Goal: Task Accomplishment & Management: Use online tool/utility

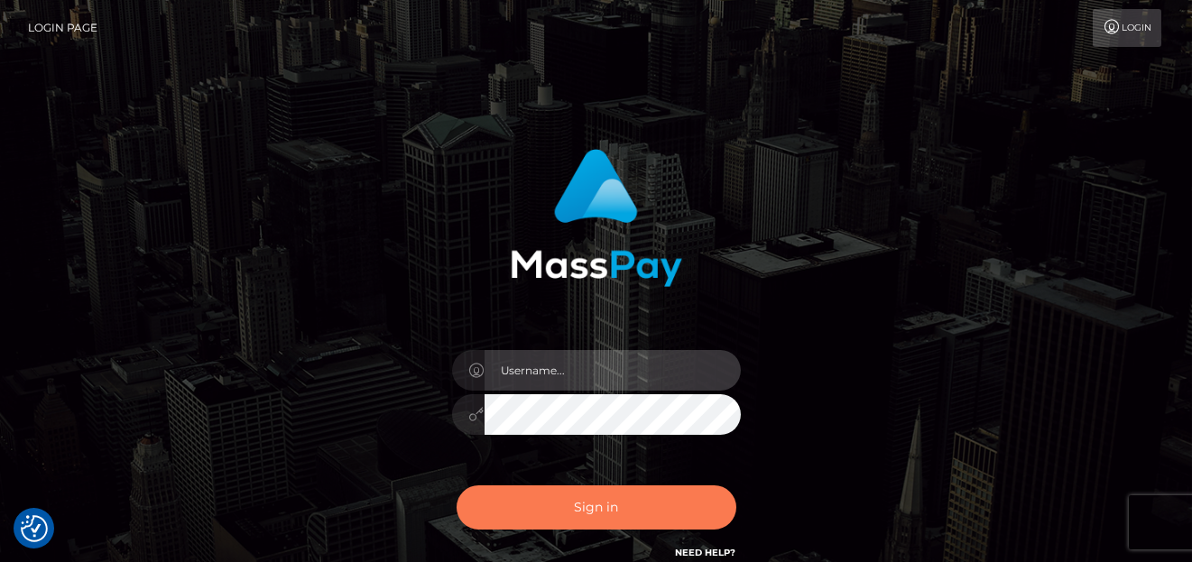
type input "denise"
click at [559, 500] on button "Sign in" at bounding box center [597, 508] width 280 height 44
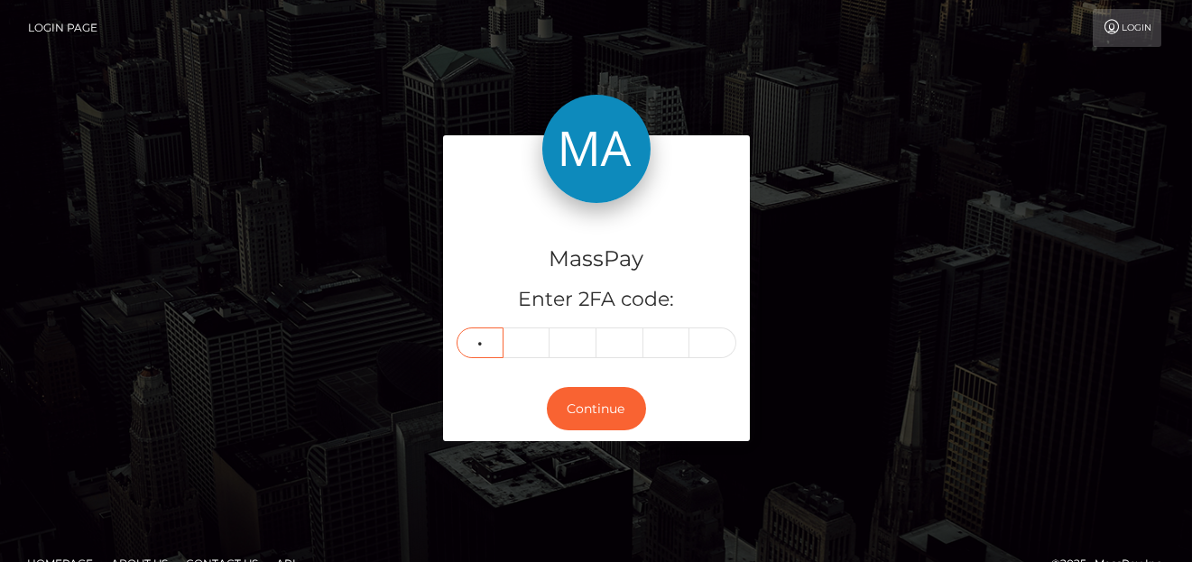
type input "6"
type input "3"
type input "7"
type input "3"
type input "7"
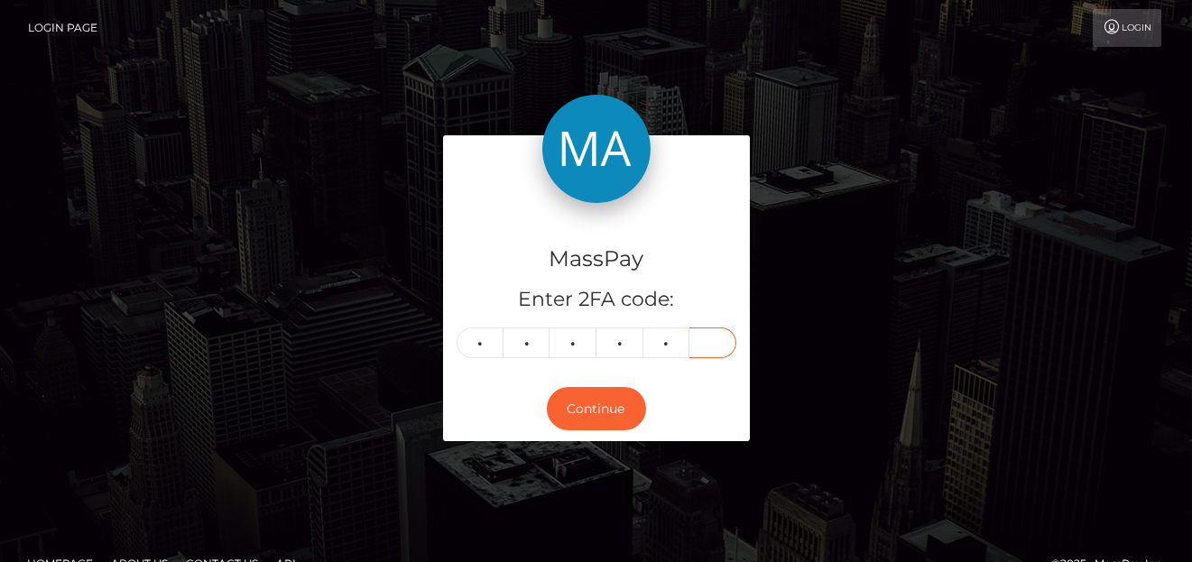
type input "9"
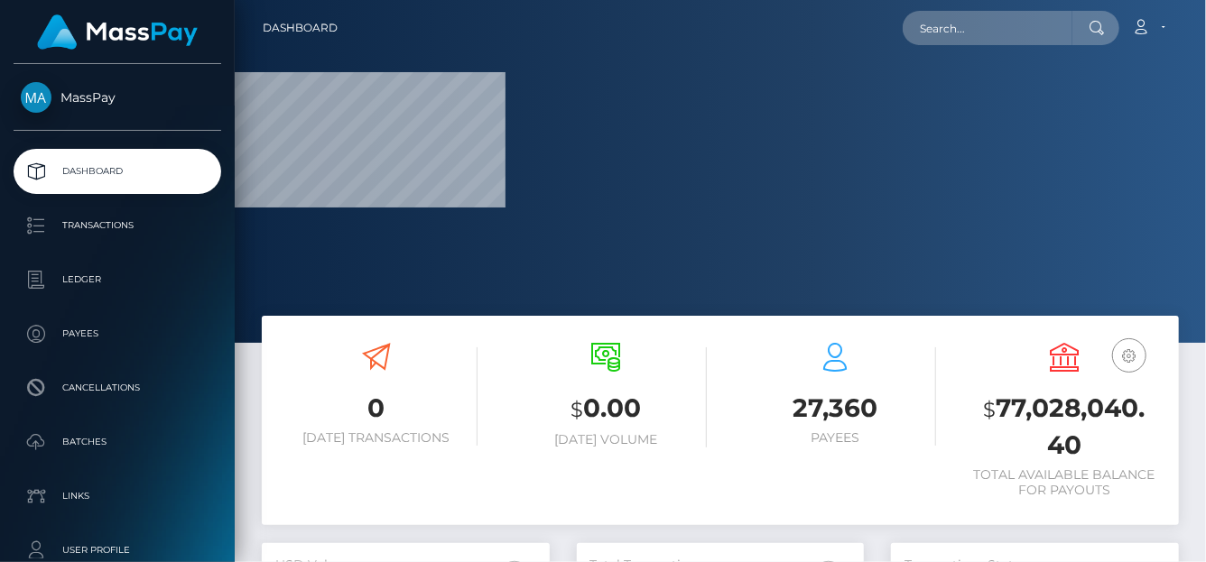
click at [994, 47] on nav "Dashboard Loading... Loading... Account Edit Profile" at bounding box center [720, 28] width 971 height 56
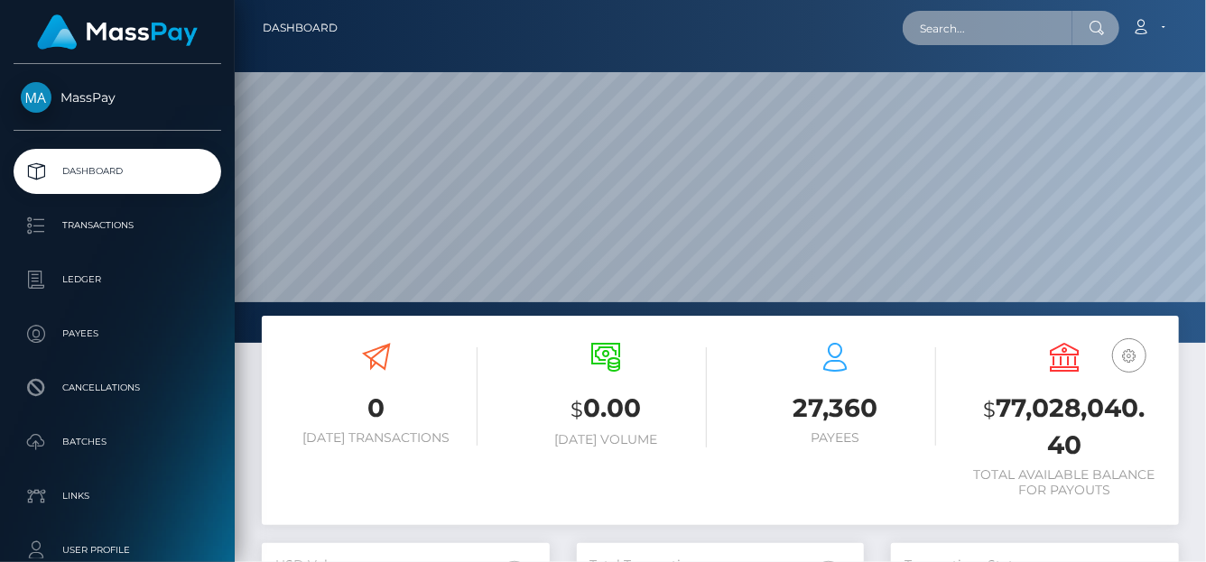
drag, startPoint x: 950, startPoint y: 15, endPoint x: 948, endPoint y: 27, distance: 12.0
click at [950, 17] on input "text" at bounding box center [988, 28] width 170 height 34
paste input "[EMAIL_ADDRESS][DOMAIN_NAME]"
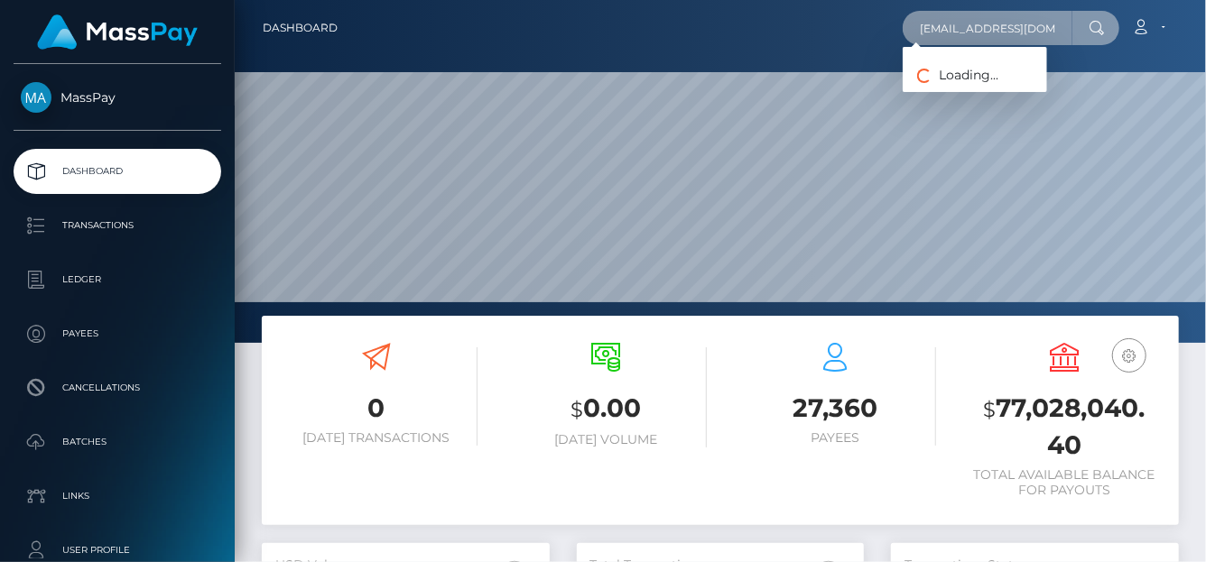
scroll to position [0, 12]
type input "achisylvie2018@gmail.com"
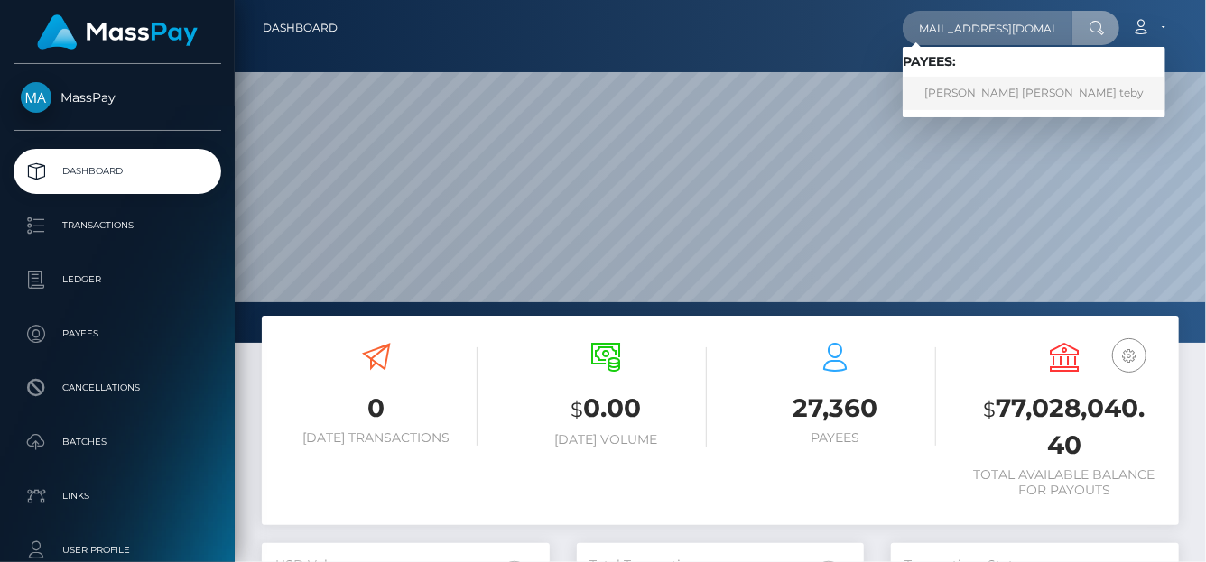
scroll to position [0, 0]
click at [953, 84] on link "achi sylvie nancy teby" at bounding box center [1034, 93] width 263 height 33
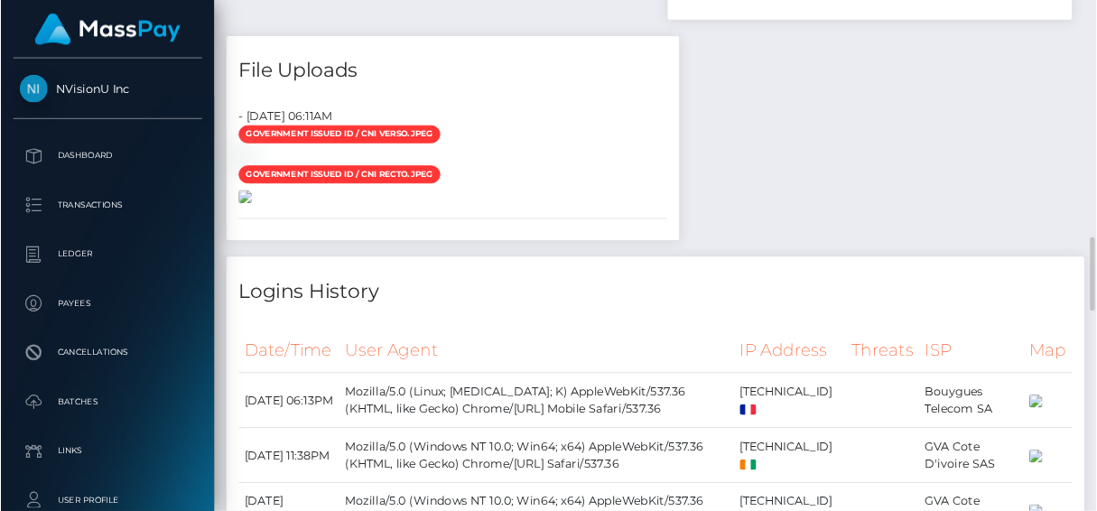
scroll to position [1175, 0]
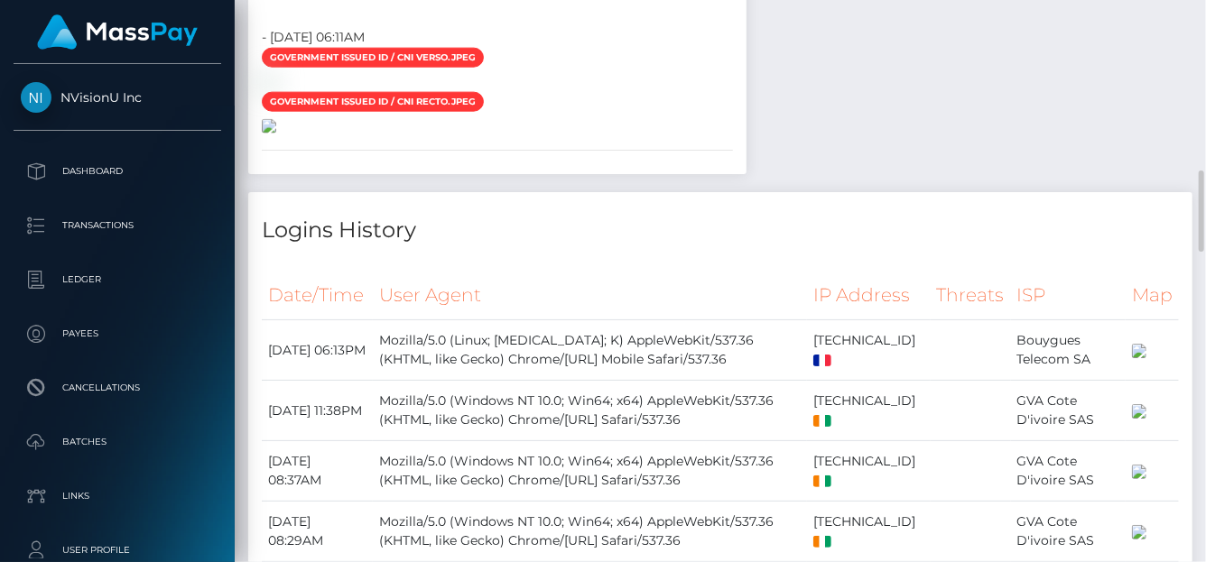
click at [276, 134] on img at bounding box center [269, 126] width 14 height 14
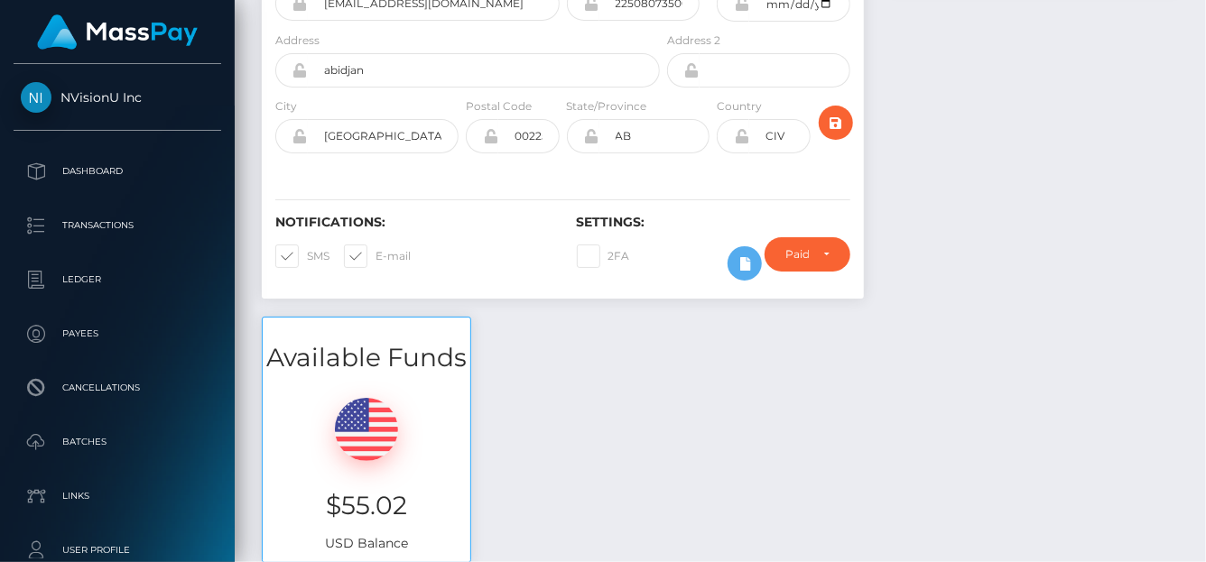
scroll to position [0, 0]
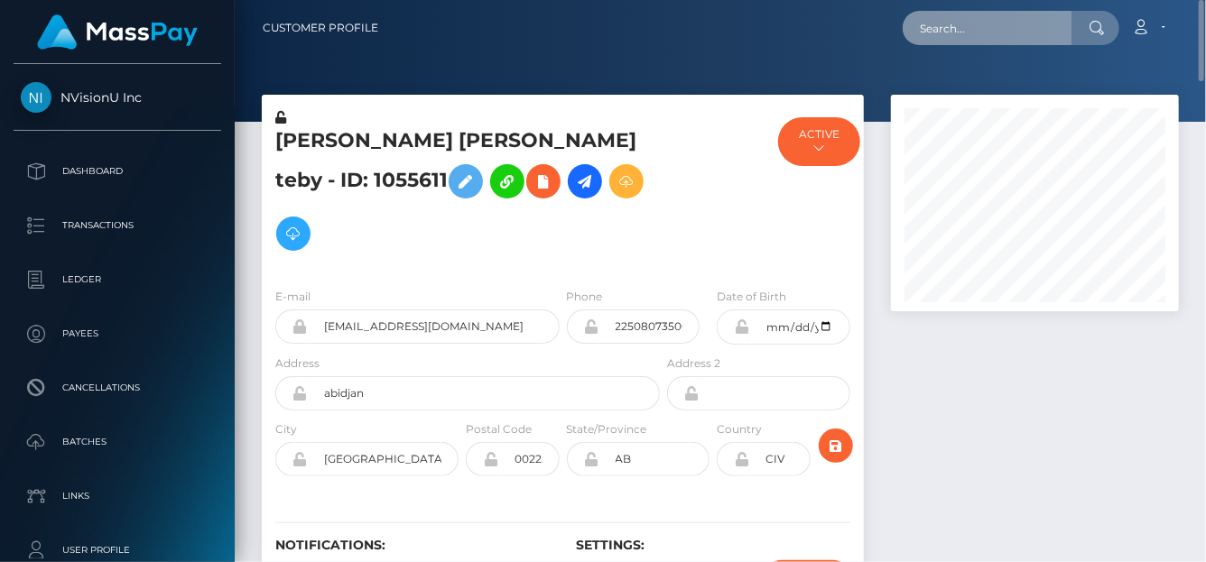
click at [949, 37] on input "text" at bounding box center [988, 28] width 170 height 34
paste input "autocat1@gmail.com"
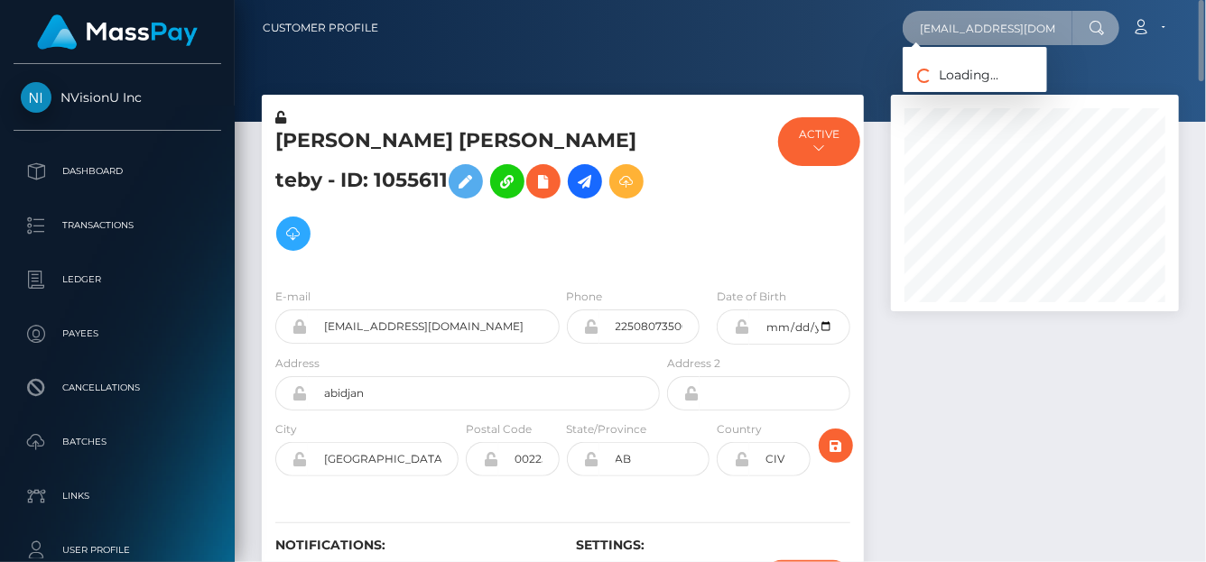
type input "autocat1@gmail.com"
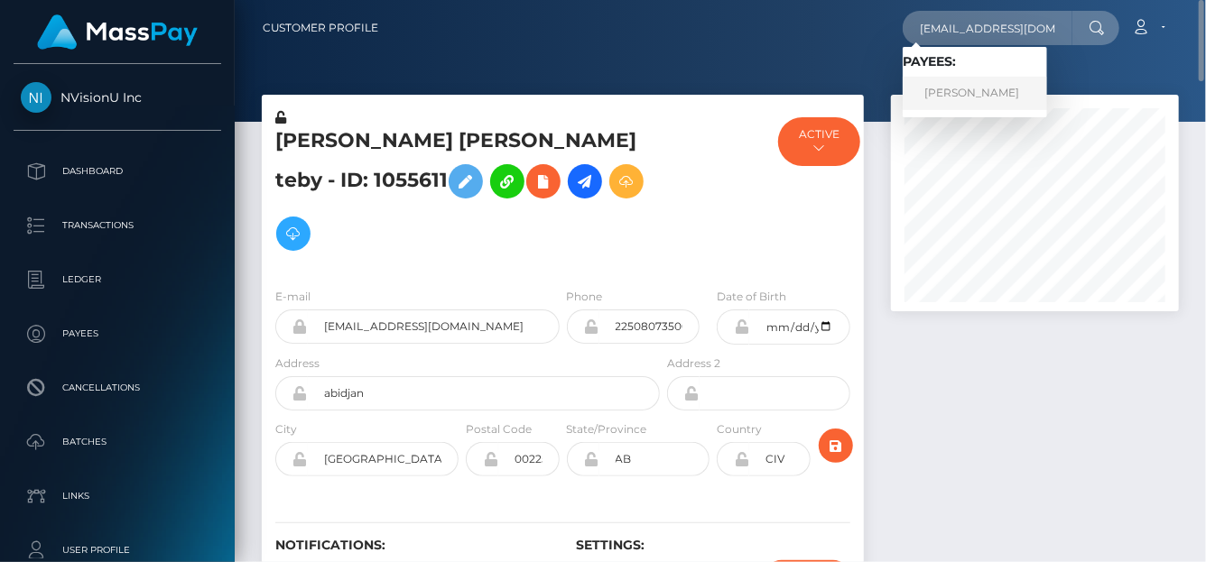
click at [971, 97] on link "HORATIO BANCROFT WILLIAMS" at bounding box center [975, 93] width 144 height 33
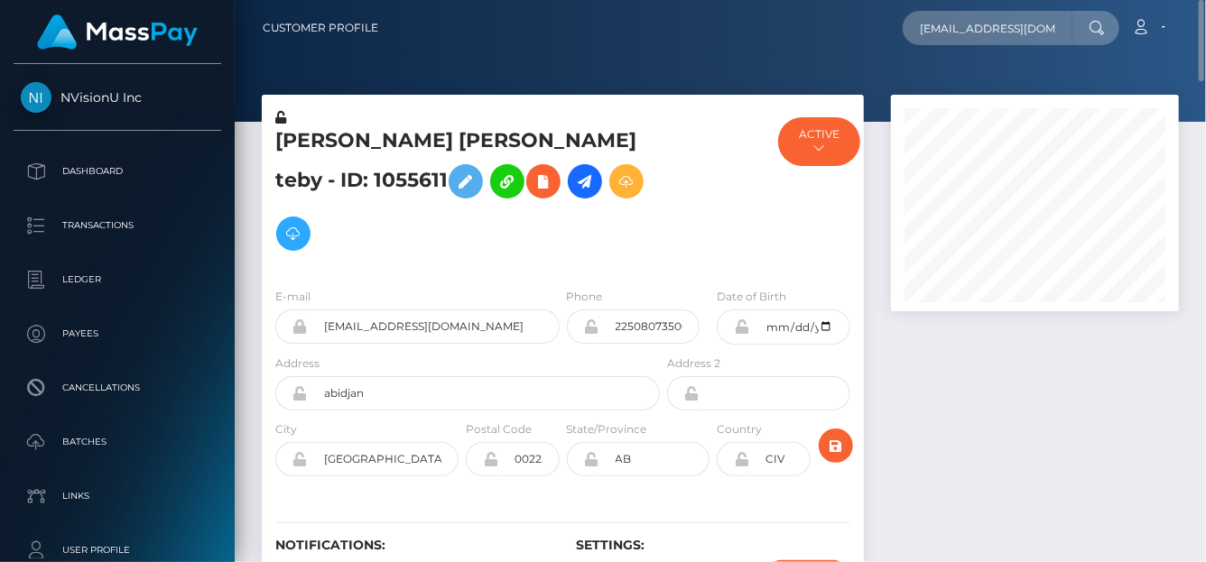
scroll to position [271, 0]
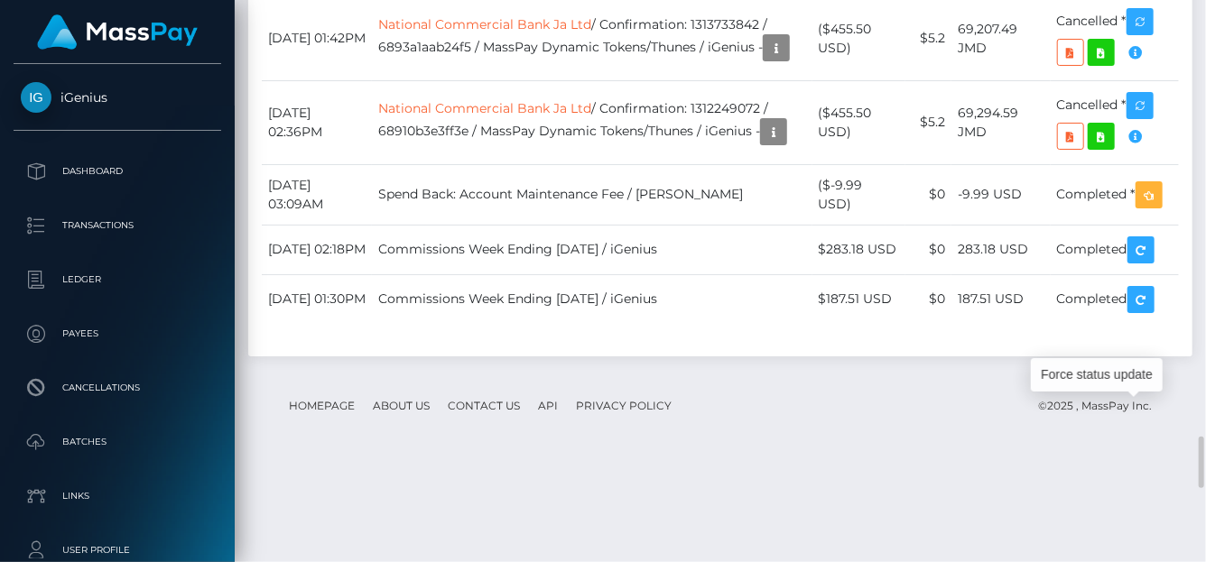
scroll to position [217, 288]
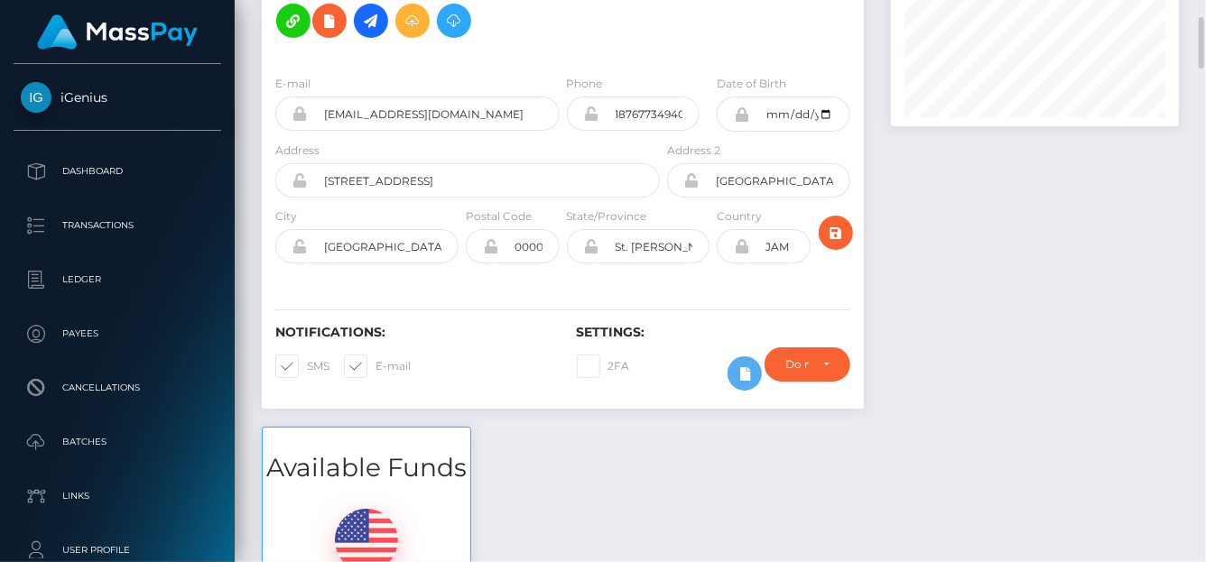
scroll to position [0, 0]
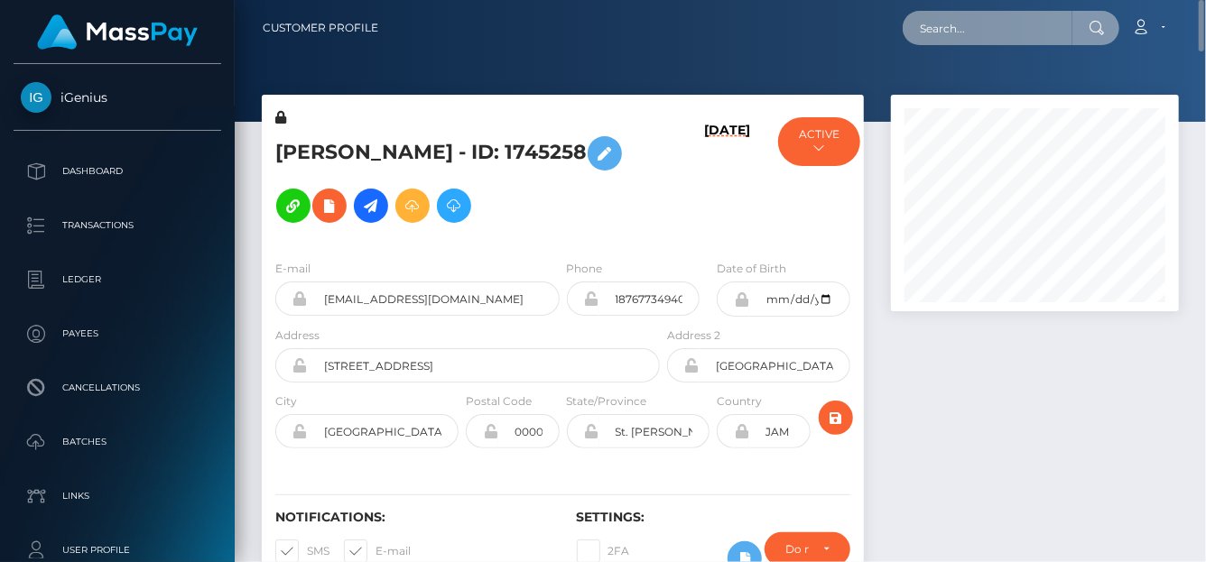
click at [933, 27] on input "text" at bounding box center [988, 28] width 170 height 34
paste input "peachypawgxxx@gmail.com"
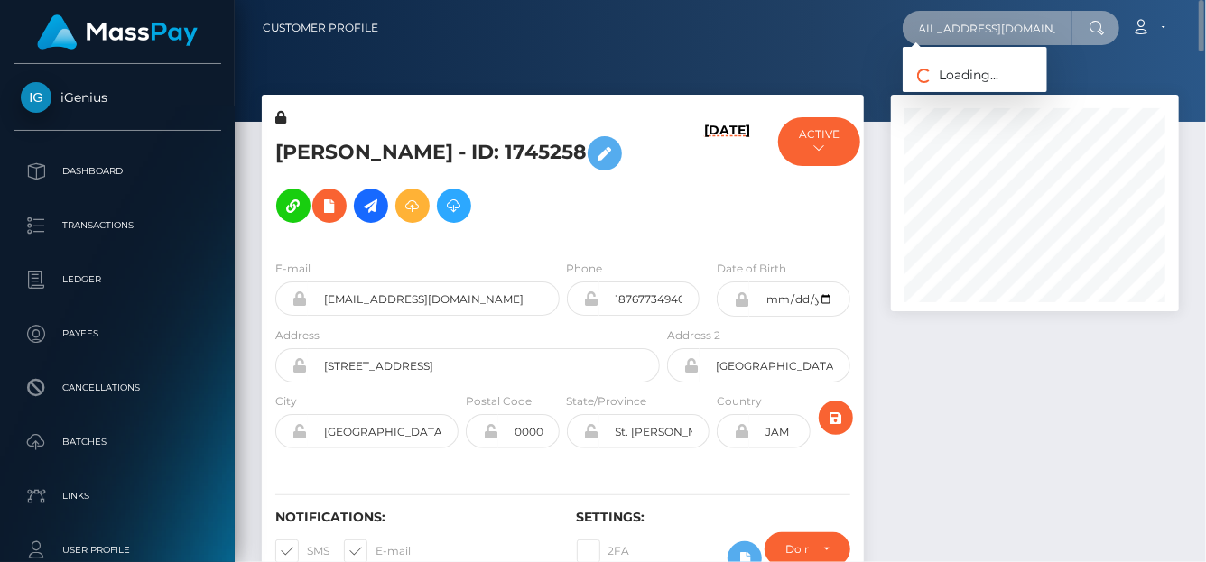
type input "peachypawgxxx@gmail.com"
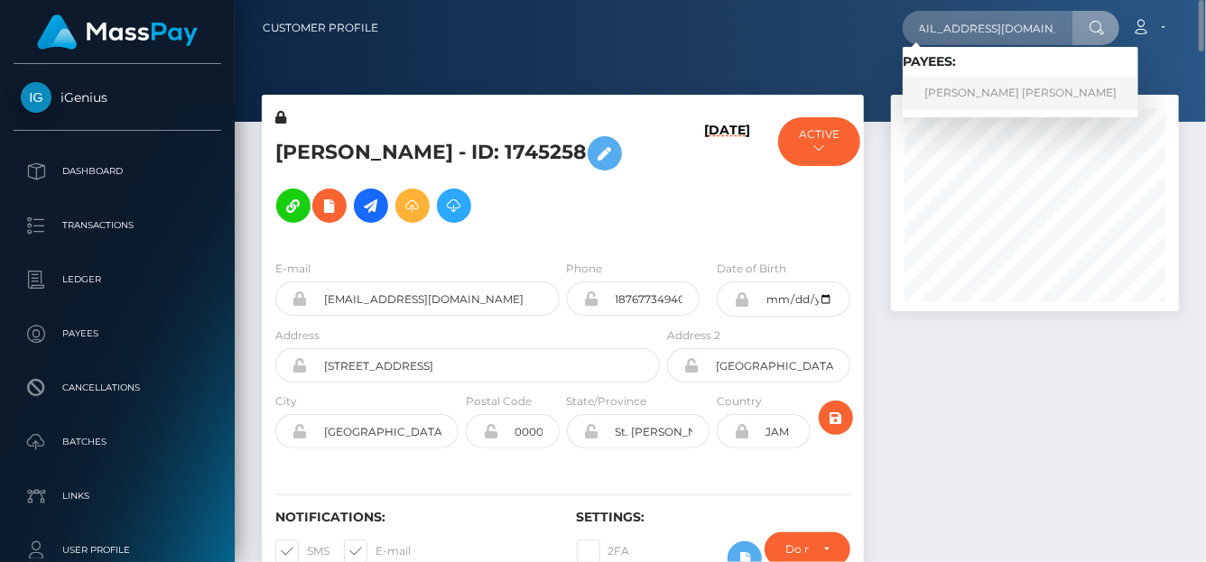
scroll to position [0, 0]
click at [934, 89] on link "MEGAN ELIZABETH SPEER" at bounding box center [1021, 93] width 236 height 33
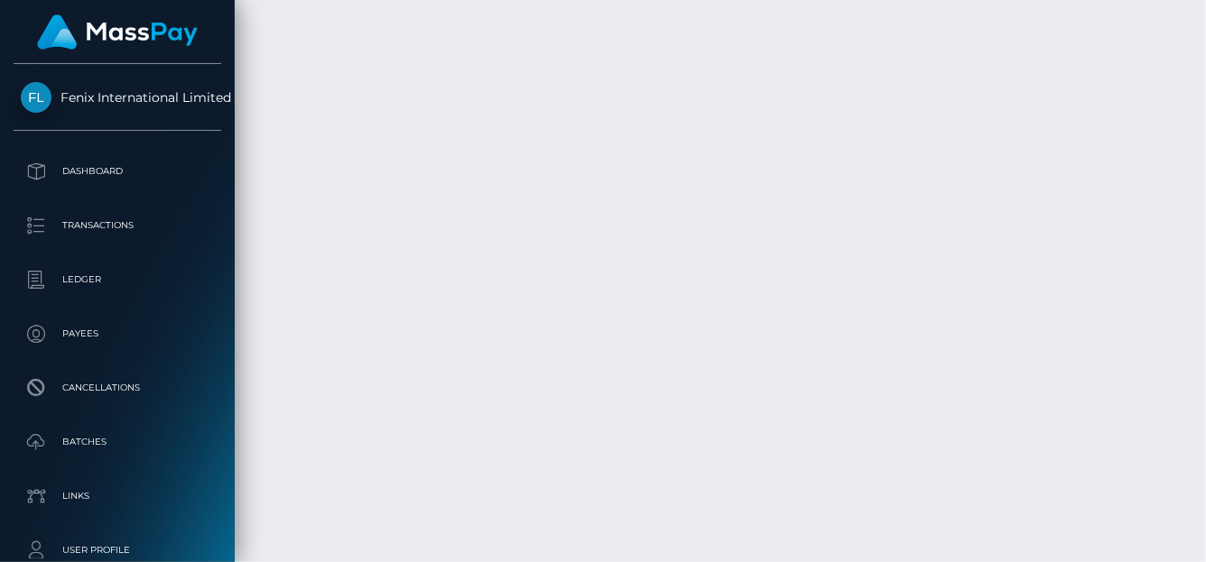
scroll to position [6688, 0]
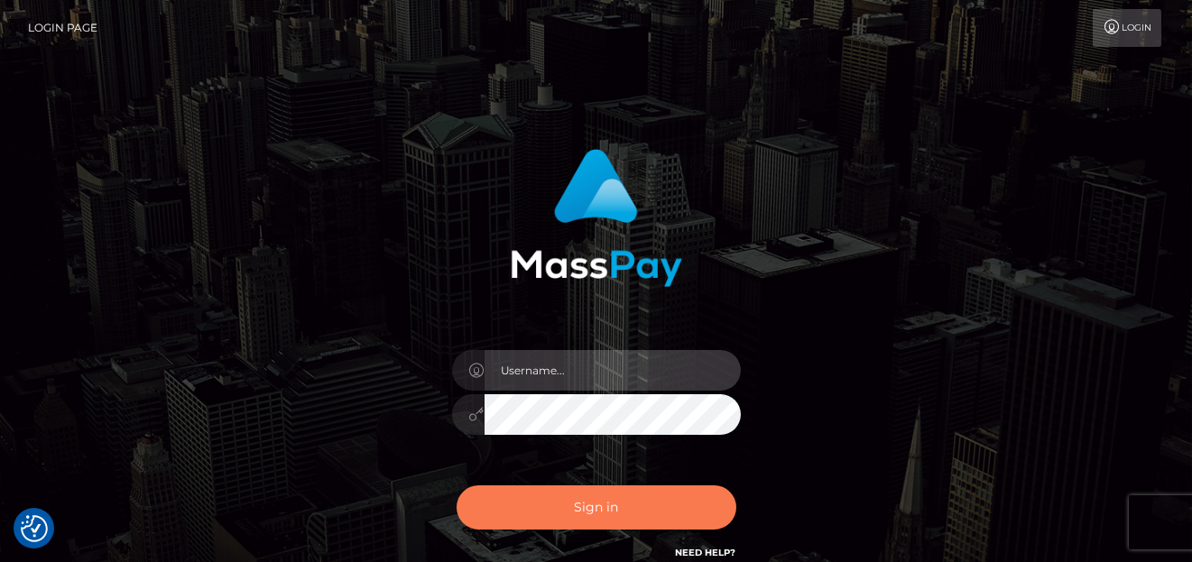
type input "[PERSON_NAME]"
click at [643, 512] on button "Sign in" at bounding box center [597, 508] width 280 height 44
type input "[PERSON_NAME]"
click at [629, 486] on button "Sign in" at bounding box center [597, 508] width 280 height 44
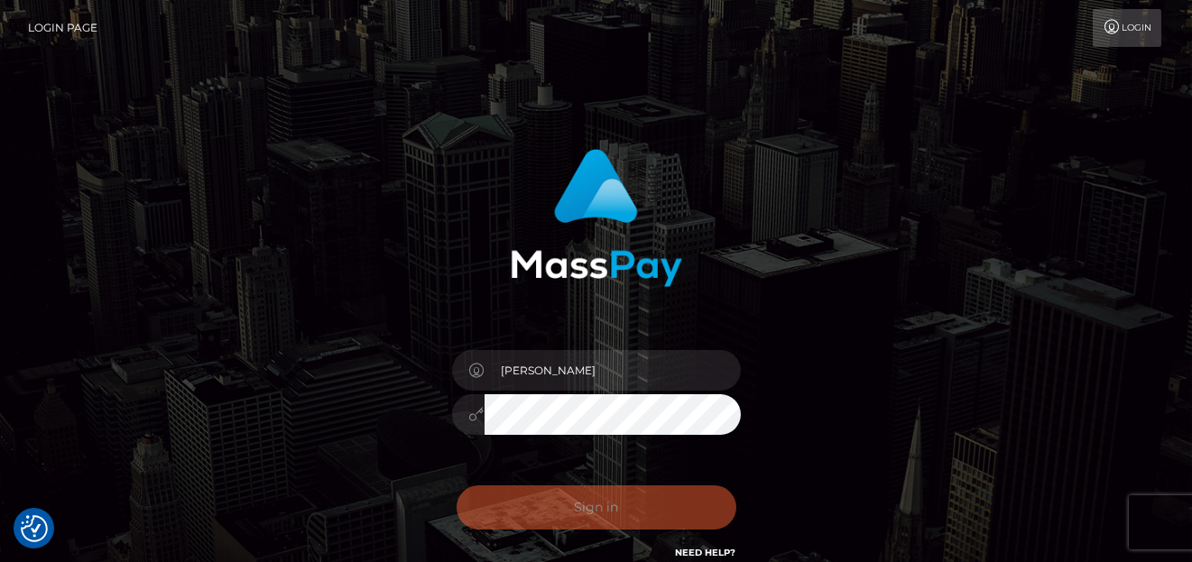
click at [633, 497] on div "Sign in Need Help?" at bounding box center [597, 515] width 316 height 80
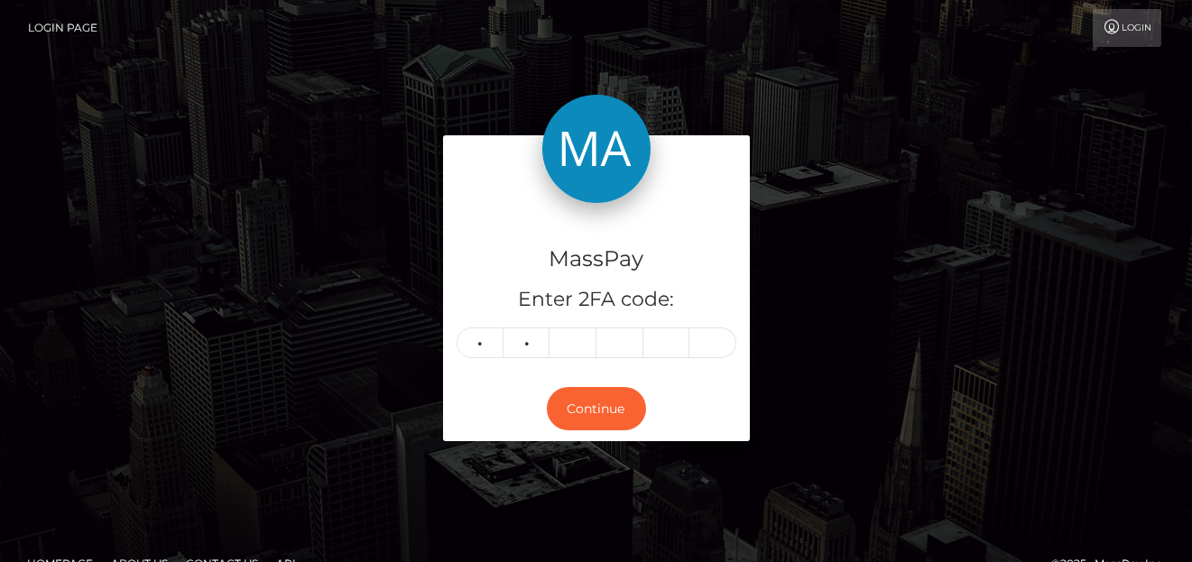
type input "5"
type input "4"
type input "2"
type input "3"
type input "2"
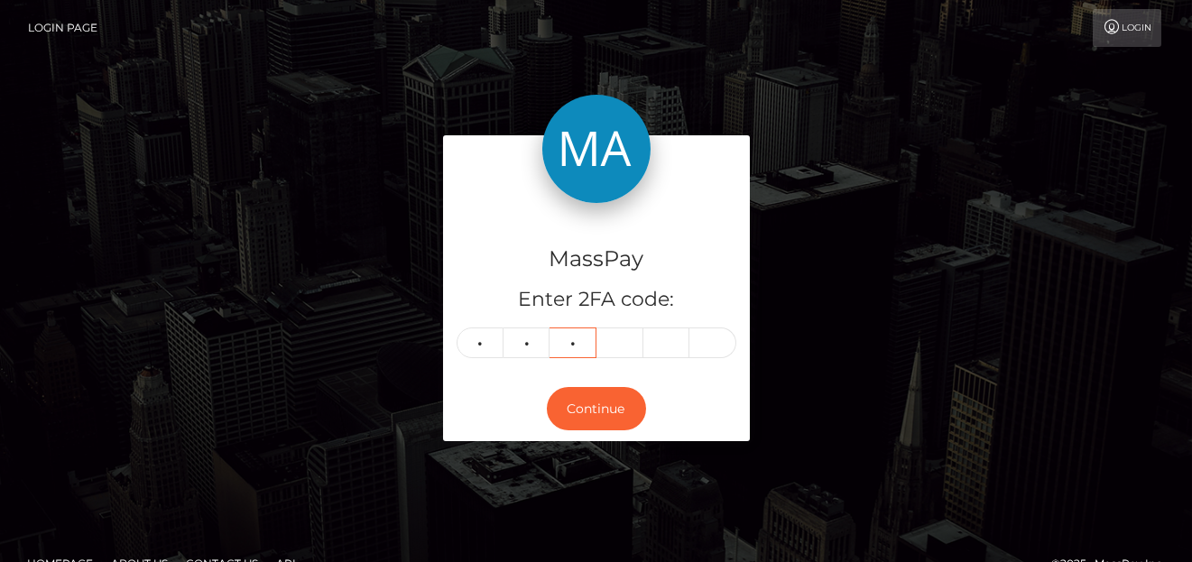
type input "0"
type input "5"
type input "4"
type input "2"
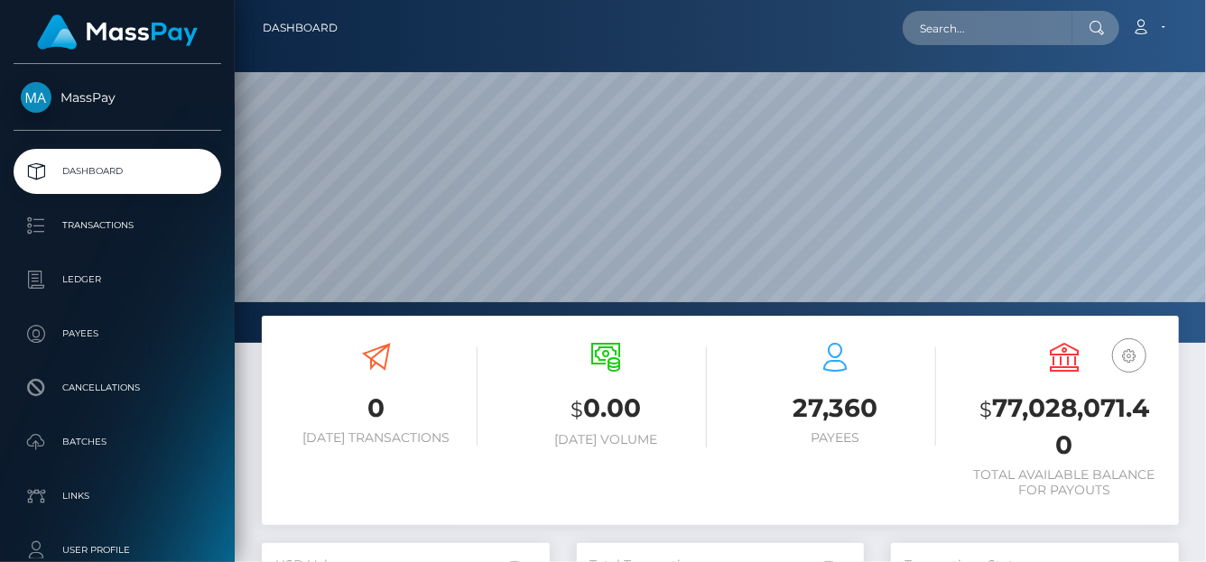
scroll to position [319, 288]
click at [984, 31] on input "text" at bounding box center [988, 28] width 170 height 34
paste input "vschuetz.mail@gmail.com"
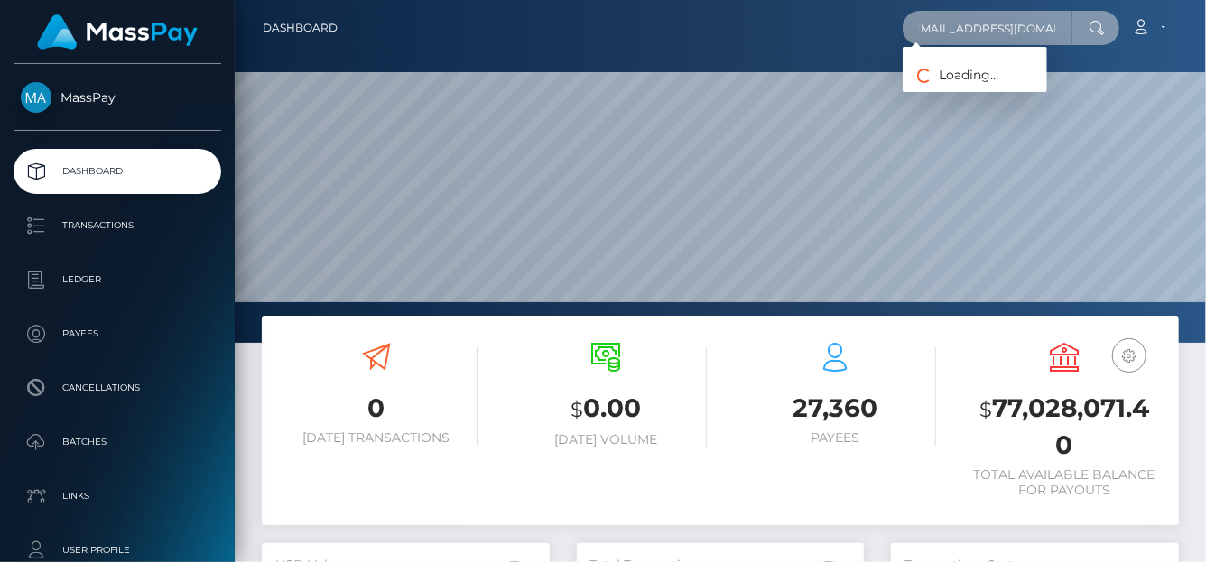
type input "vschuetz.mail@gmail.com"
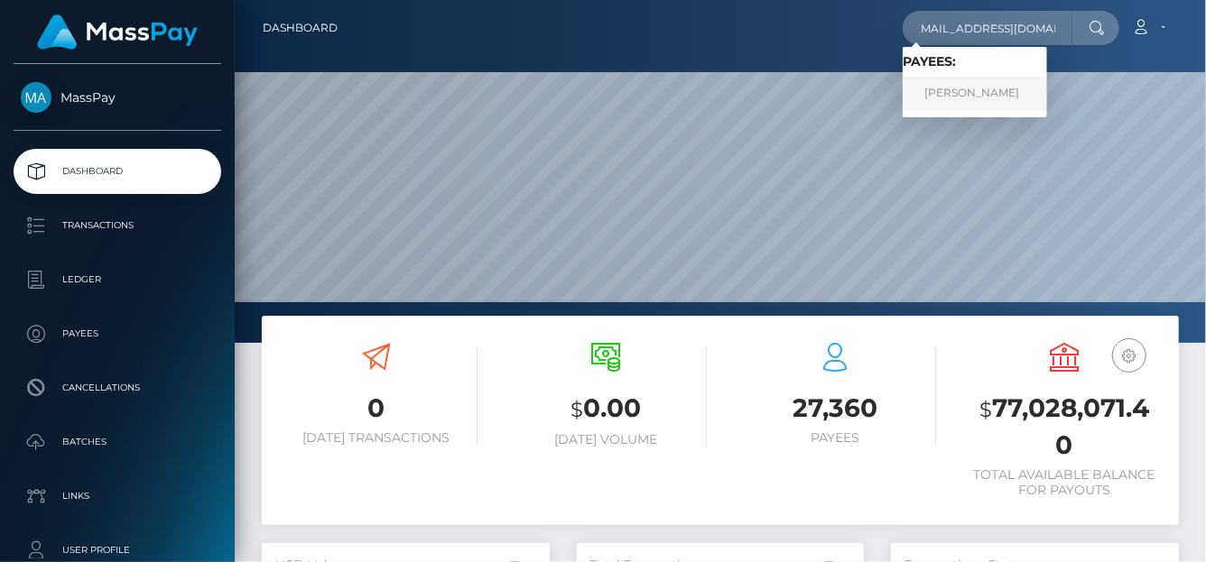
click at [1005, 98] on link "VANESSA SCHUTZ" at bounding box center [975, 93] width 144 height 33
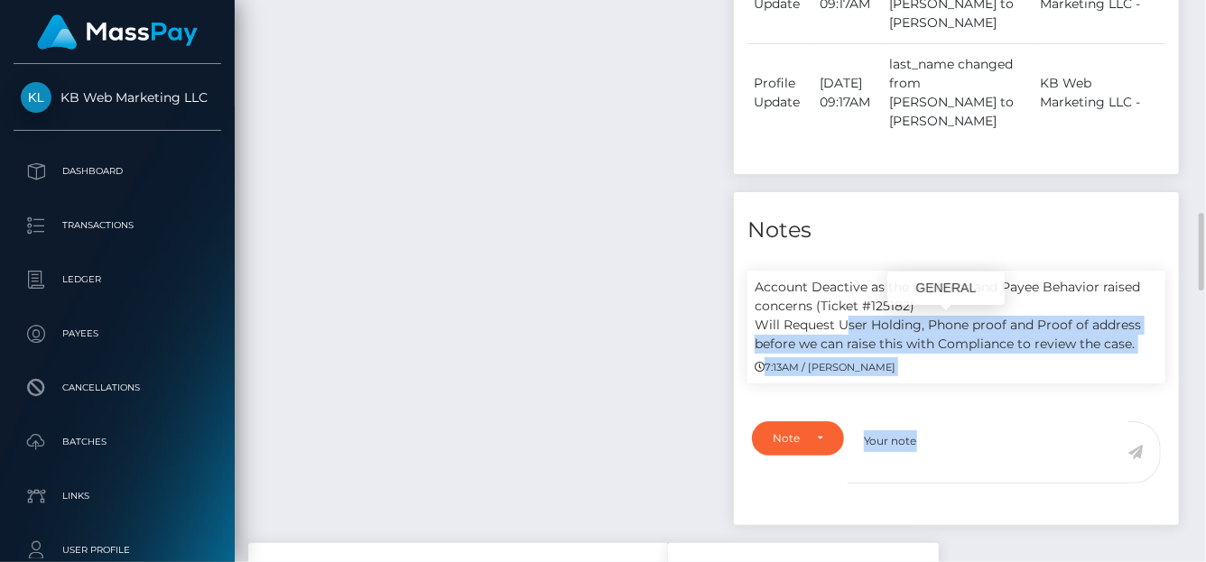
scroll to position [217, 288]
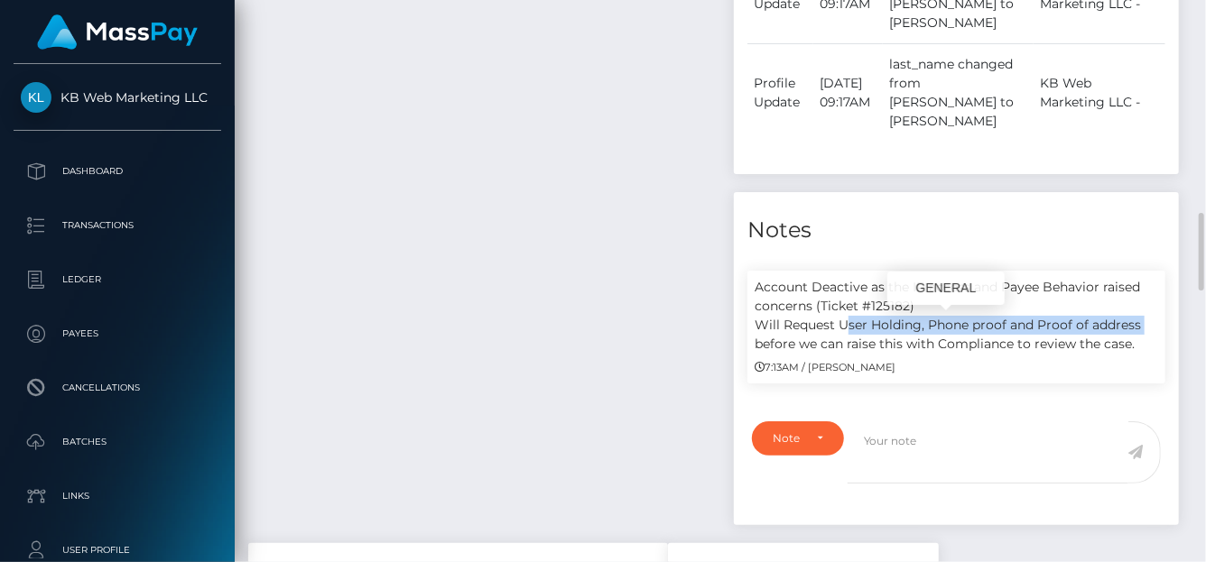
drag, startPoint x: 840, startPoint y: 329, endPoint x: 1149, endPoint y: 328, distance: 308.7
click at [1150, 330] on p "Account Deactive as the IP access and Payee Behavior raised concerns (Ticket #1…" at bounding box center [956, 316] width 403 height 76
copy p "User Holding, Phone proof and Proof of address"
click at [756, 282] on p "Account Deactive as the IP access and Payee Behavior raised concerns (Ticket #1…" at bounding box center [956, 316] width 403 height 76
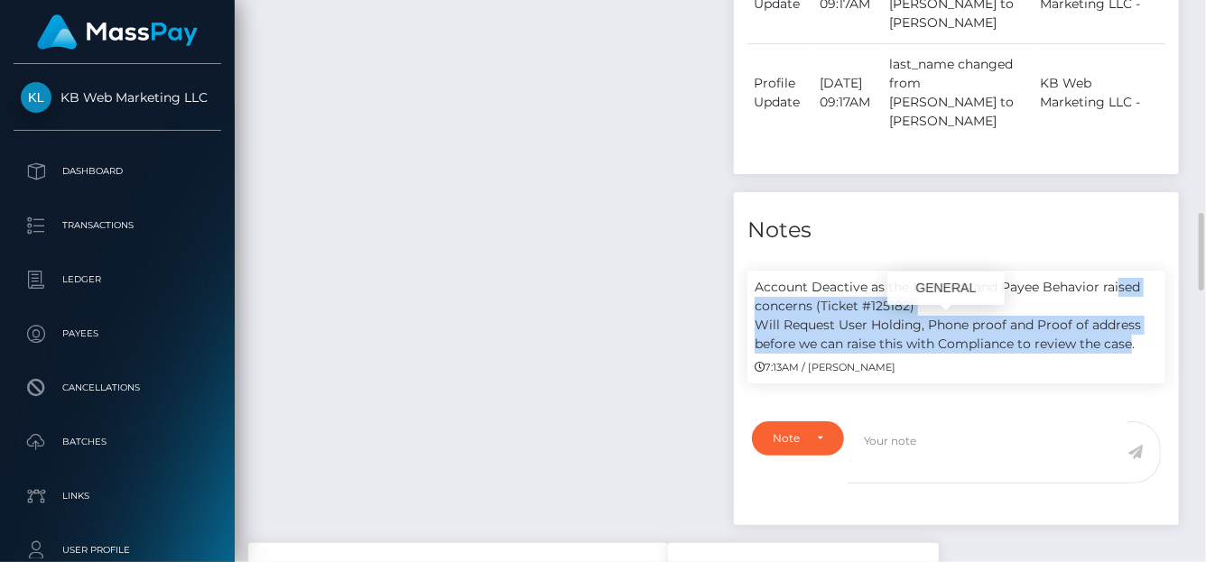
drag, startPoint x: 753, startPoint y: 288, endPoint x: 664, endPoint y: 301, distance: 89.3
click at [1124, 344] on div "Account Deactive as the IP access and Payee Behavior raised concerns (Ticket #1…" at bounding box center [956, 327] width 418 height 113
click at [780, 329] on p "Account Deactive as the IP access and Payee Behavior raised concerns (Ticket #1…" at bounding box center [956, 316] width 403 height 76
click at [1019, 354] on p "Account Deactive as the IP access and Payee Behavior raised concerns (Ticket #1…" at bounding box center [956, 316] width 403 height 76
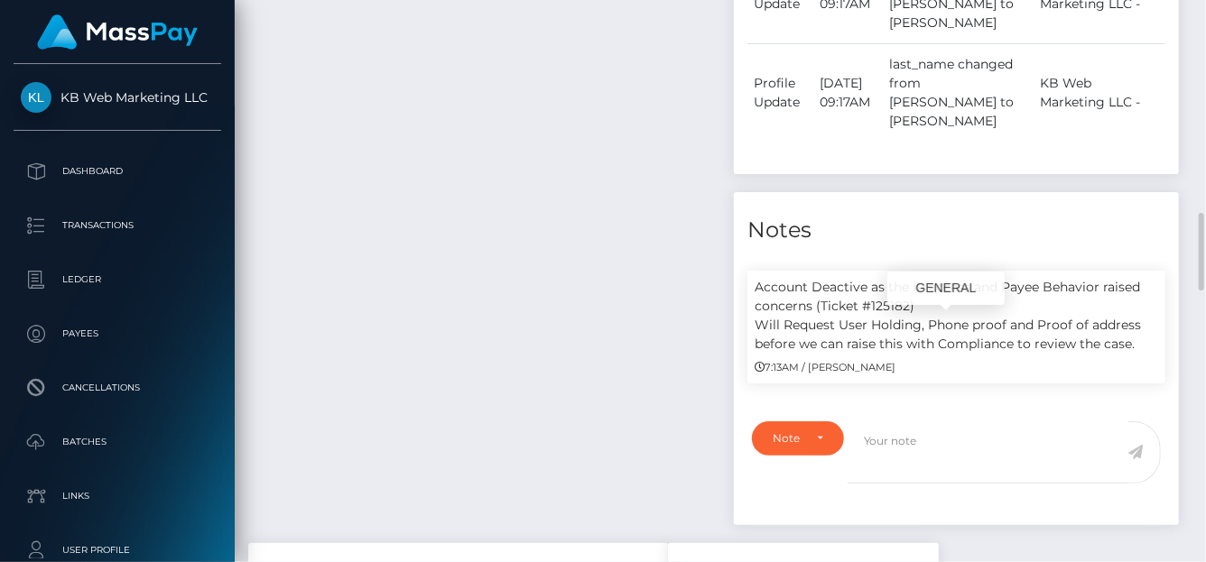
drag, startPoint x: 782, startPoint y: 325, endPoint x: 1141, endPoint y: 339, distance: 358.6
click at [1141, 339] on p "Account Deactive as the IP access and Payee Behavior raised concerns (Ticket #1…" at bounding box center [956, 316] width 403 height 76
copy p "Request User Holding, Phone proof and Proof of address before we can raise this…"
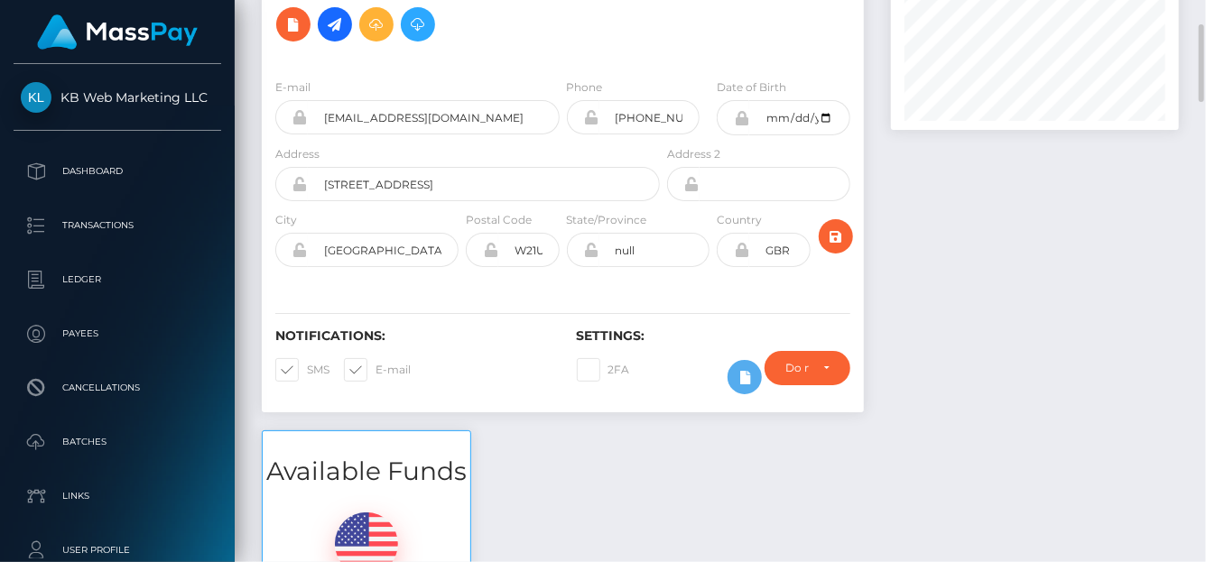
scroll to position [0, 0]
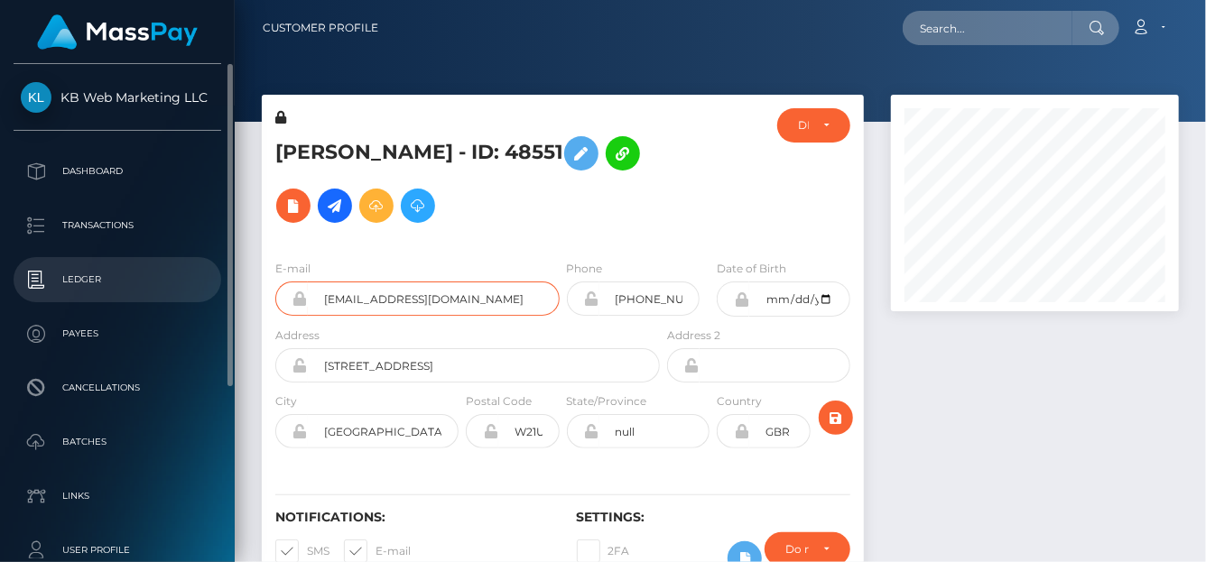
drag, startPoint x: 493, startPoint y: 301, endPoint x: 106, endPoint y: 273, distance: 387.3
click at [106, 273] on div "KB Web Marketing LLC Dashboard Transactions Ledger Payees Batches" at bounding box center [603, 281] width 1206 height 562
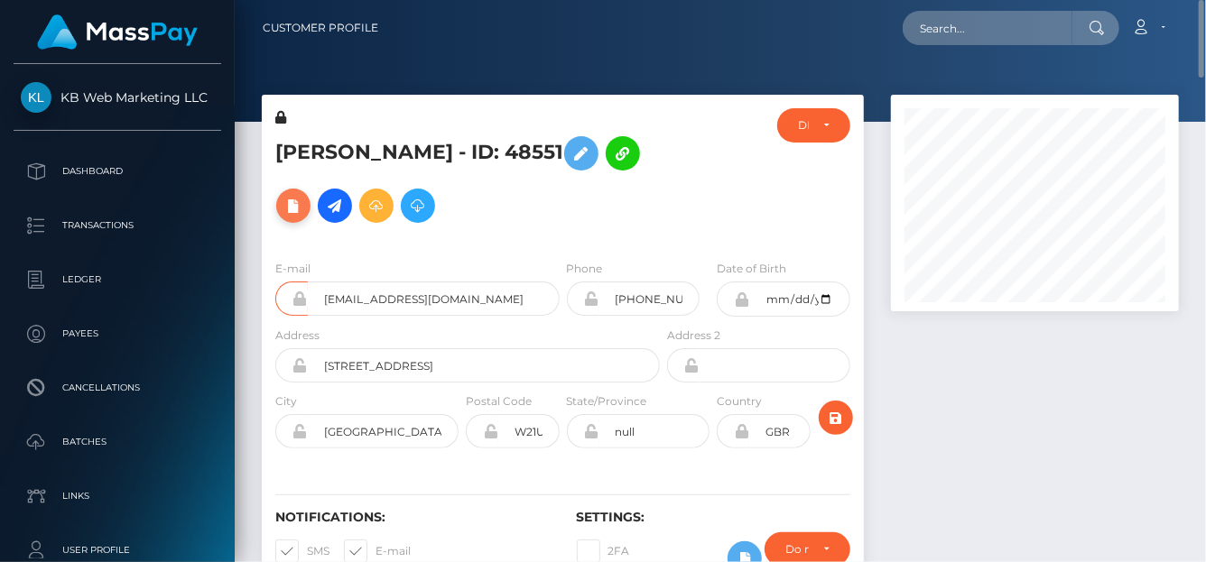
click at [304, 210] on icon at bounding box center [293, 206] width 22 height 23
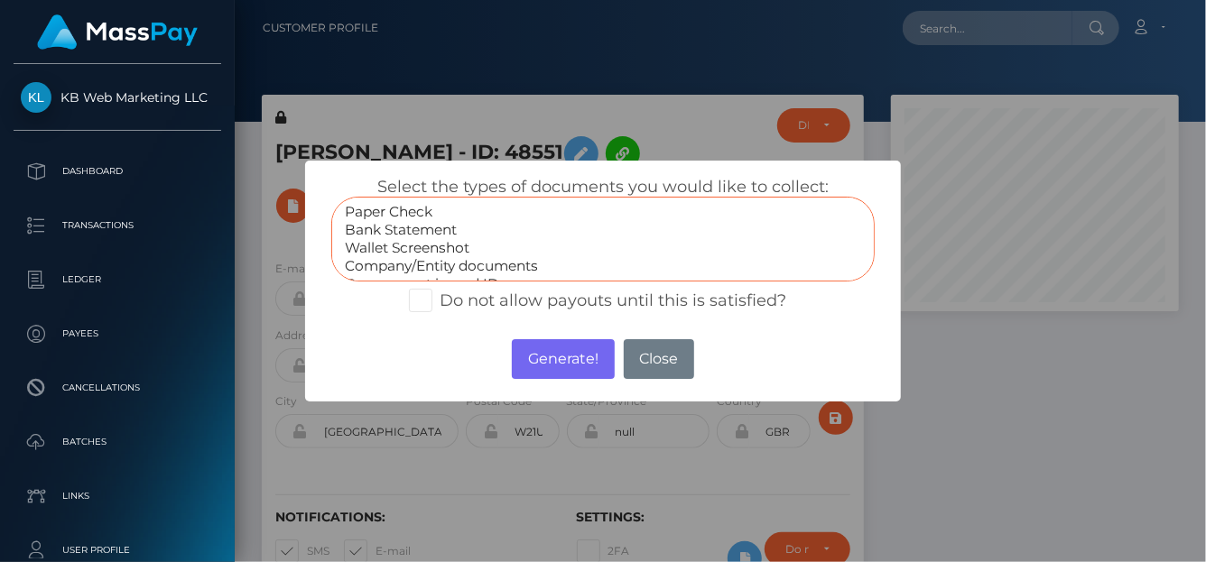
scroll to position [35, 0]
select select "Miscellaneous"
click at [424, 264] on option "Miscellaneous" at bounding box center [603, 267] width 520 height 18
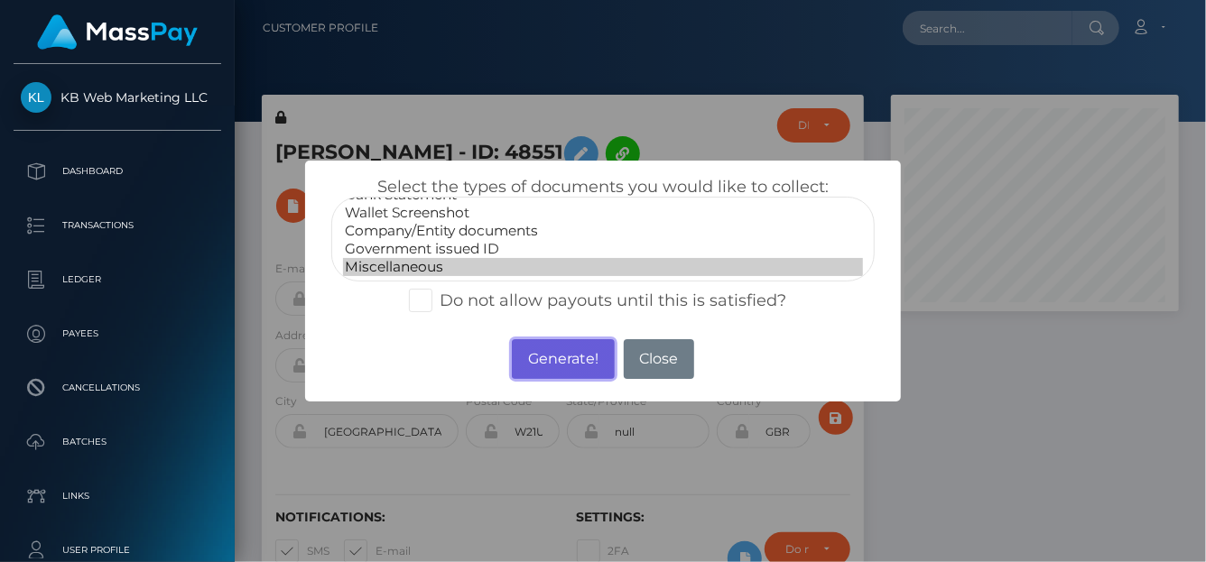
click at [586, 357] on button "Generate!" at bounding box center [563, 359] width 102 height 40
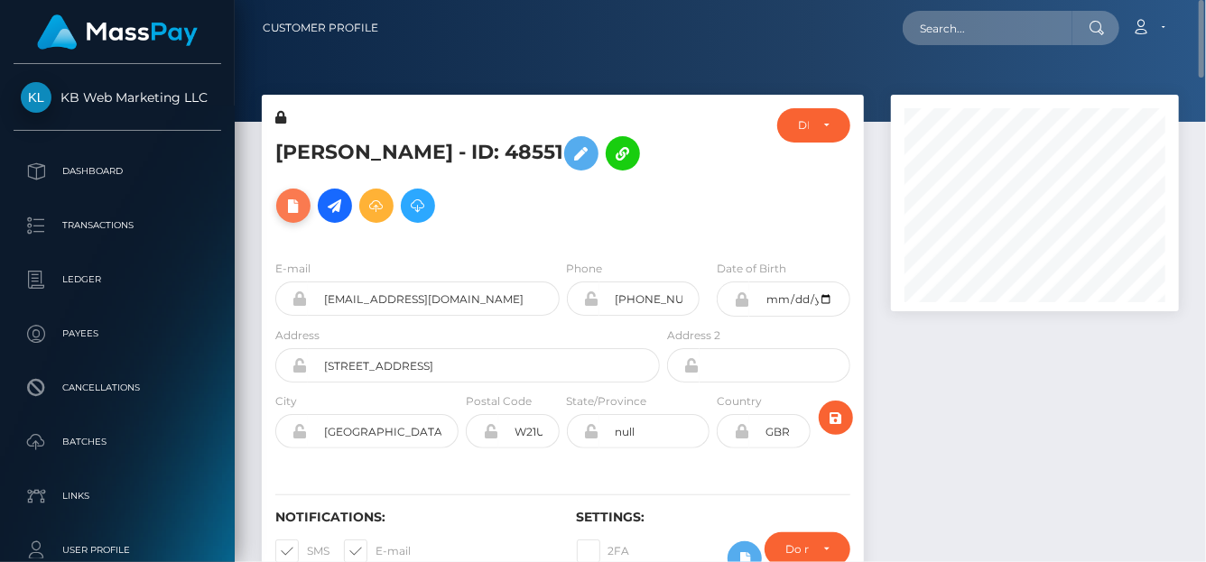
click at [304, 208] on icon at bounding box center [293, 206] width 22 height 23
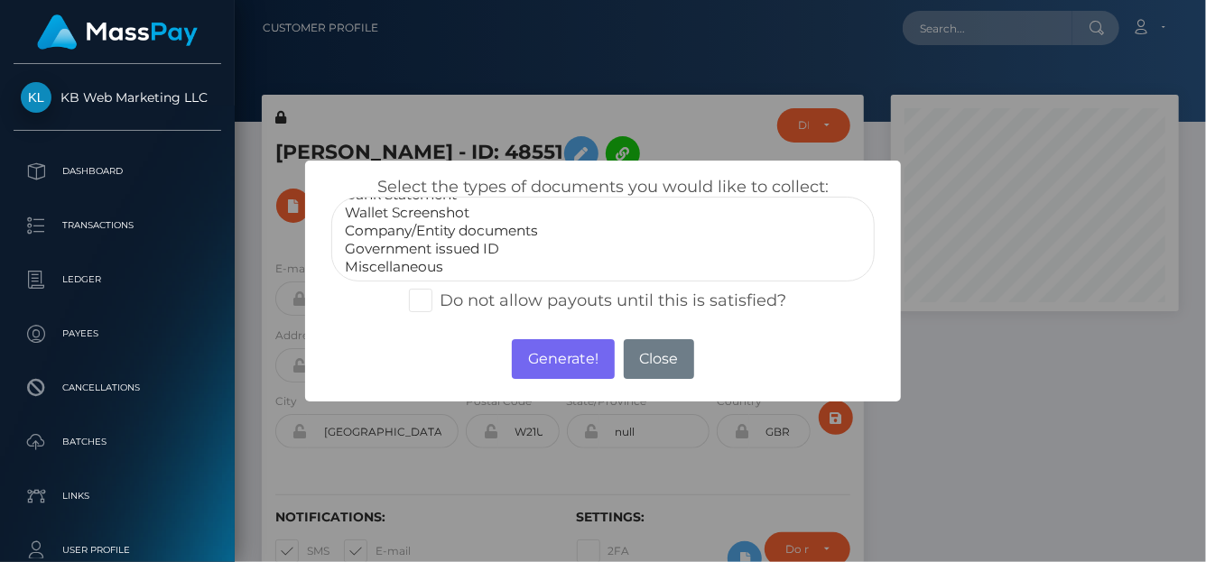
select select "Miscellaneous"
click at [439, 263] on option "Miscellaneous" at bounding box center [603, 267] width 520 height 18
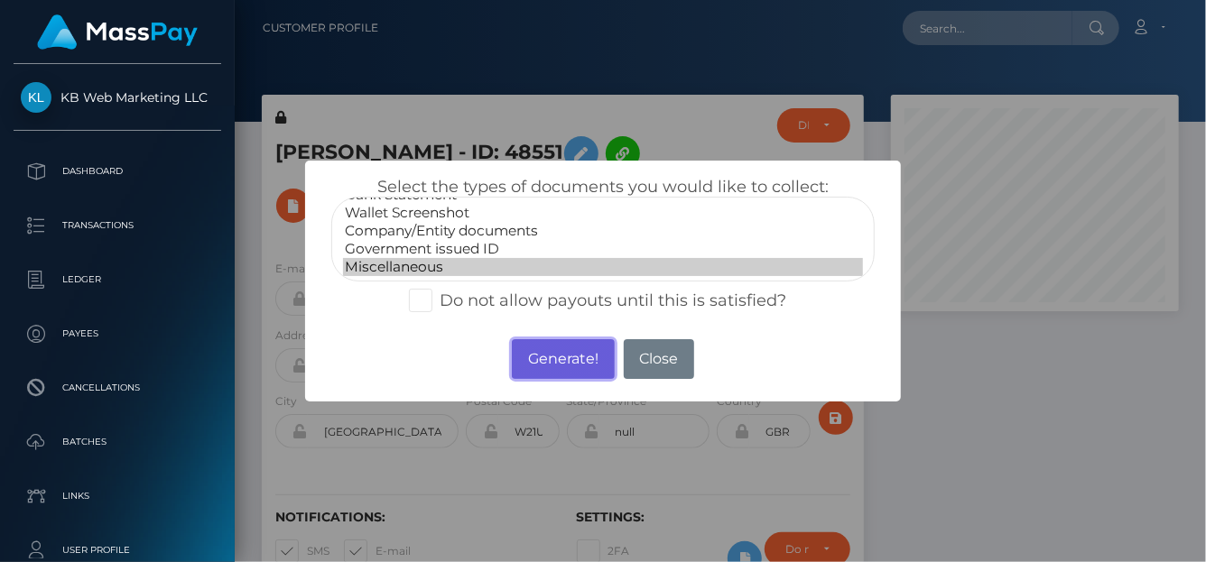
click at [585, 358] on button "Generate!" at bounding box center [563, 359] width 102 height 40
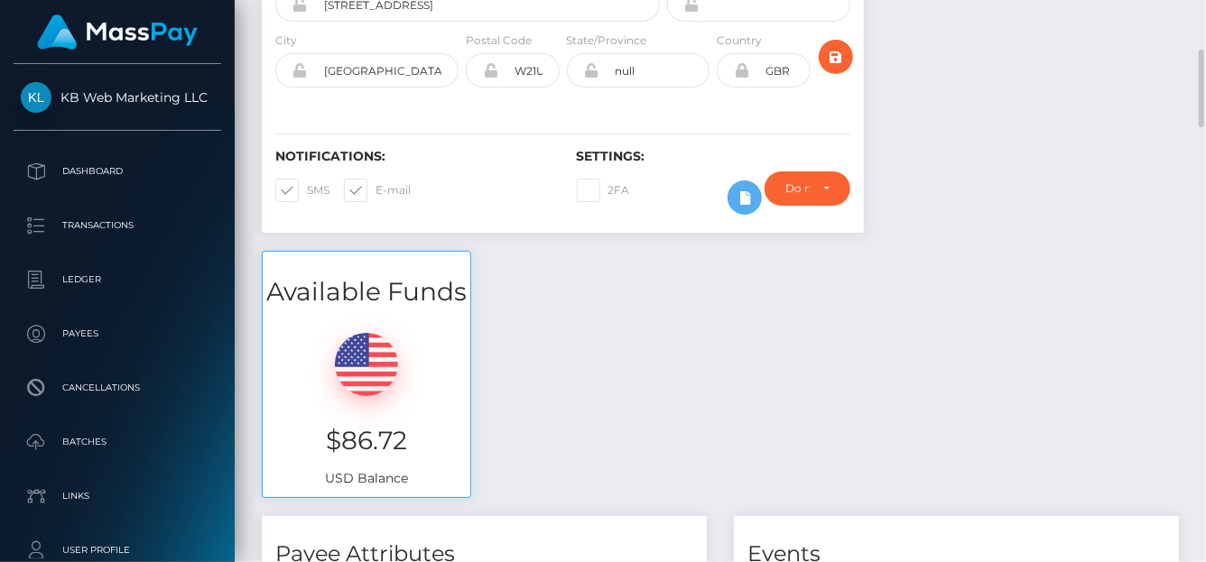
scroll to position [0, 0]
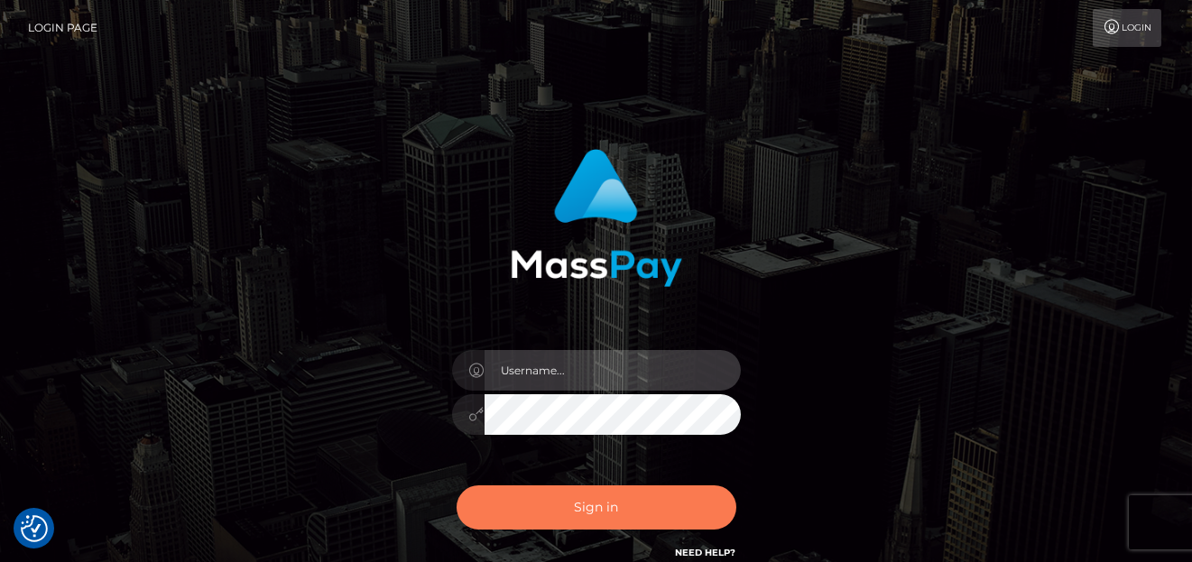
type input "[PERSON_NAME]"
click at [551, 517] on button "Sign in" at bounding box center [597, 508] width 280 height 44
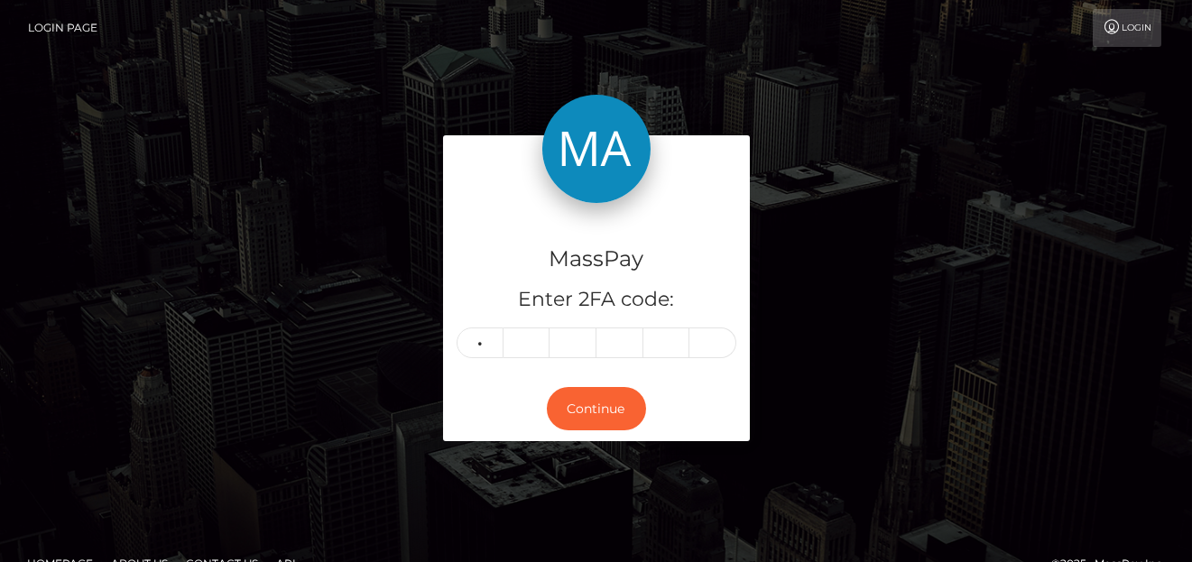
type input "0"
type input "9"
type input "2"
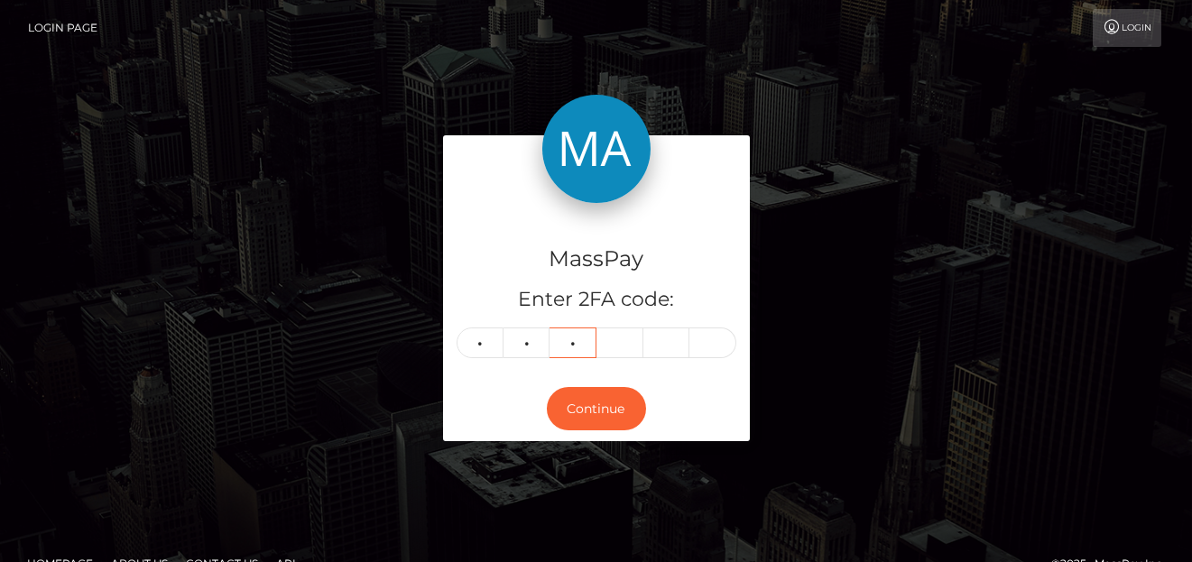
type input "6"
type input "9"
type input "1"
type input "2"
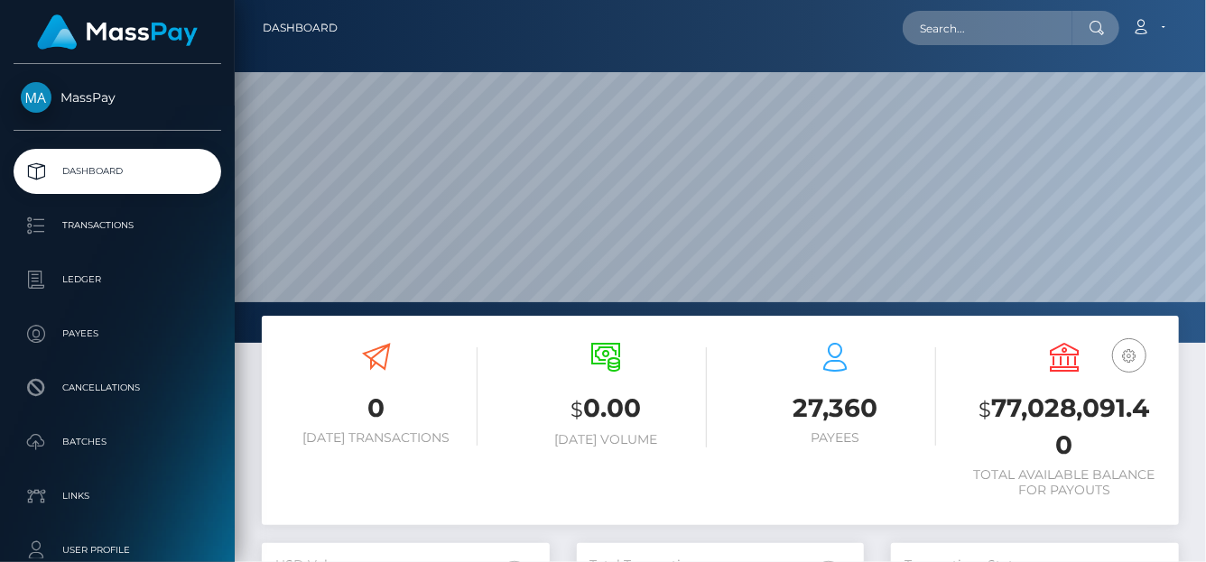
scroll to position [319, 288]
click at [933, 39] on input "text" at bounding box center [988, 28] width 170 height 34
paste input "[EMAIL_ADDRESS][DOMAIN_NAME]"
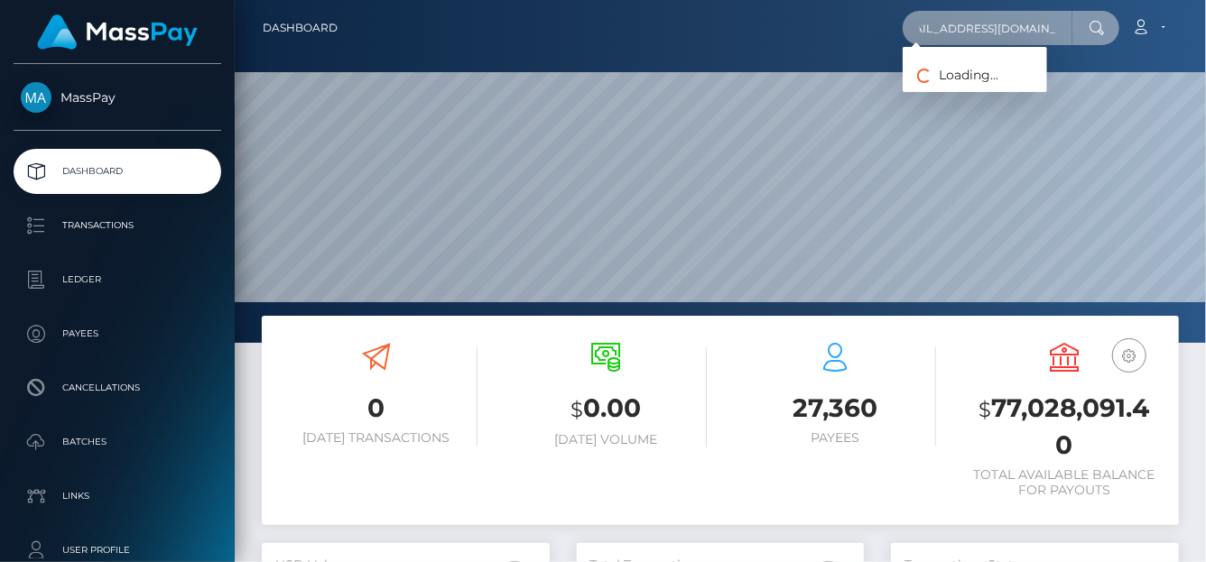
type input "celestialhaven09@gmail.com"
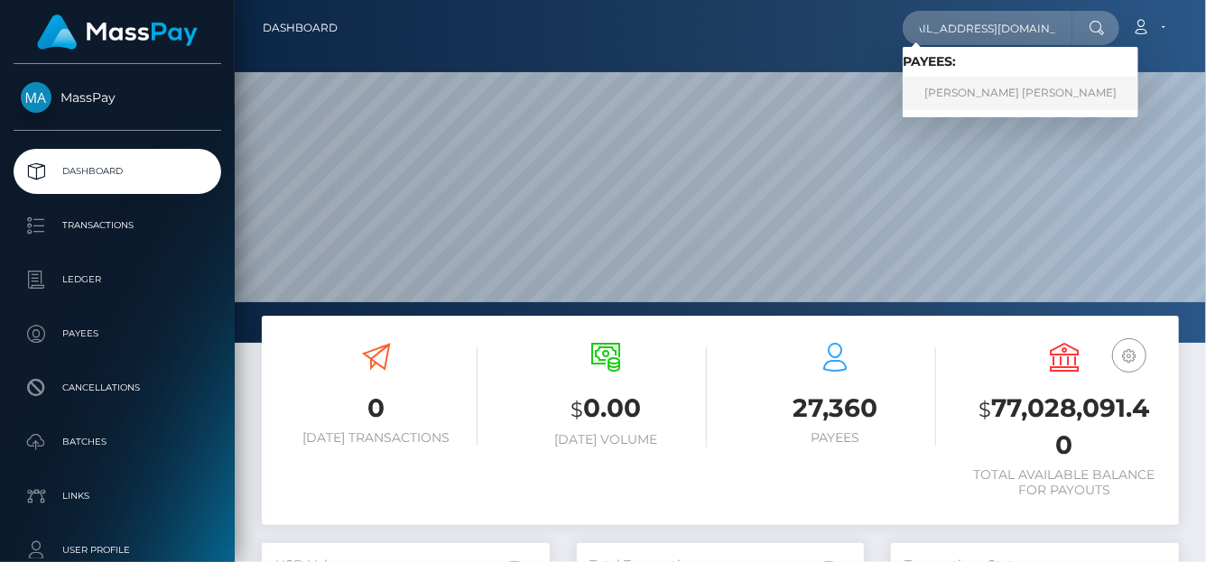
scroll to position [0, 0]
click at [1005, 96] on link "SHARNA-KAY CHRISTINA LAWRENCE" at bounding box center [1021, 93] width 236 height 33
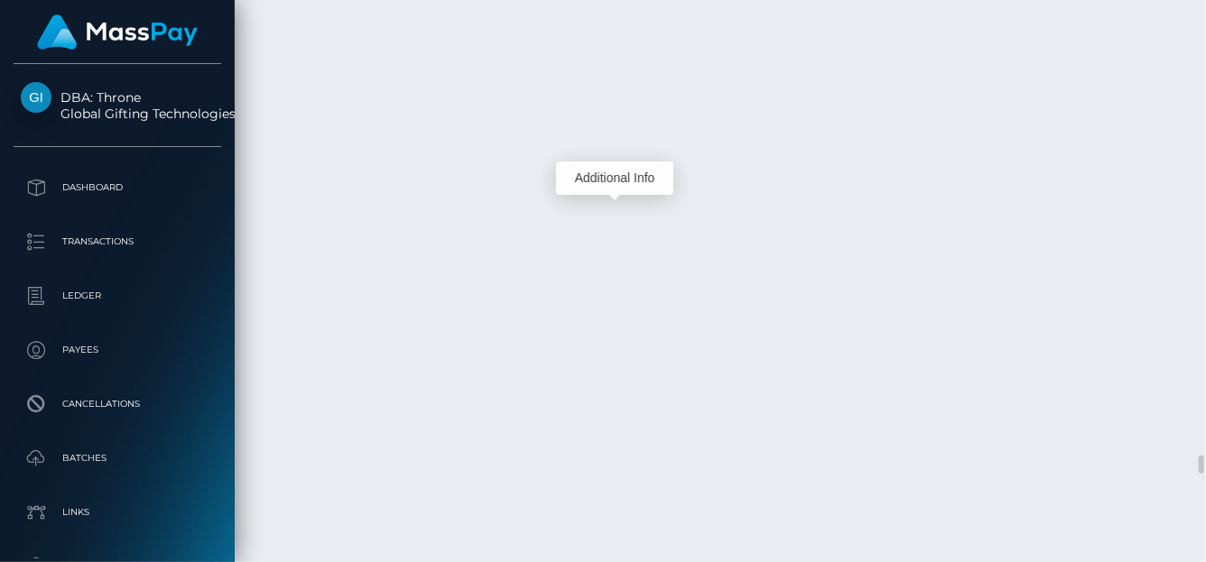
scroll to position [217, 288]
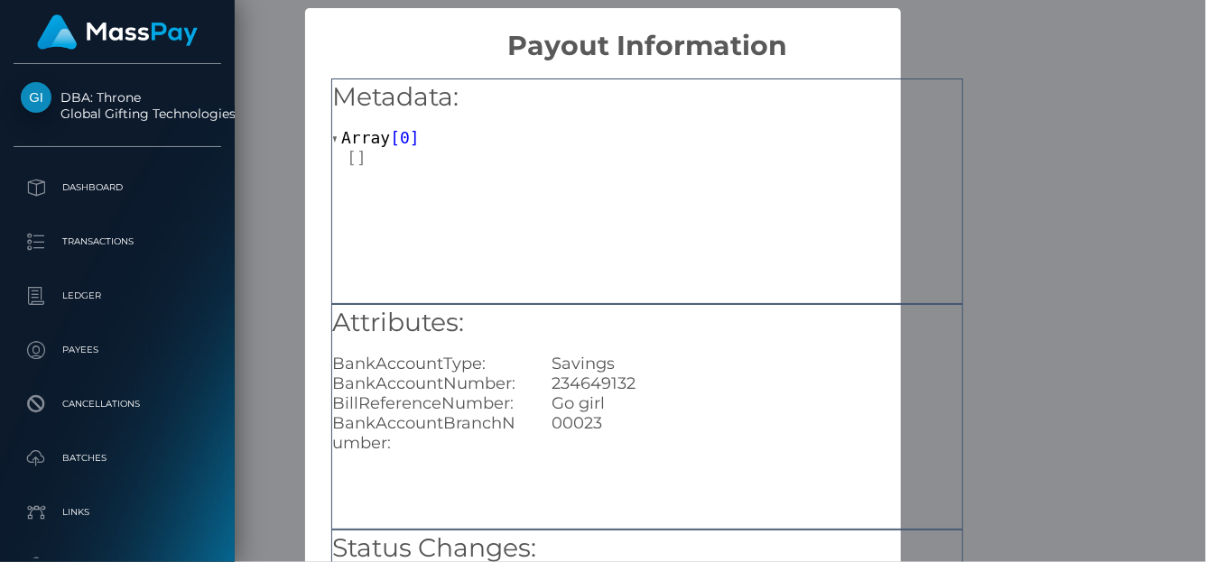
drag, startPoint x: 949, startPoint y: 20, endPoint x: 968, endPoint y: 26, distance: 19.1
click at [950, 20] on h2 "Payout Information" at bounding box center [647, 35] width 684 height 54
click at [968, 23] on h2 "Payout Information" at bounding box center [647, 35] width 684 height 54
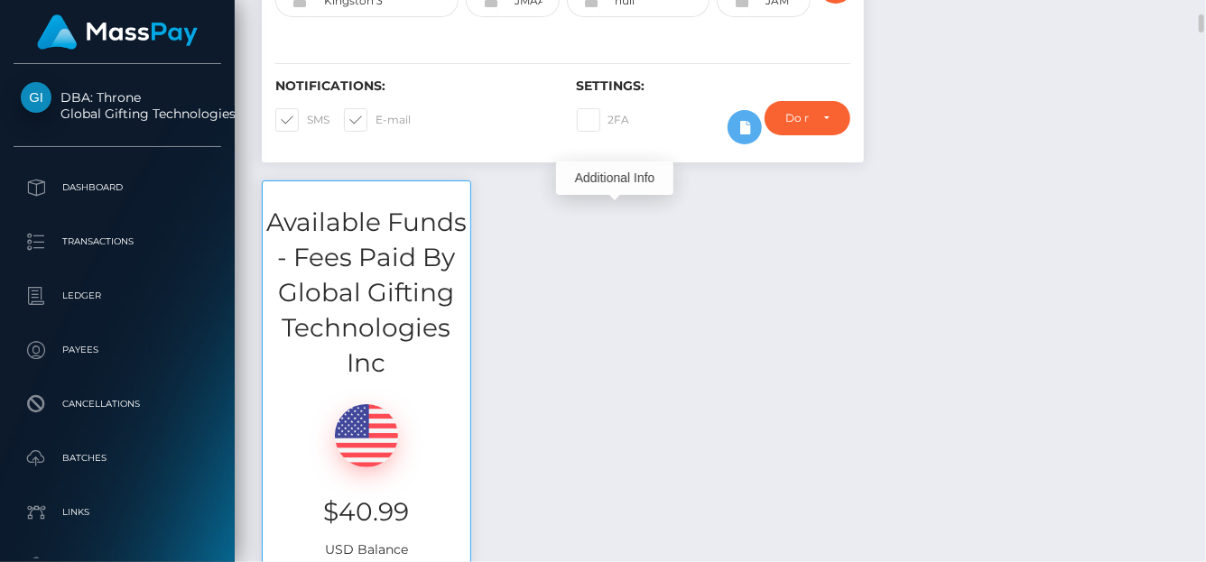
scroll to position [0, 0]
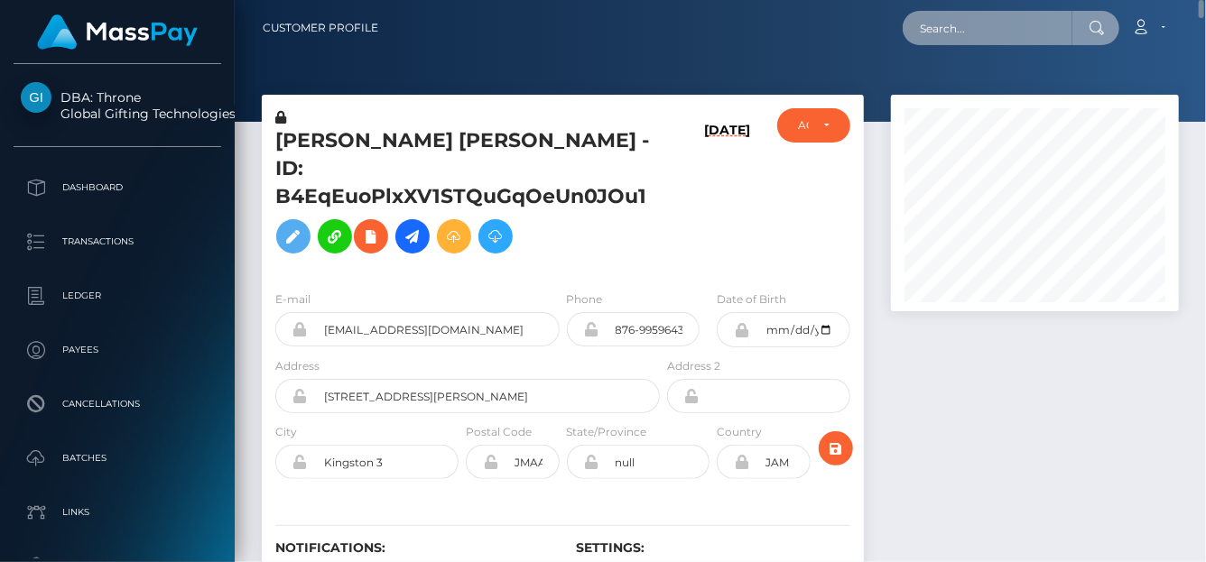
click at [1005, 34] on input "text" at bounding box center [988, 28] width 170 height 34
paste input "achisylvie2018@gmail.com"
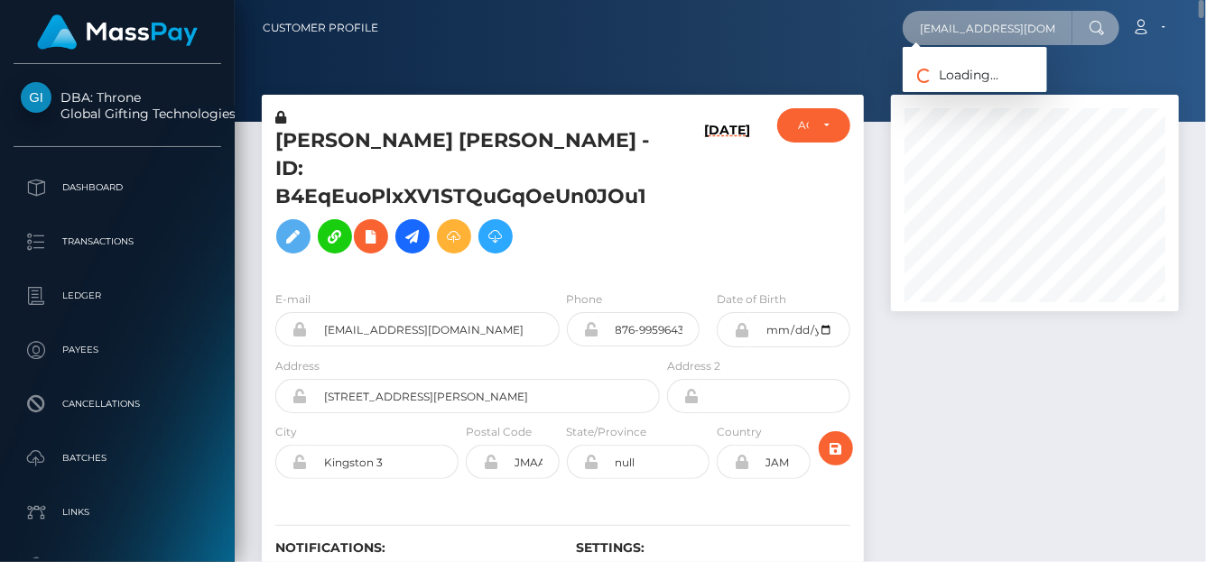
scroll to position [0, 12]
type input "achisylvie2018@gmail.com"
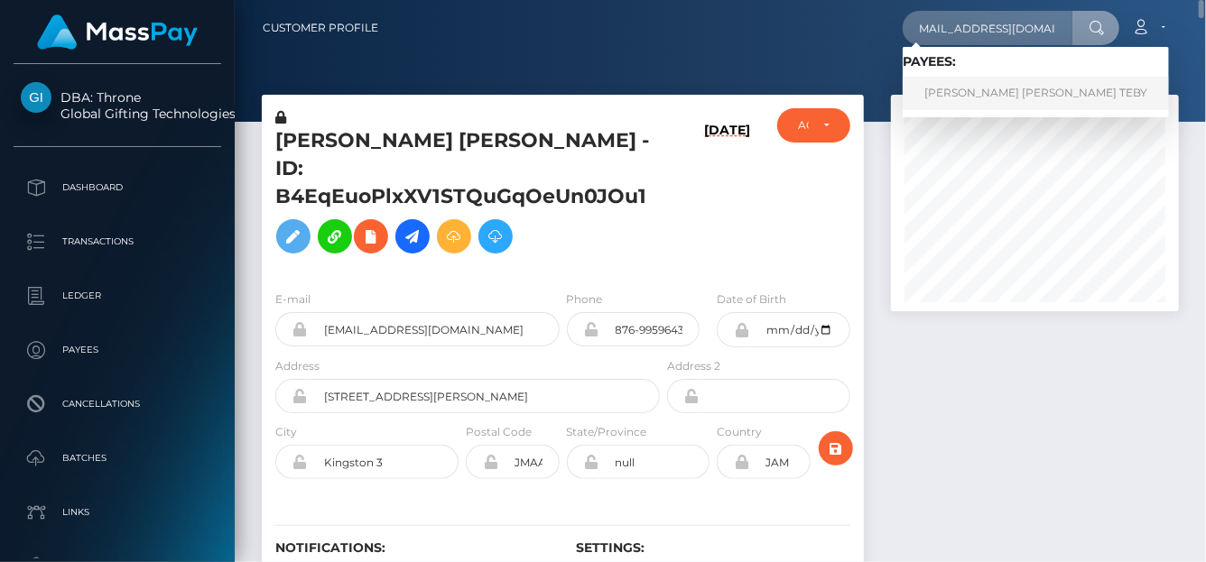
click at [978, 86] on link "ACHI SYLVIE NANCY TEBY" at bounding box center [1036, 93] width 266 height 33
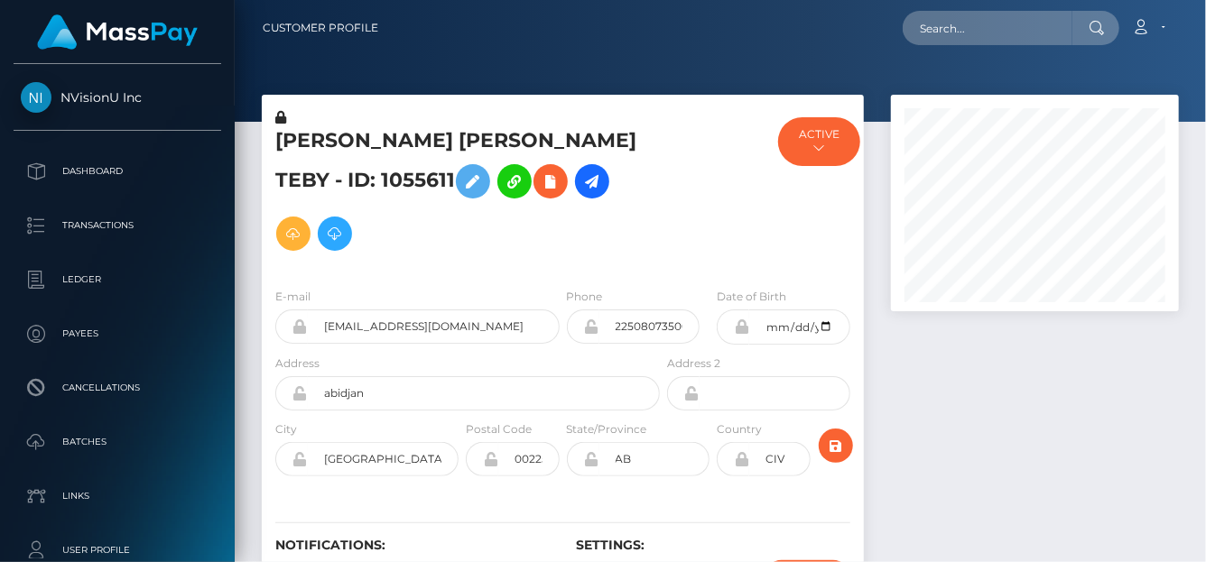
scroll to position [217, 288]
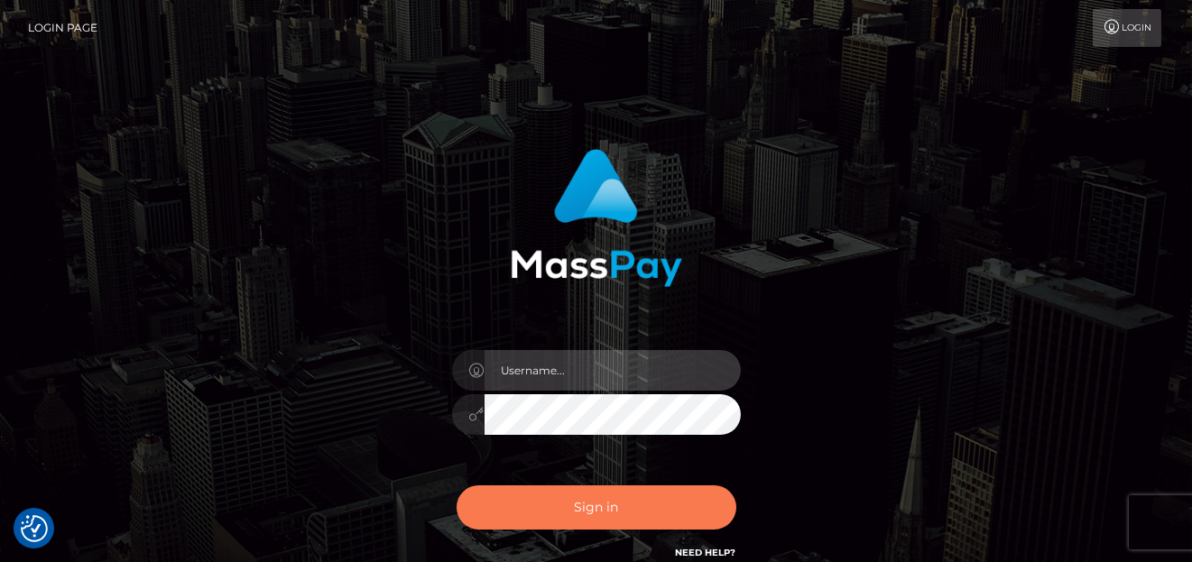
type input "[PERSON_NAME]"
click at [579, 493] on button "Sign in" at bounding box center [597, 508] width 280 height 44
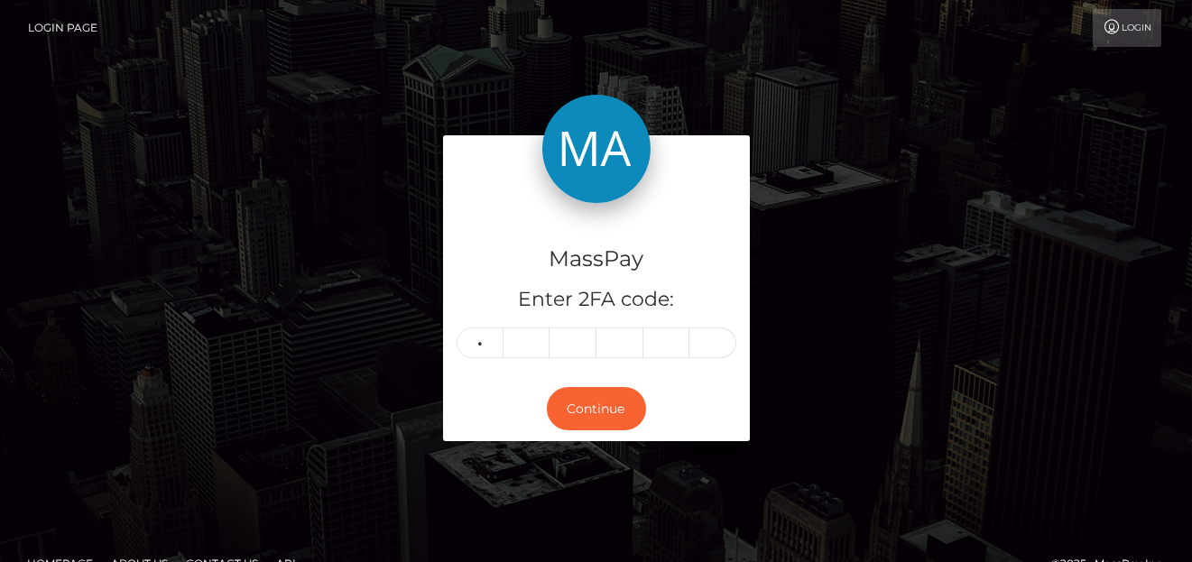
type input "9"
type input "5"
type input "8"
type input "4"
type input "3"
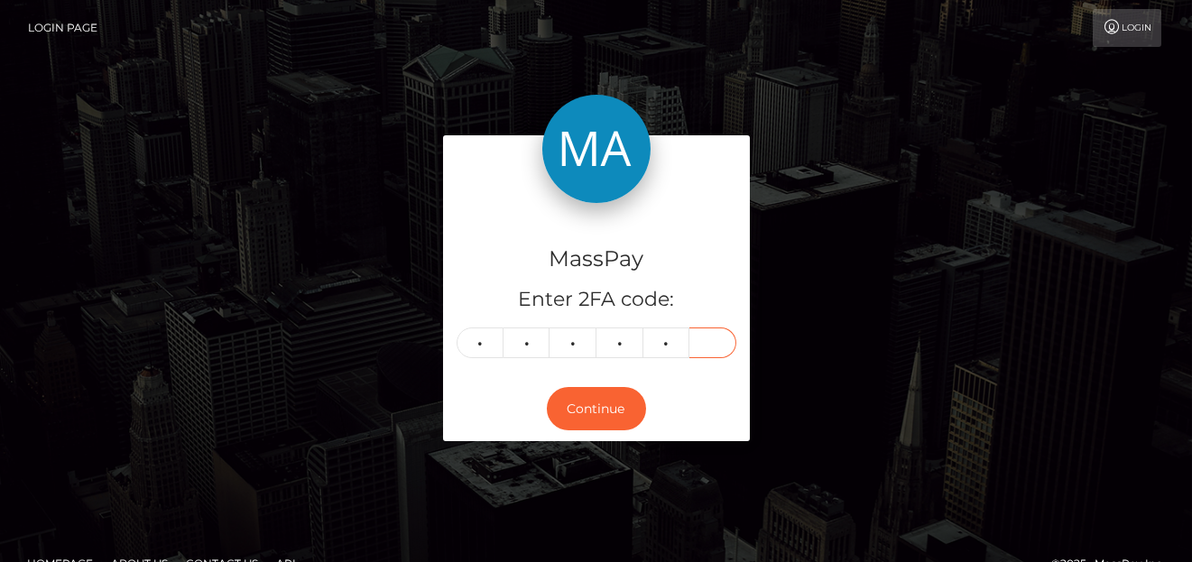
type input "5"
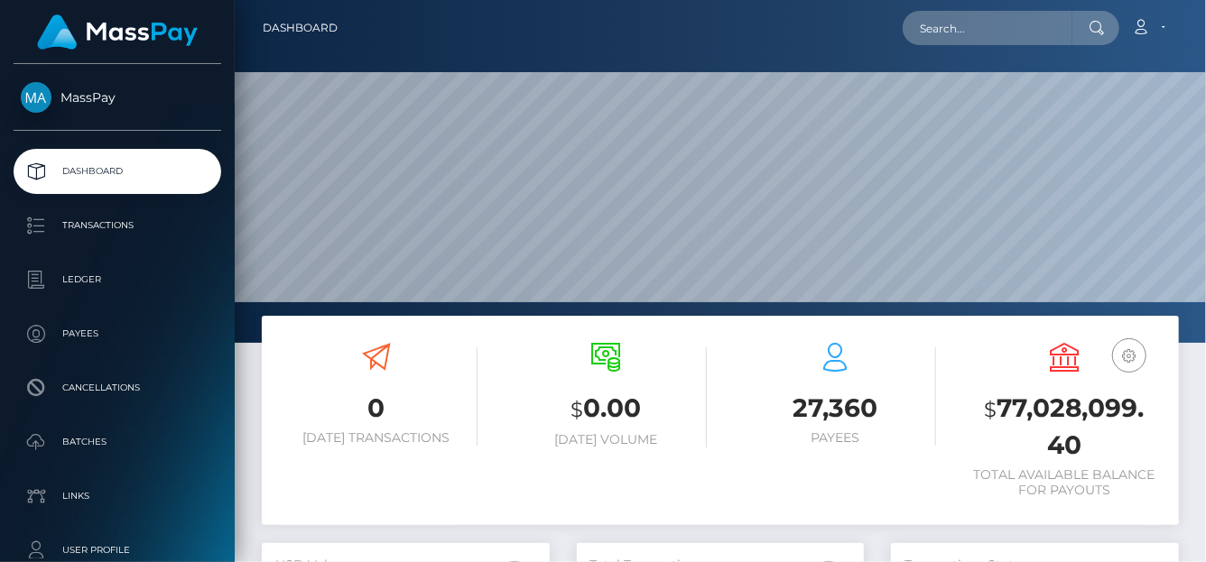
scroll to position [319, 288]
click at [1031, 31] on input "text" at bounding box center [988, 28] width 170 height 34
paste input "M7Y9pt3STiNXHS6oiVhxEkQFZDl1"
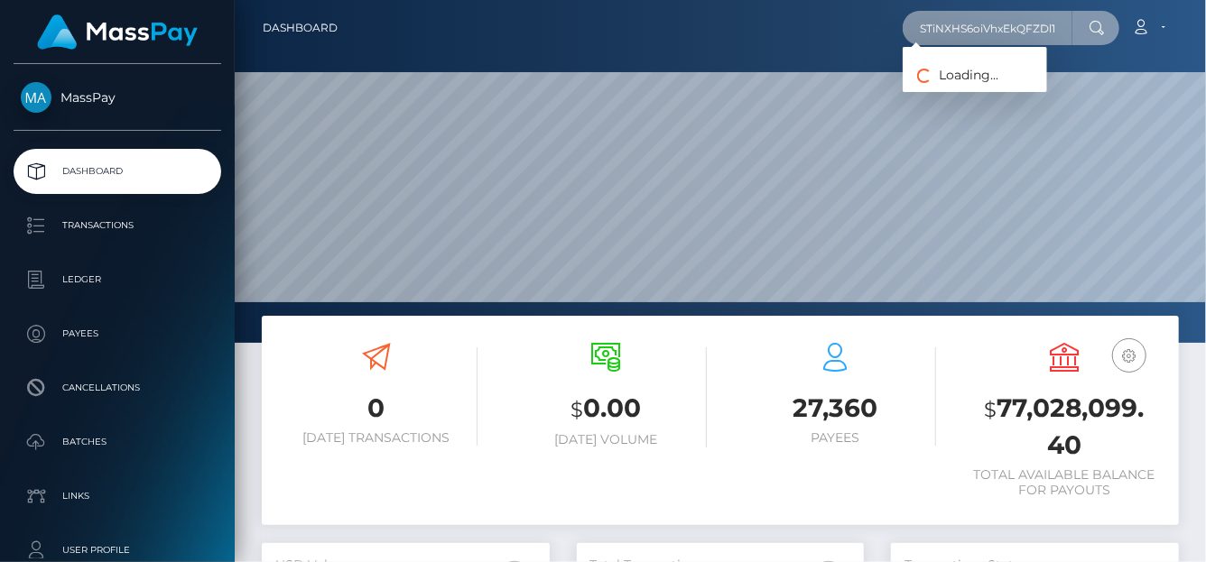
type input "M7Y9pt3STiNXHS6oiVhxEkQFZDl1"
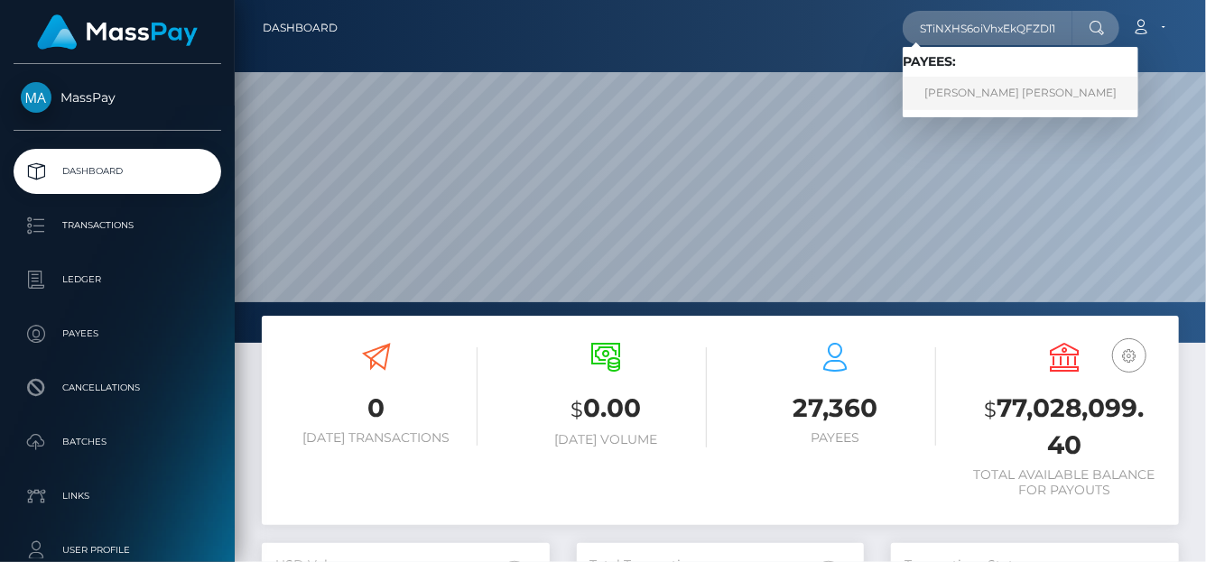
click at [1062, 90] on link "[PERSON_NAME] [PERSON_NAME]" at bounding box center [1021, 93] width 236 height 33
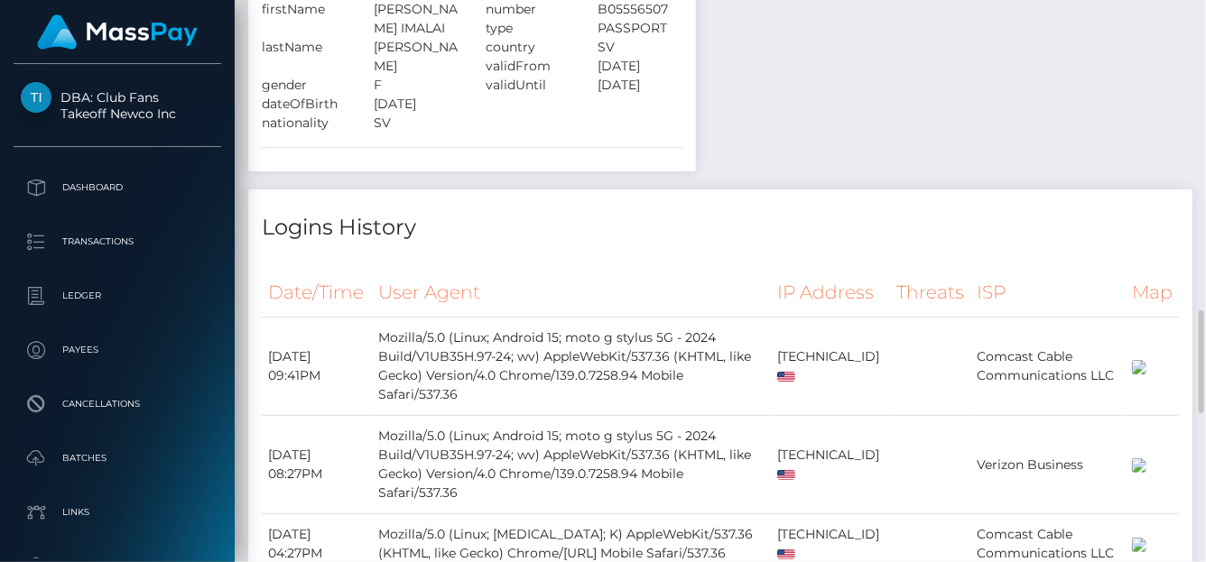
scroll to position [1337, 0]
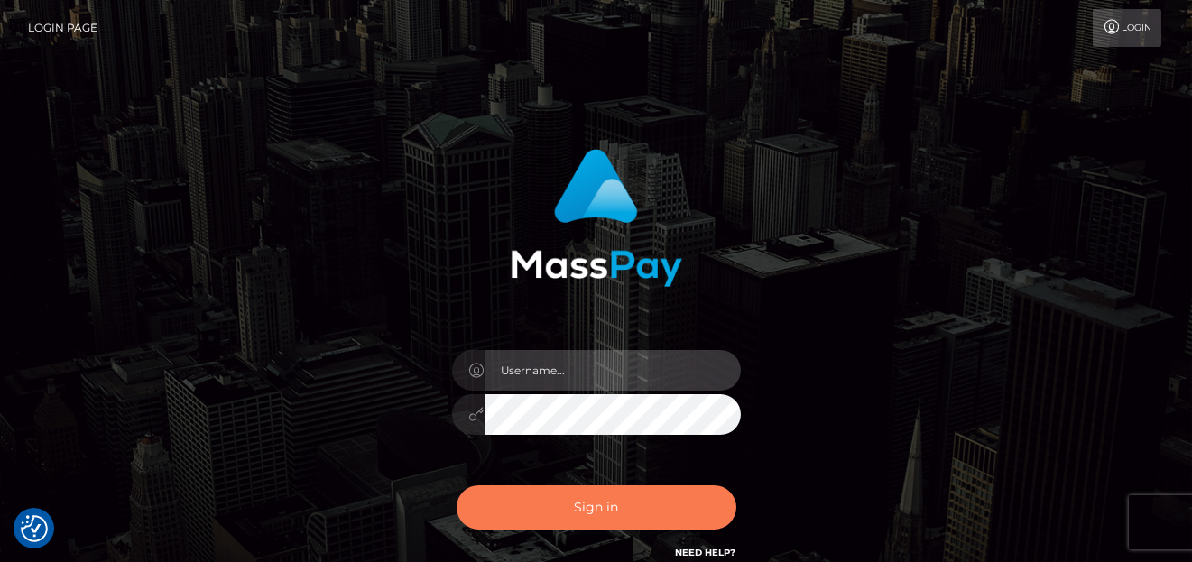
type input "[PERSON_NAME]"
click at [652, 497] on button "Sign in" at bounding box center [597, 508] width 280 height 44
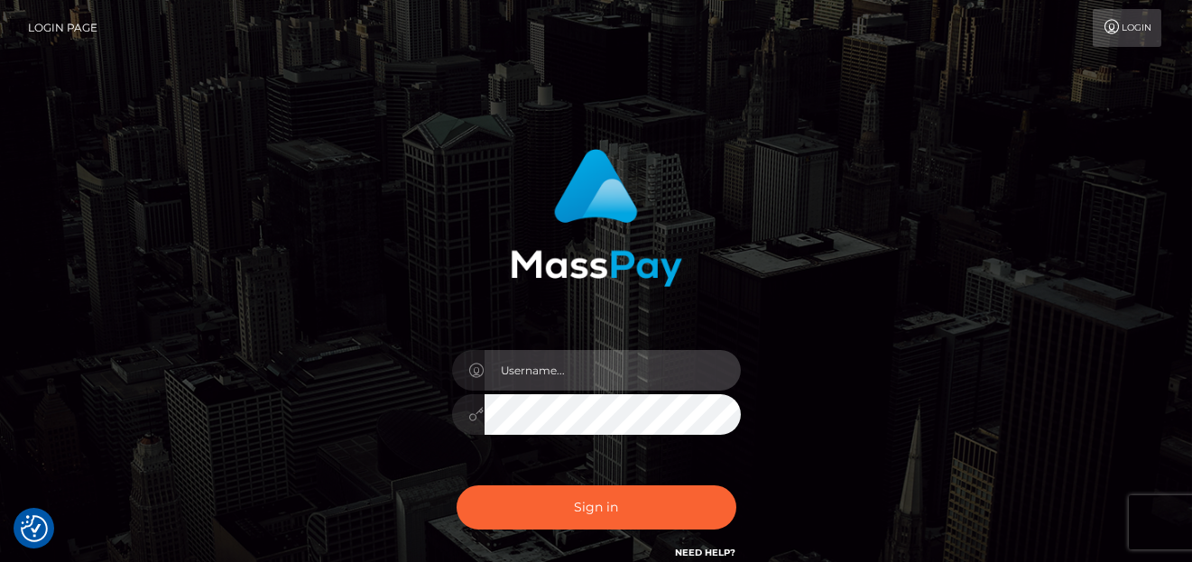
type input "[PERSON_NAME]"
click at [606, 482] on div "Sign in Need Help?" at bounding box center [597, 515] width 316 height 80
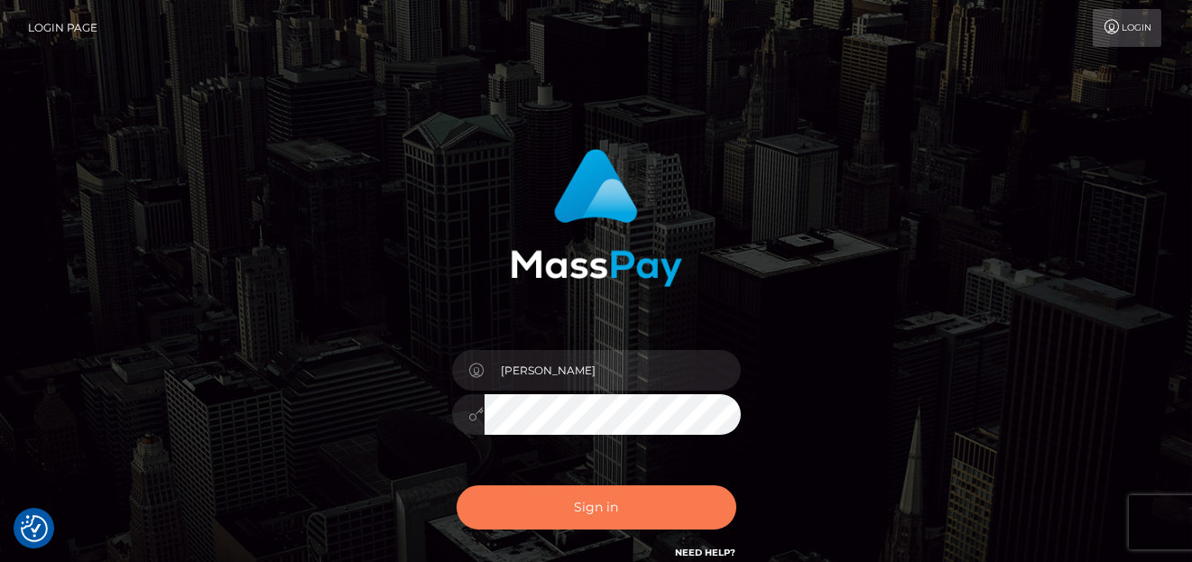
click at [612, 507] on button "Sign in" at bounding box center [597, 508] width 280 height 44
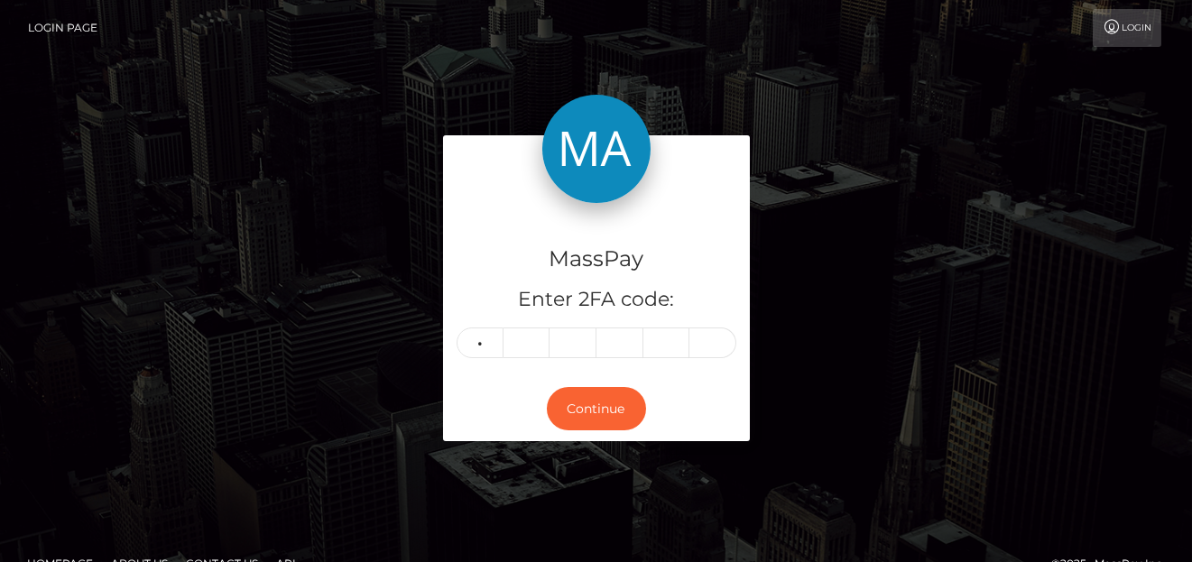
type input "0"
type input "6"
type input "7"
type input "6"
type input "8"
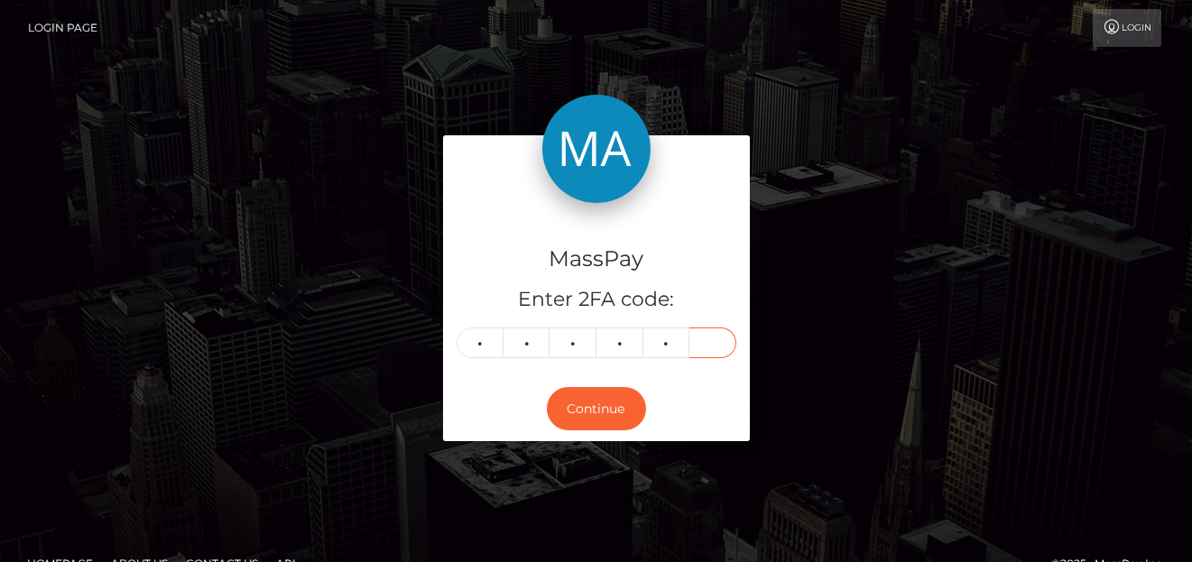
type input "1"
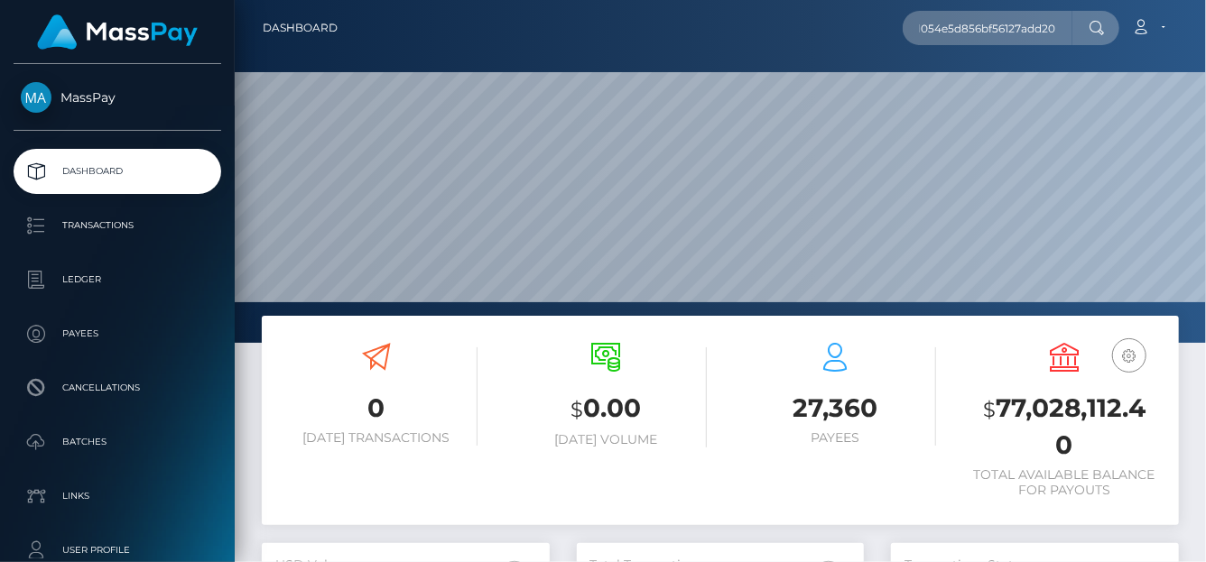
scroll to position [319, 288]
type input "66160dc79f6bbab70e04e20d_293e7fd5a5d054e5d856bf56127add20"
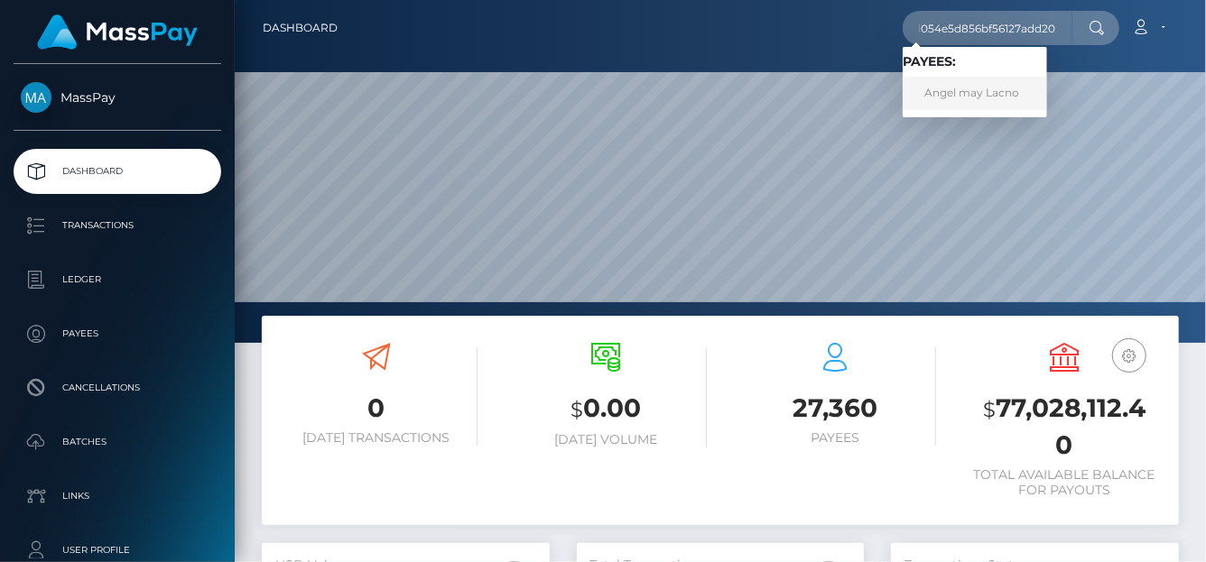
click at [947, 95] on link "Angel may Lacno" at bounding box center [975, 93] width 144 height 33
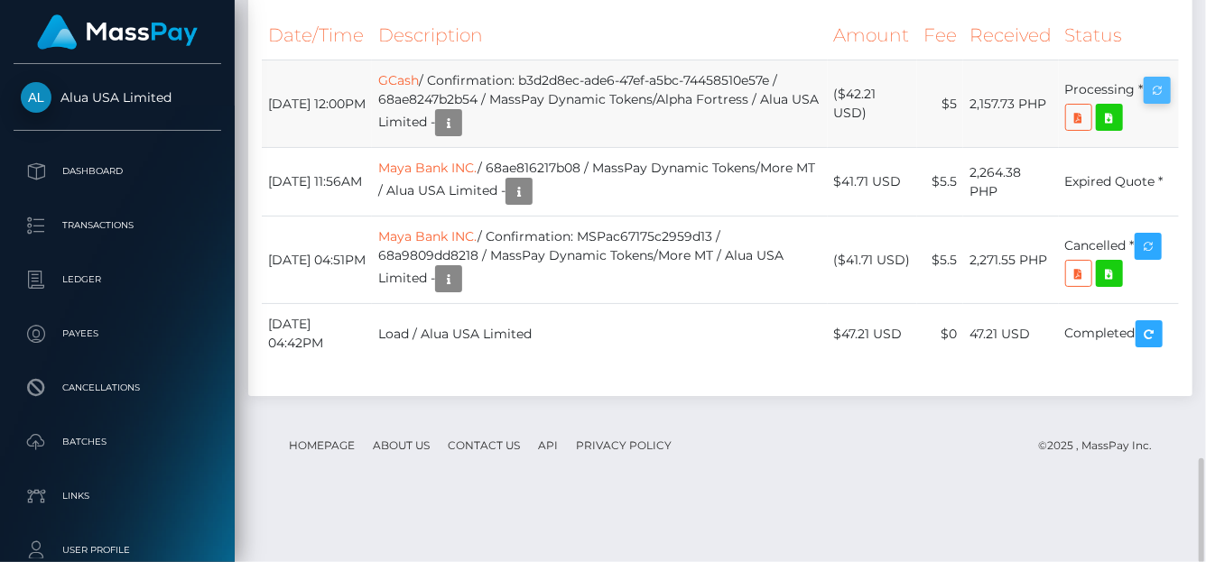
scroll to position [217, 288]
click at [1146, 102] on icon "button" at bounding box center [1157, 90] width 22 height 23
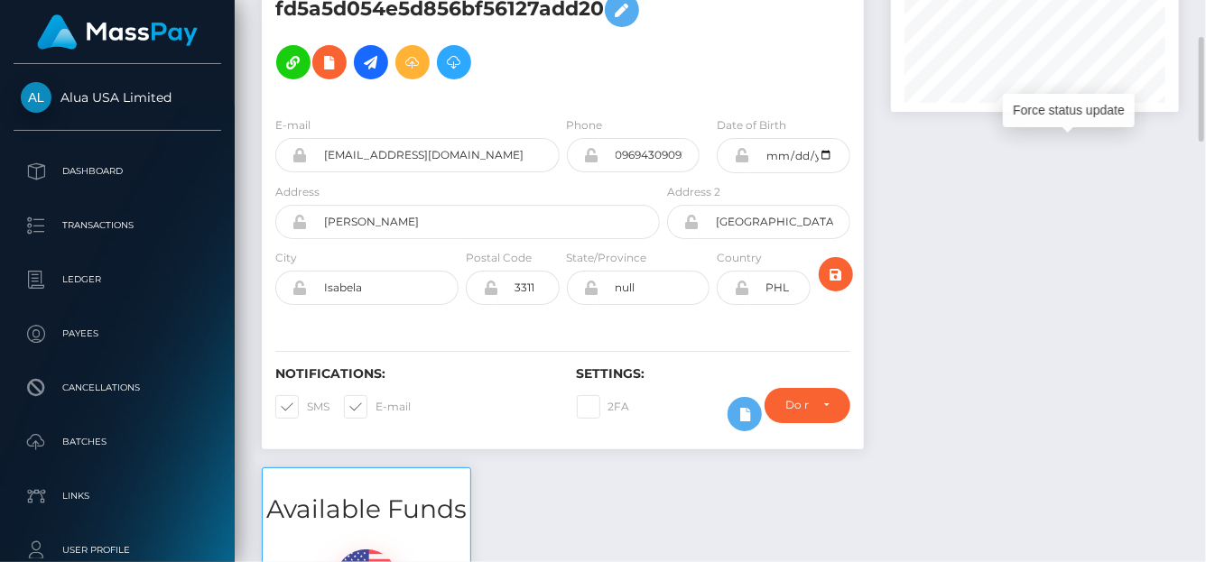
scroll to position [0, 0]
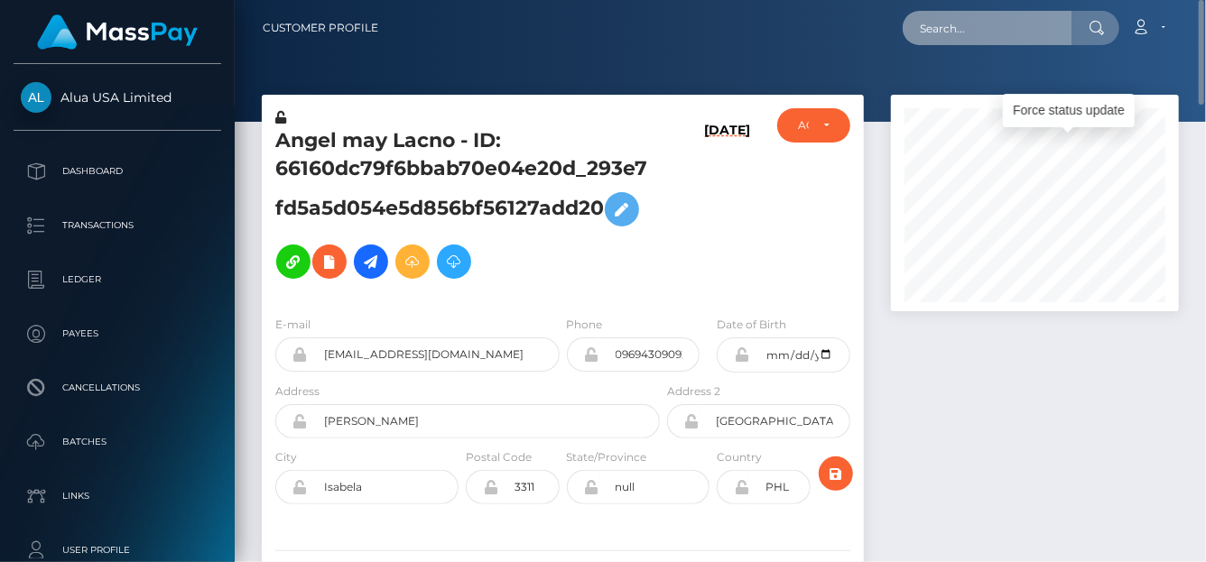
click at [944, 34] on input "text" at bounding box center [988, 28] width 170 height 34
paste input "31777"
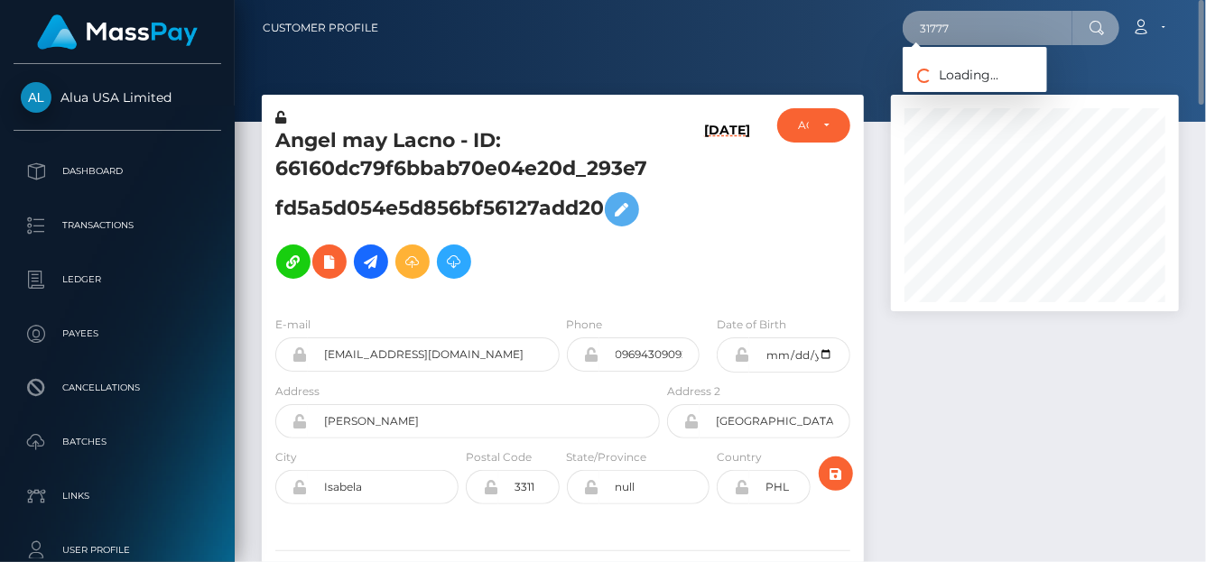
type input "31777"
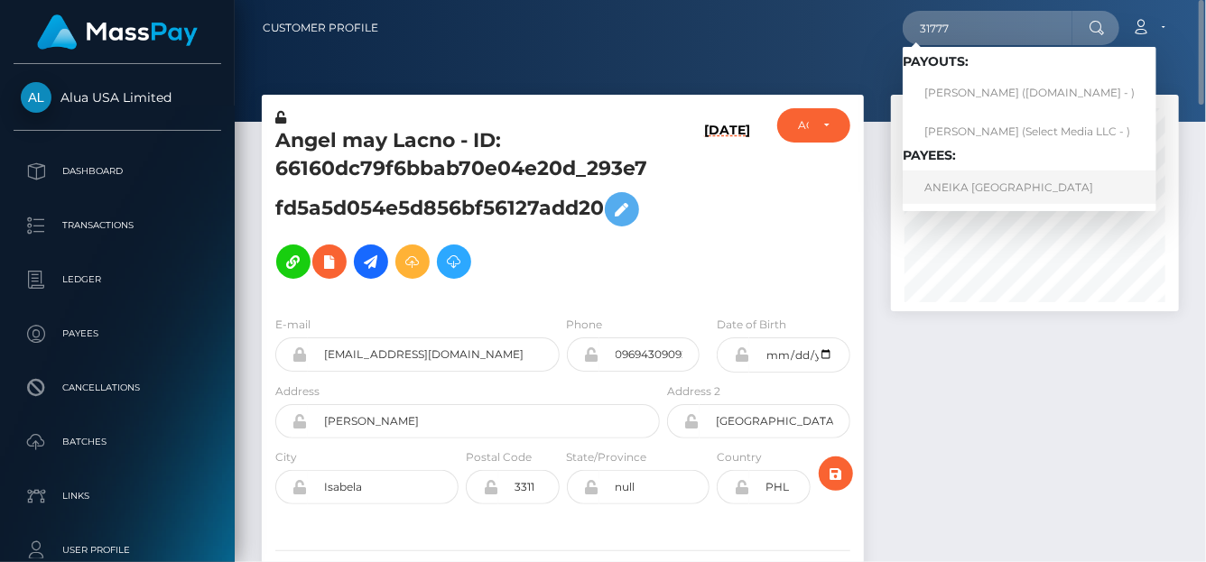
click at [944, 190] on link "ANEIKA [GEOGRAPHIC_DATA]" at bounding box center [1030, 187] width 254 height 33
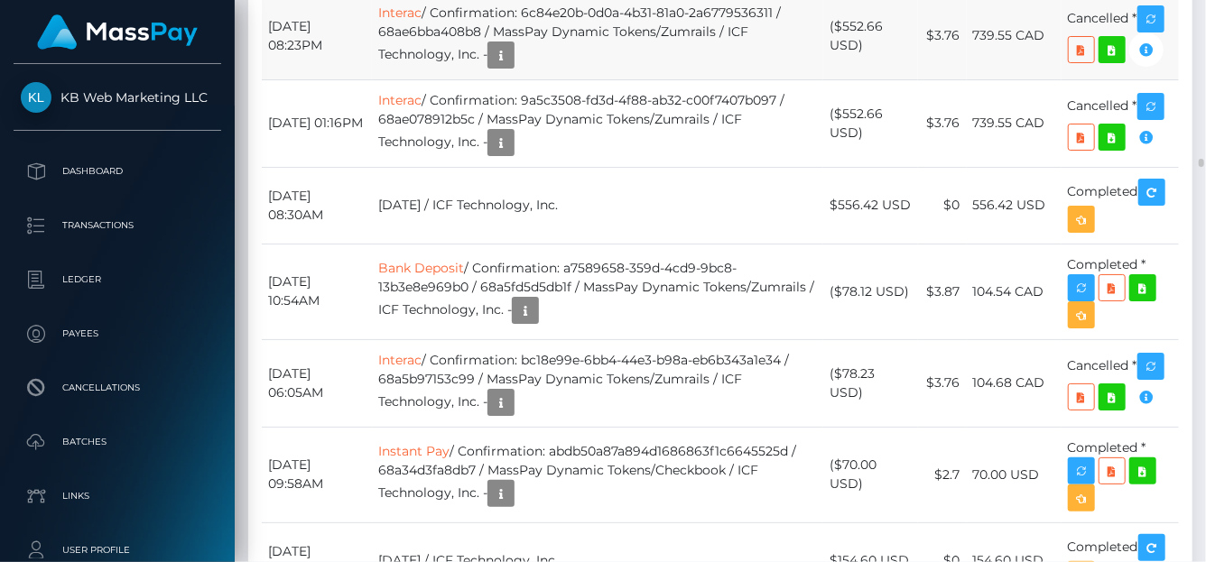
scroll to position [217, 288]
click at [409, 21] on link "Interac" at bounding box center [399, 13] width 43 height 16
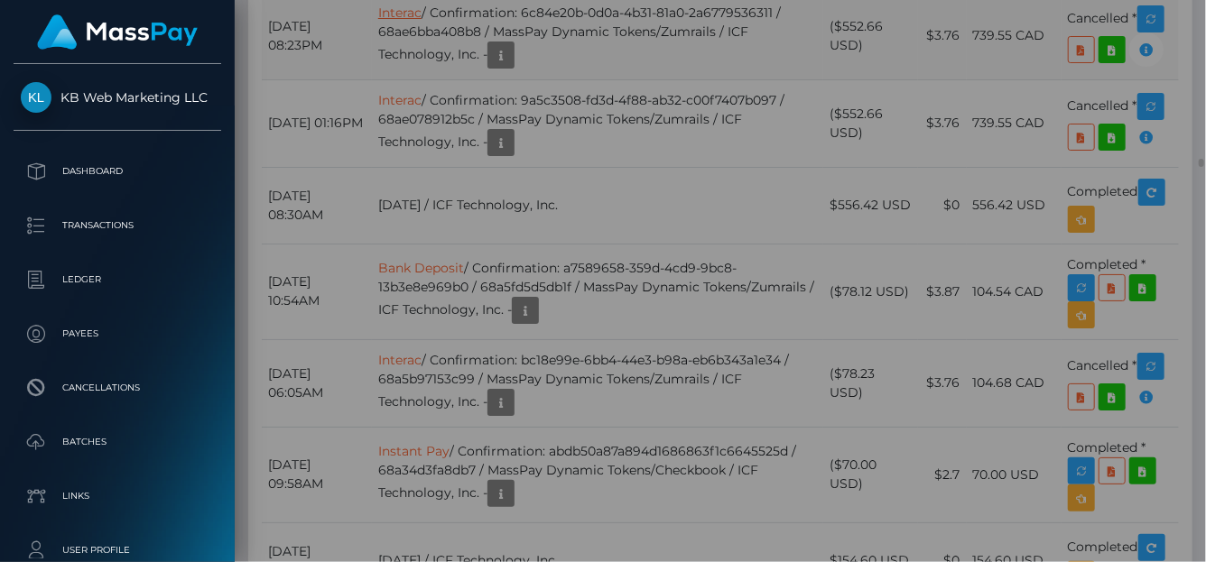
click at [410, 218] on div "Output:" at bounding box center [647, 192] width 632 height 226
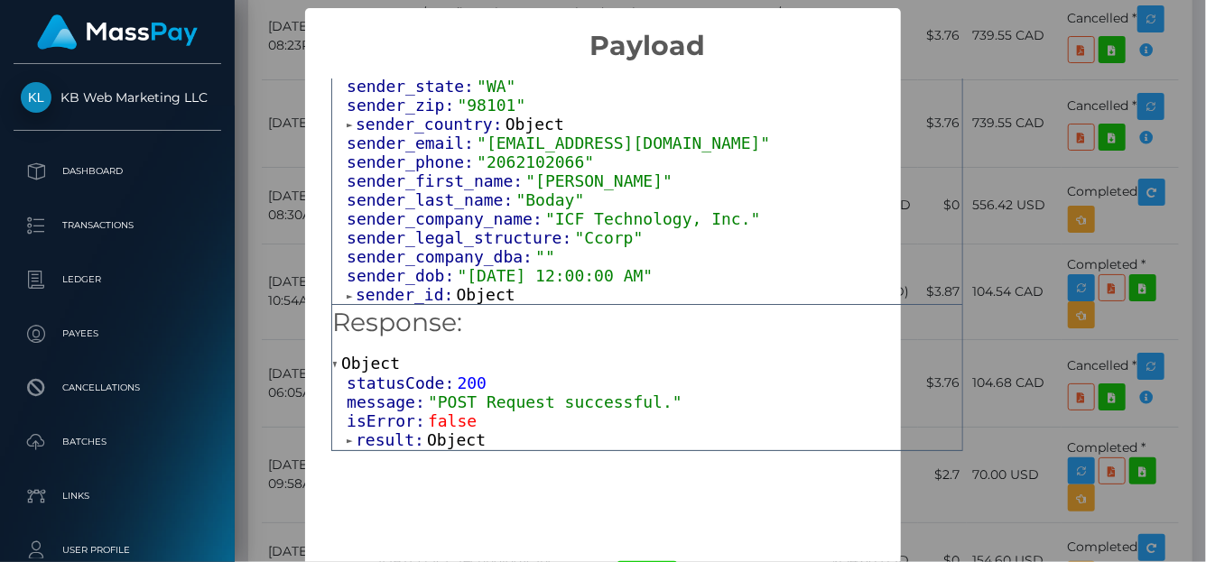
scroll to position [181, 0]
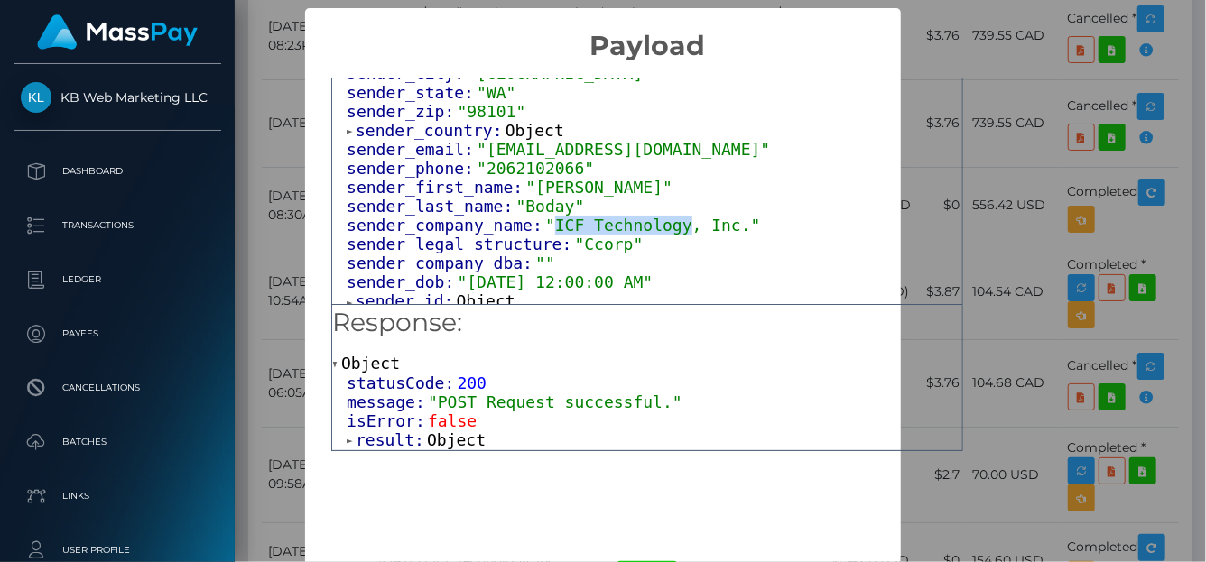
drag, startPoint x: 535, startPoint y: 227, endPoint x: 655, endPoint y: 223, distance: 120.1
click at [655, 223] on span ""ICF Technology, Inc."" at bounding box center [652, 225] width 215 height 19
click at [1114, 115] on div "× Payload Output: Object attrs: Array [ 1 ] data_attributes: Object payer_data:…" at bounding box center [603, 281] width 1206 height 562
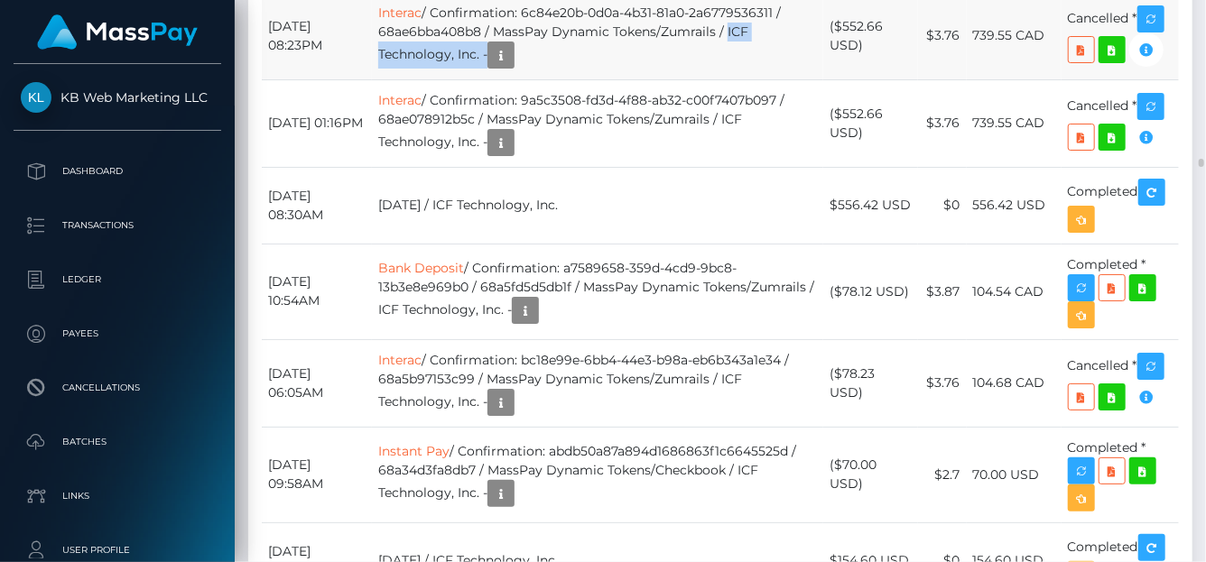
scroll to position [217, 288]
drag, startPoint x: 743, startPoint y: 241, endPoint x: 496, endPoint y: 260, distance: 247.1
click at [497, 79] on td "Interac / Confirmation: 6c84e20b-0d0a-4b31-81a0-2a6779536311 / 68ae6bba408b8 / …" at bounding box center [597, 36] width 451 height 88
copy td "ICF Technology, Inc."
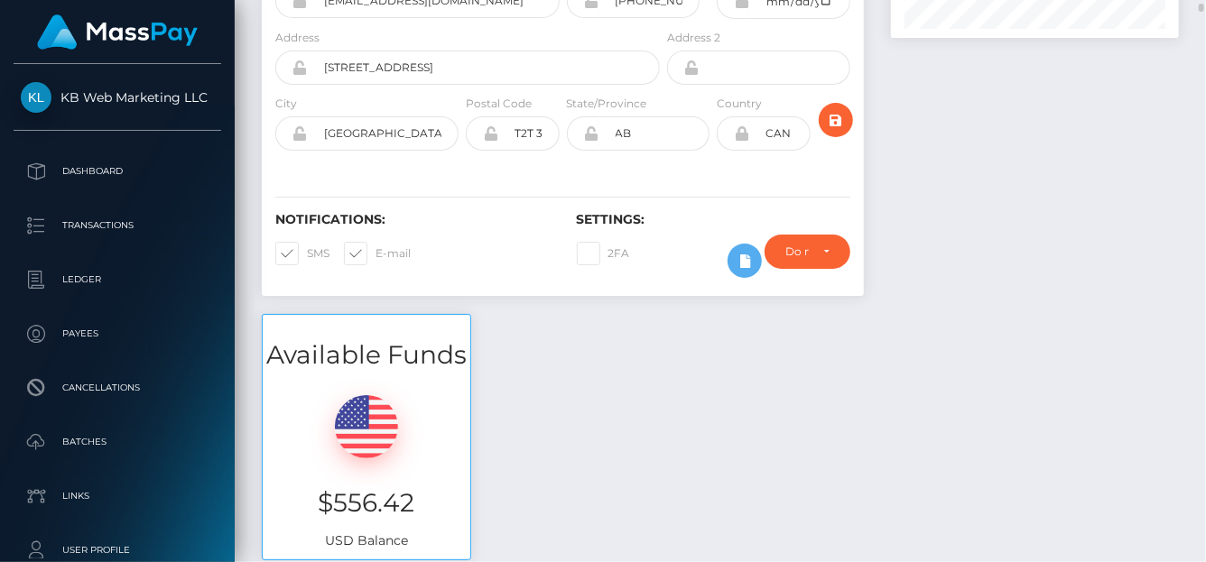
scroll to position [0, 0]
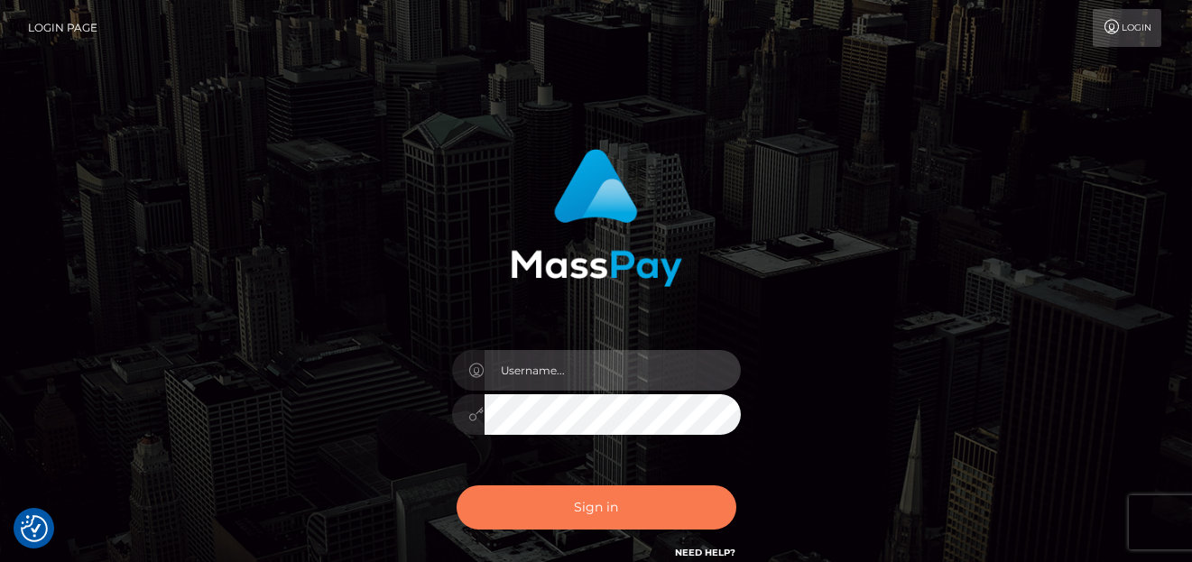
type input "denise"
click at [523, 495] on button "Sign in" at bounding box center [597, 508] width 280 height 44
type input "[PERSON_NAME]"
click at [625, 523] on button "Sign in" at bounding box center [597, 508] width 280 height 44
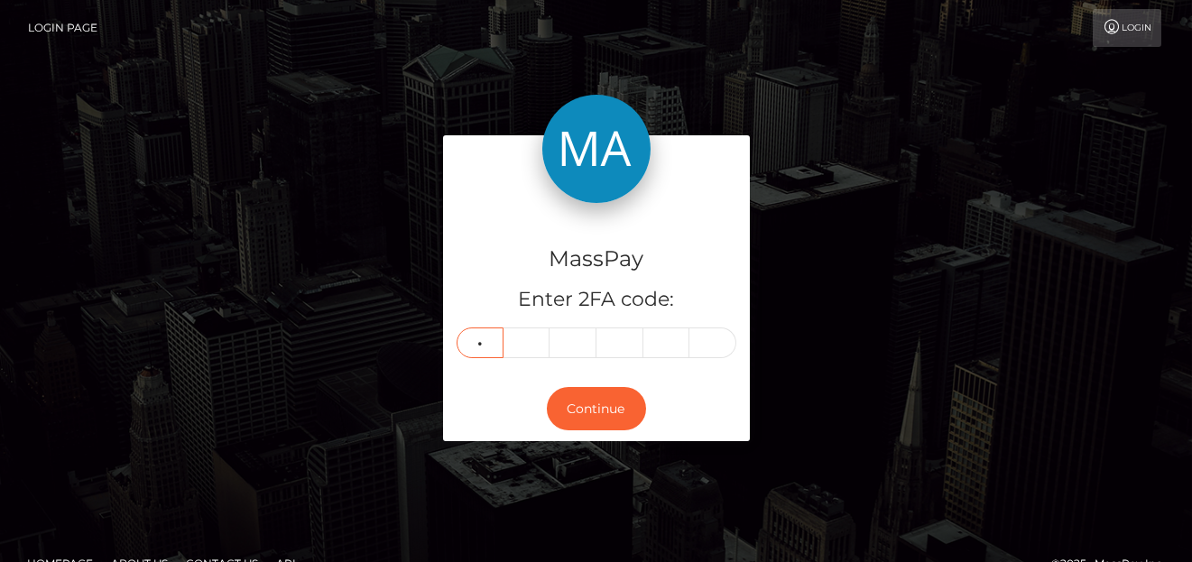
type input "4"
type input "0"
type input "5"
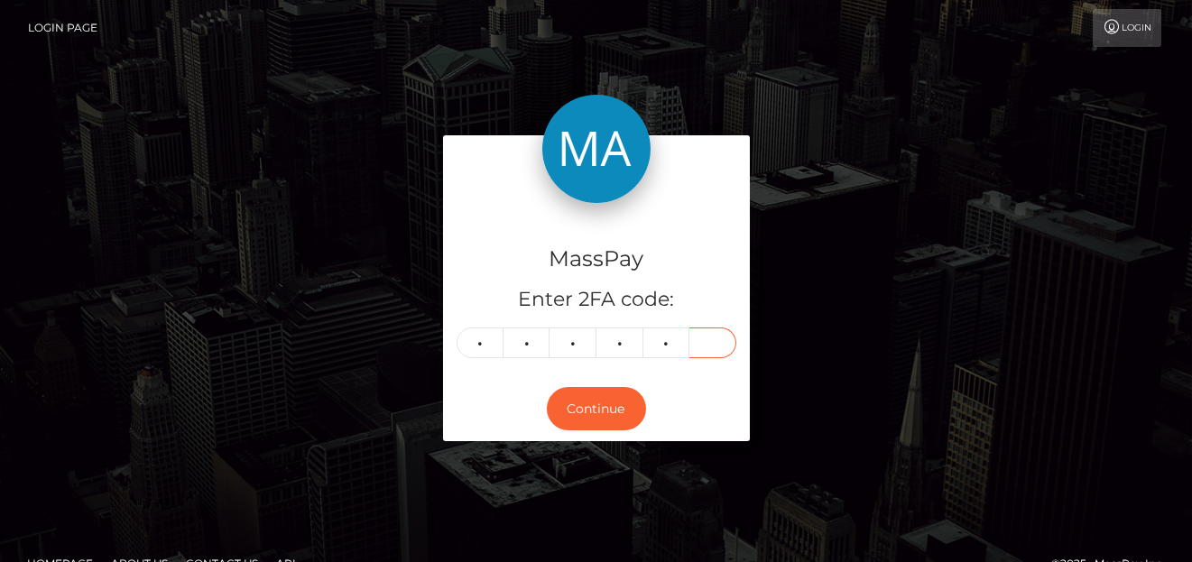
type input "1"
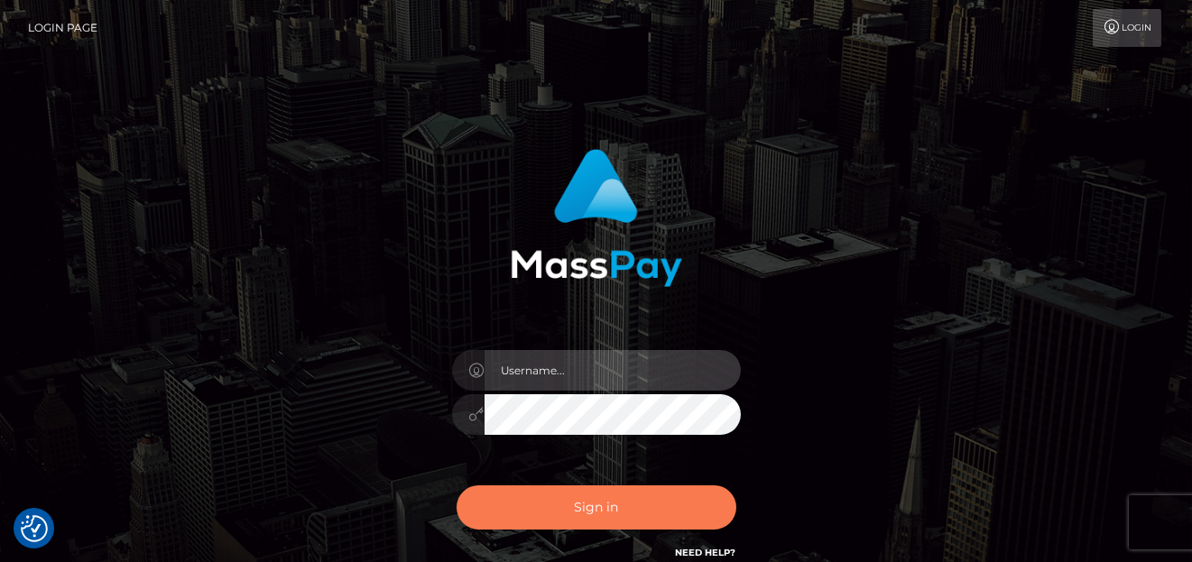
type input "[PERSON_NAME]"
click at [564, 515] on button "Sign in" at bounding box center [597, 508] width 280 height 44
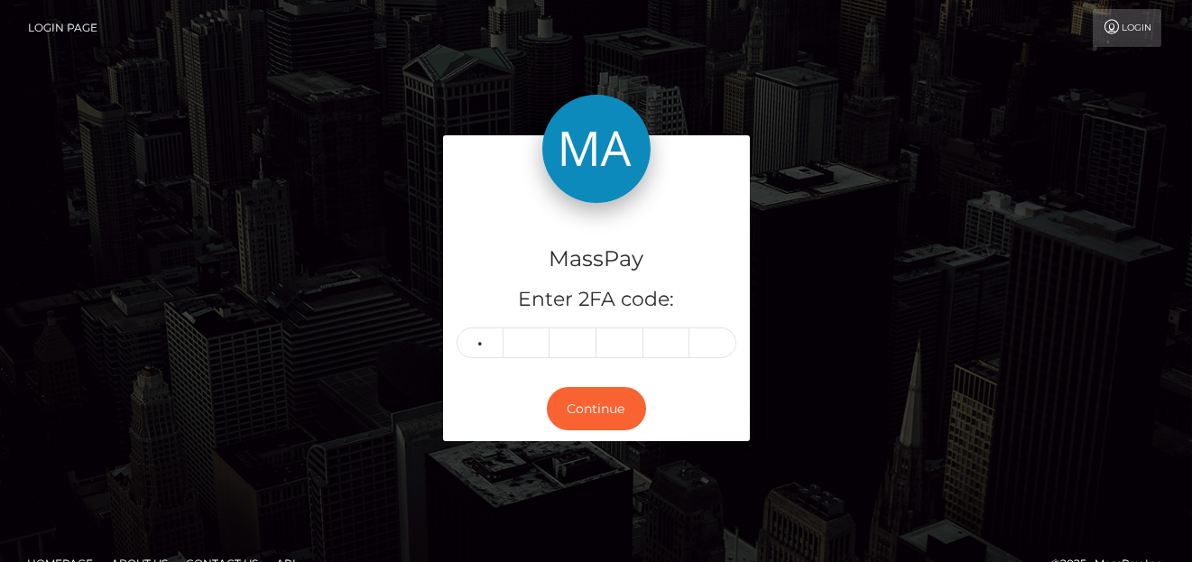
type input "4"
type input "0"
type input "5"
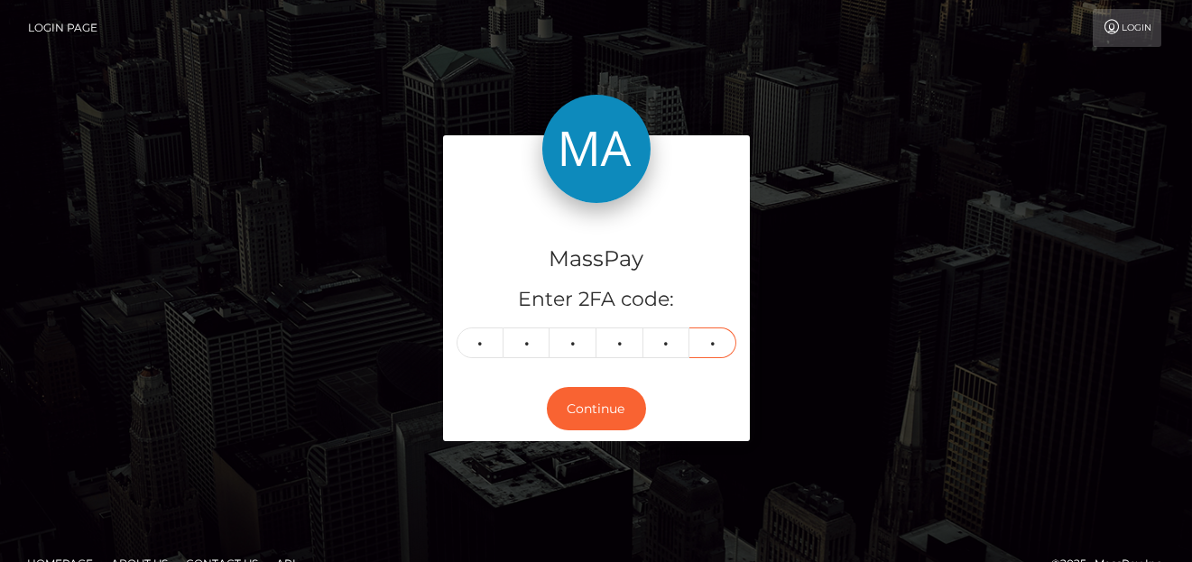
type input "1"
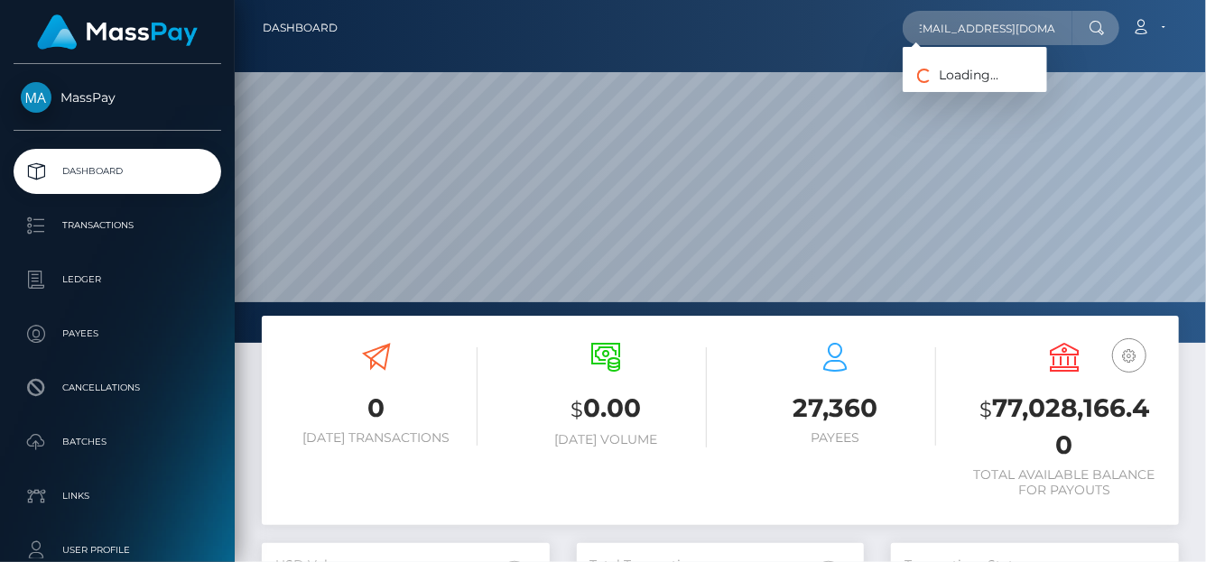
scroll to position [319, 288]
type input "[EMAIL_ADDRESS][DOMAIN_NAME]"
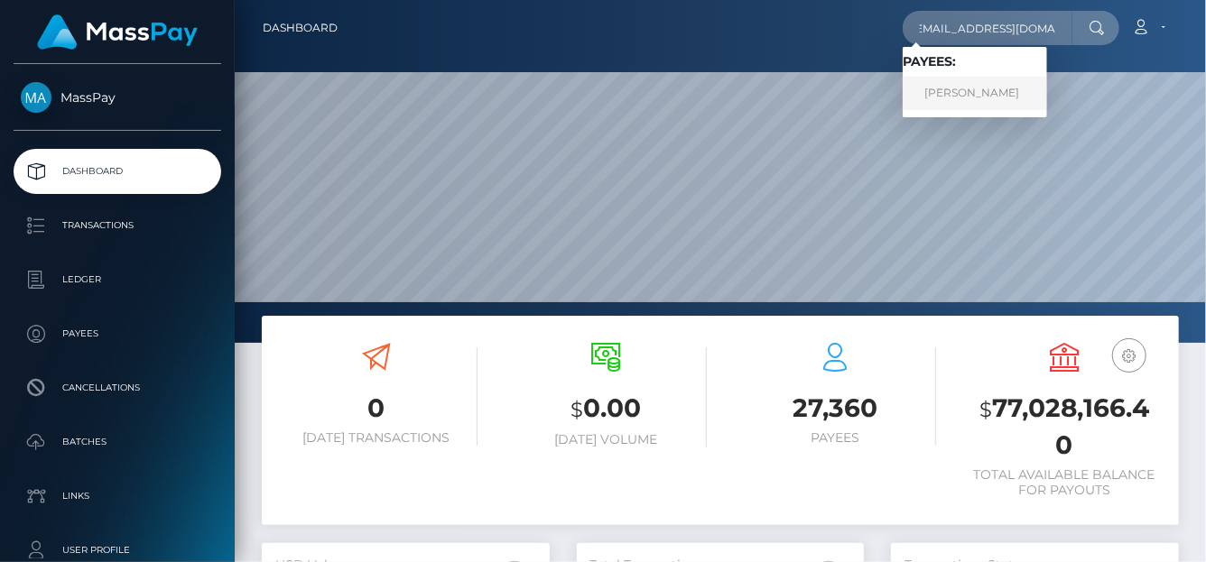
click at [986, 88] on link "Eva Simone" at bounding box center [975, 93] width 144 height 33
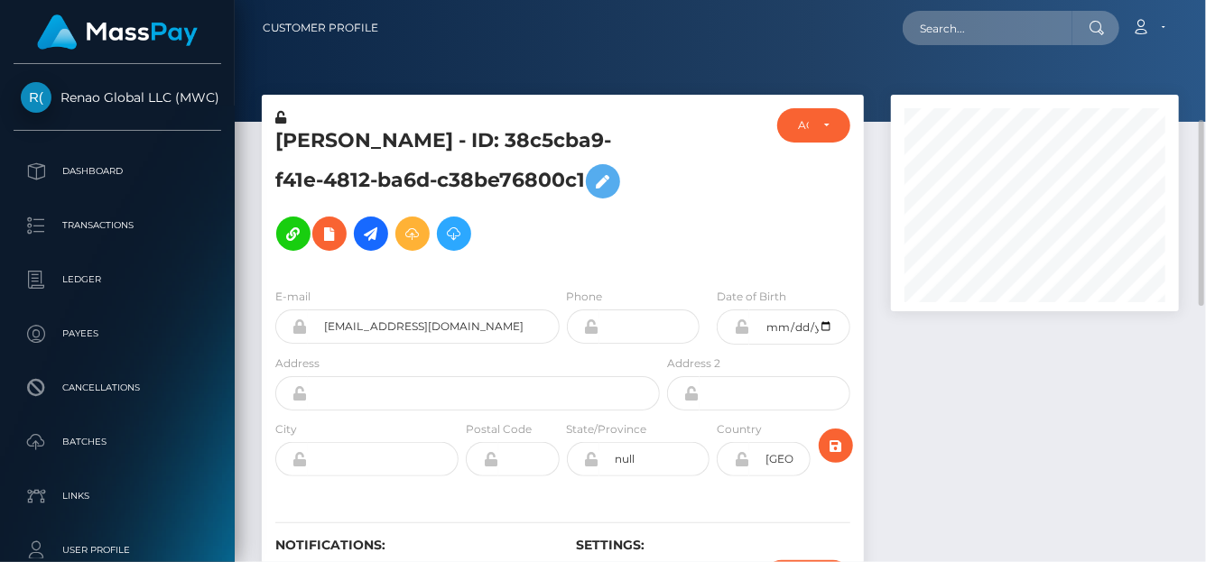
scroll to position [90, 0]
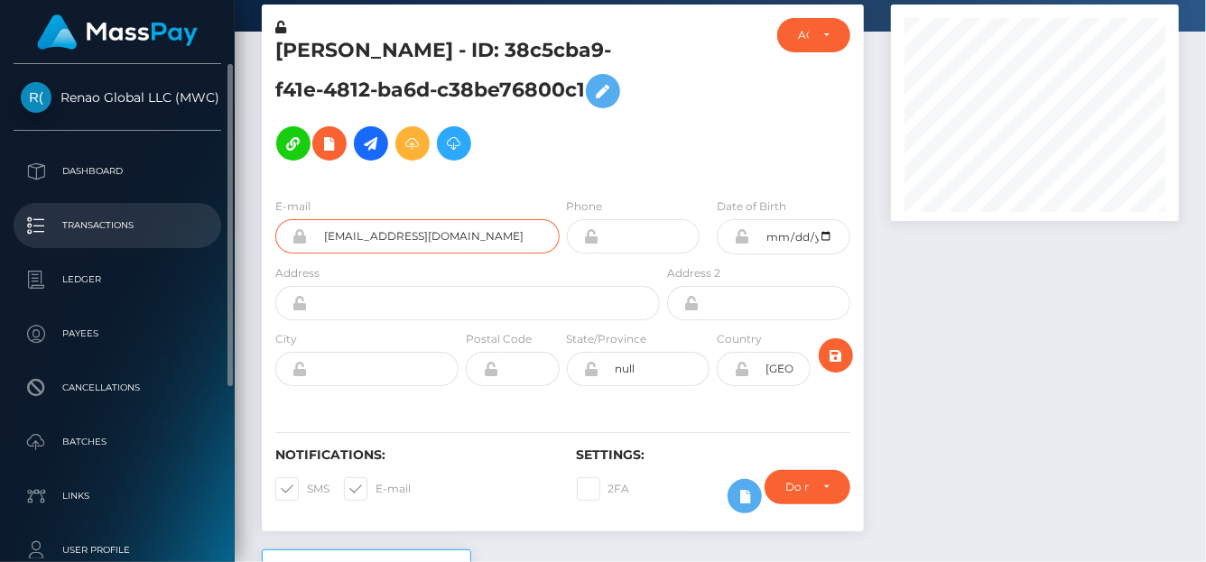
drag, startPoint x: 478, startPoint y: 237, endPoint x: 76, endPoint y: 213, distance: 403.3
click at [74, 218] on div "Renao Global LLC (MWC) Dashboard Transactions Ledger Payees Batches" at bounding box center [603, 281] width 1206 height 562
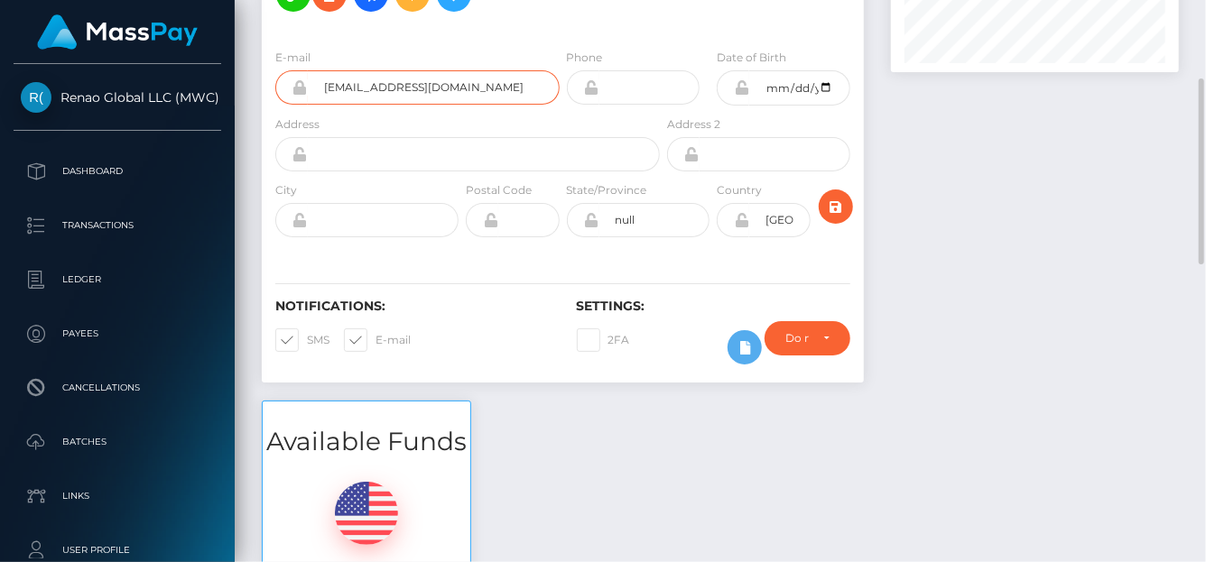
scroll to position [0, 0]
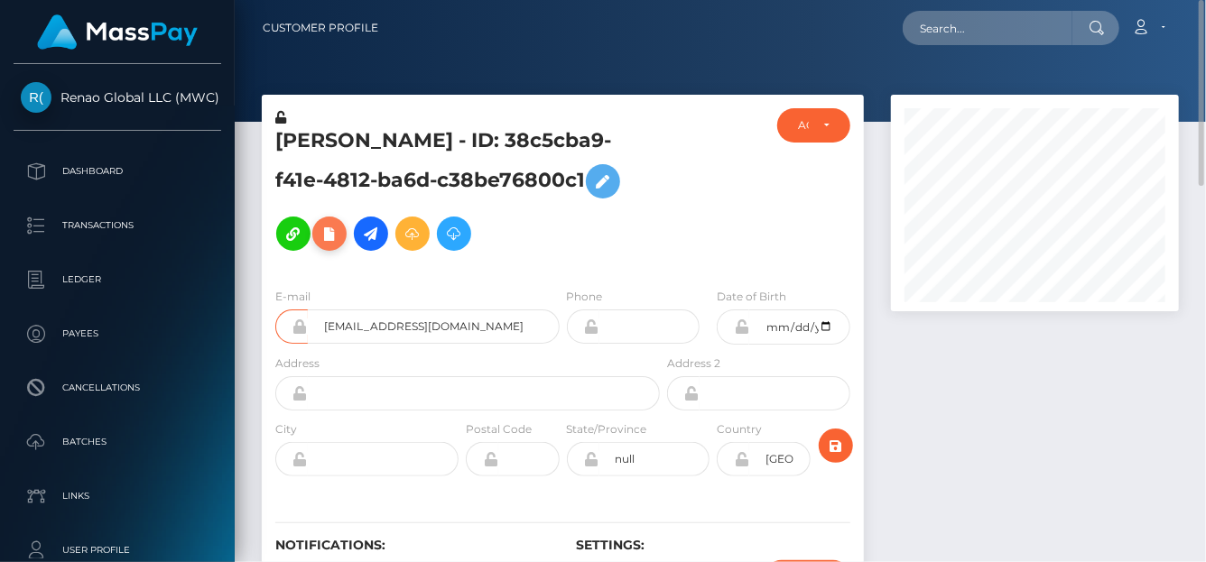
click at [319, 232] on icon at bounding box center [330, 234] width 22 height 23
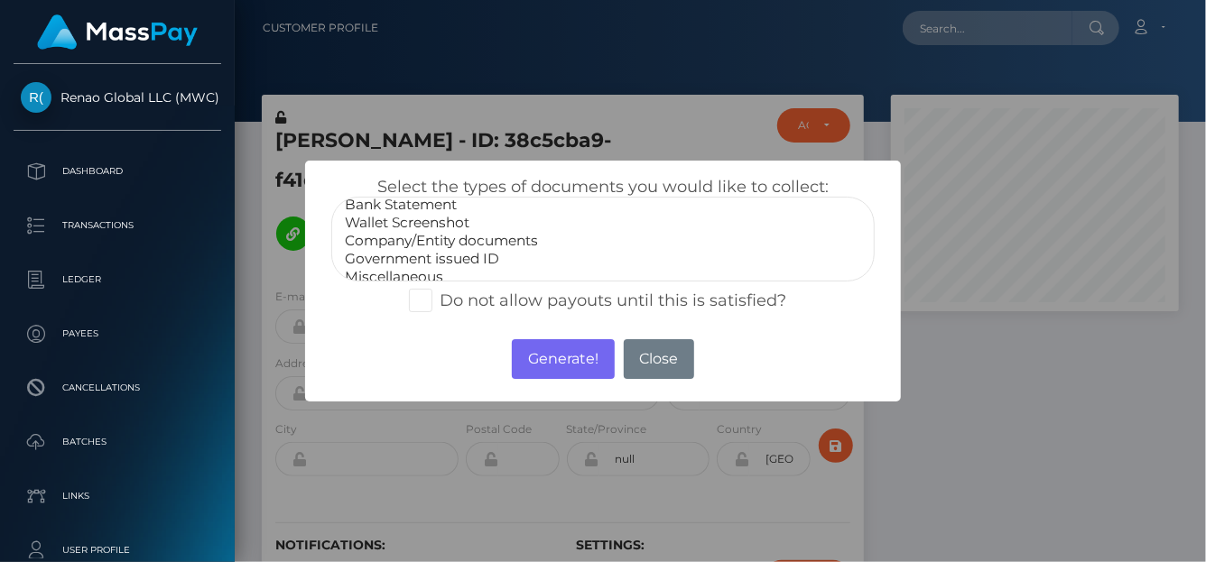
scroll to position [35, 0]
select select "Government issued ID"
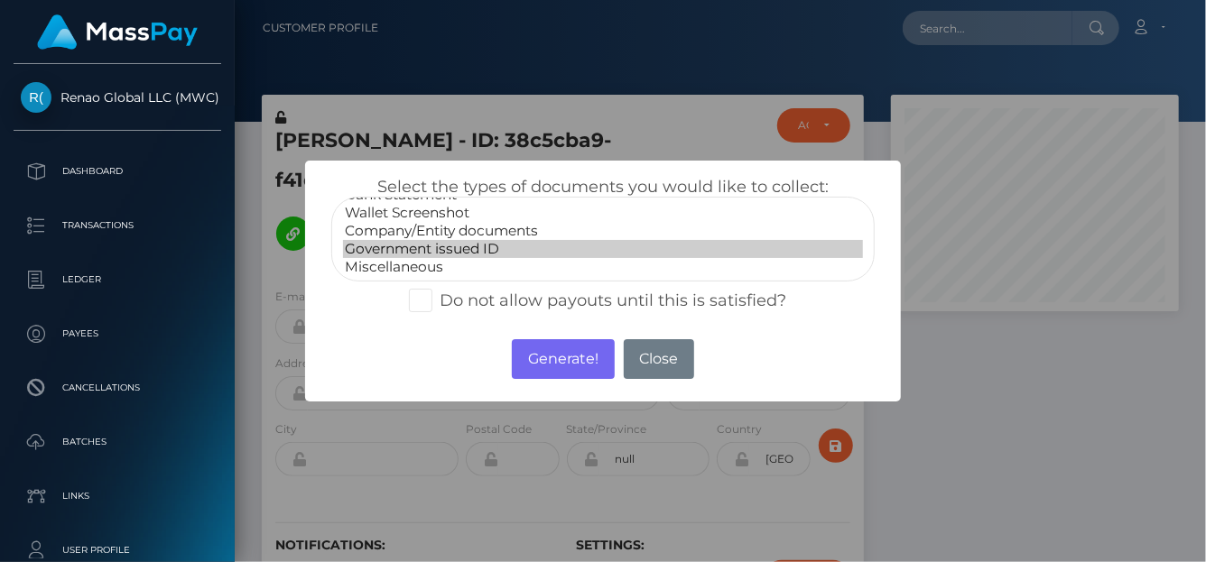
click at [448, 244] on option "Government issued ID" at bounding box center [603, 249] width 520 height 18
click at [550, 355] on button "Generate!" at bounding box center [563, 359] width 102 height 40
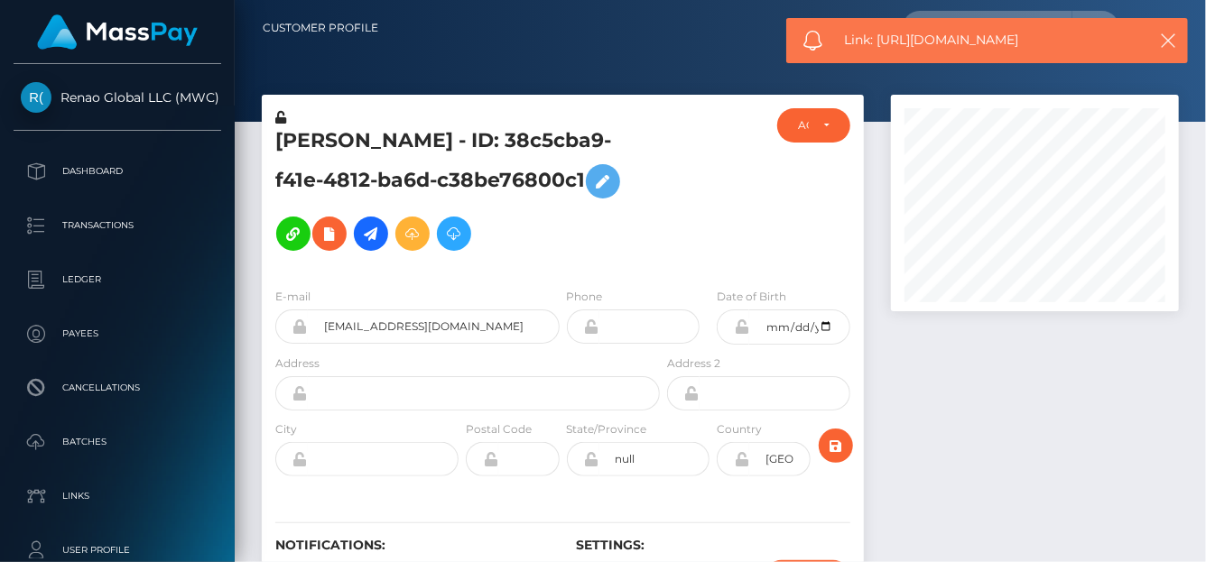
drag, startPoint x: 1063, startPoint y: 38, endPoint x: 877, endPoint y: 42, distance: 186.0
click at [877, 42] on span "Link: [URL][DOMAIN_NAME]" at bounding box center [990, 40] width 290 height 19
copy span "[URL][DOMAIN_NAME]"
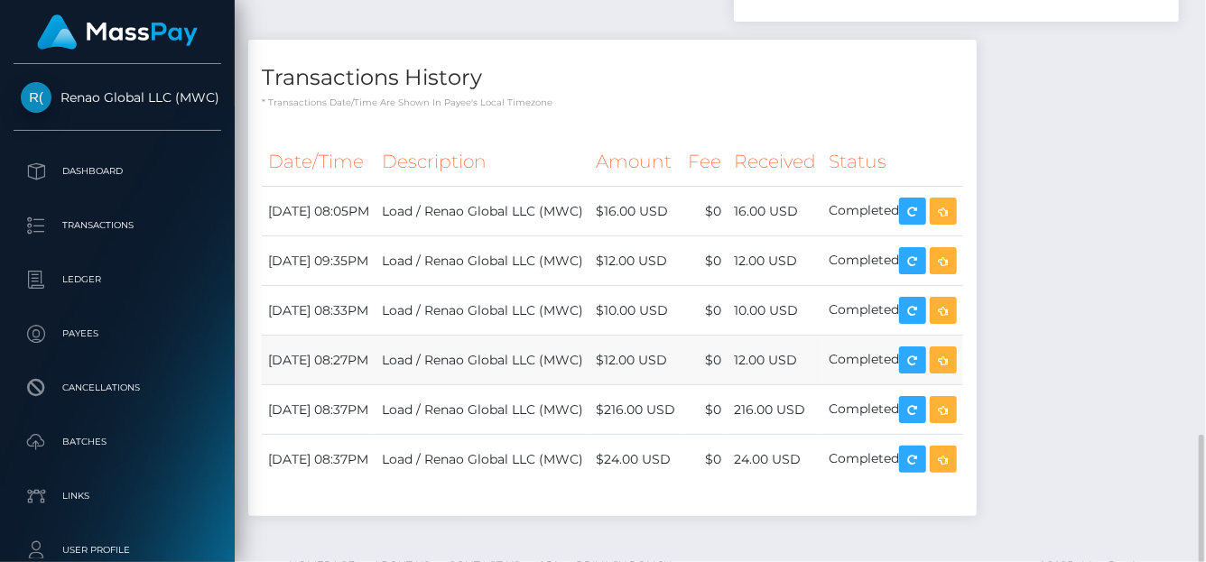
scroll to position [1143, 0]
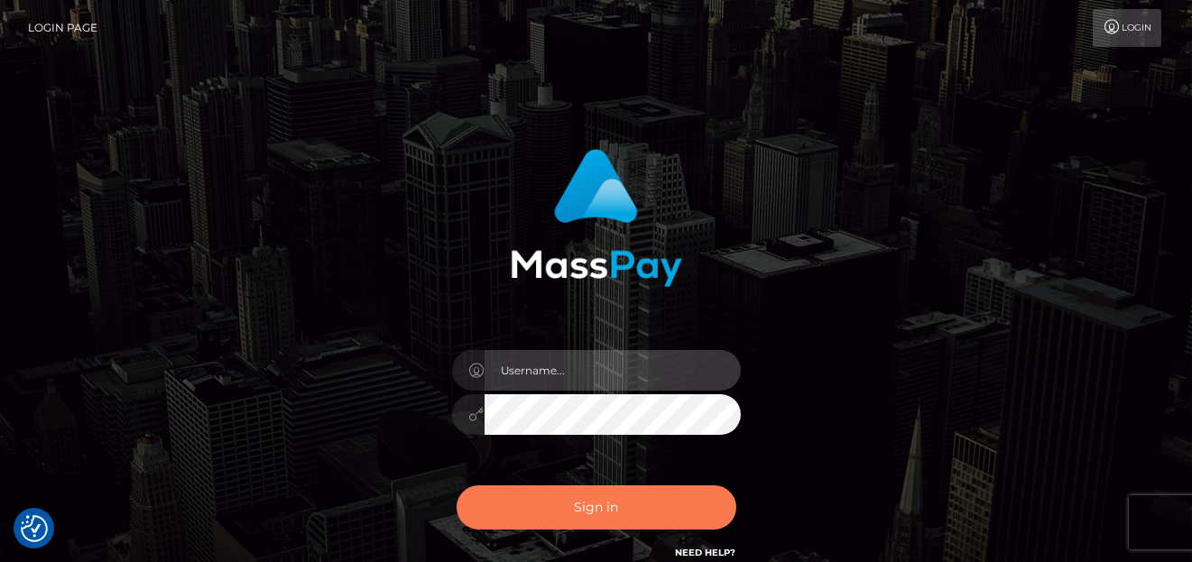
type input "[PERSON_NAME]"
click at [533, 506] on button "Sign in" at bounding box center [597, 508] width 280 height 44
type input "denise"
click at [527, 503] on button "Sign in" at bounding box center [597, 508] width 280 height 44
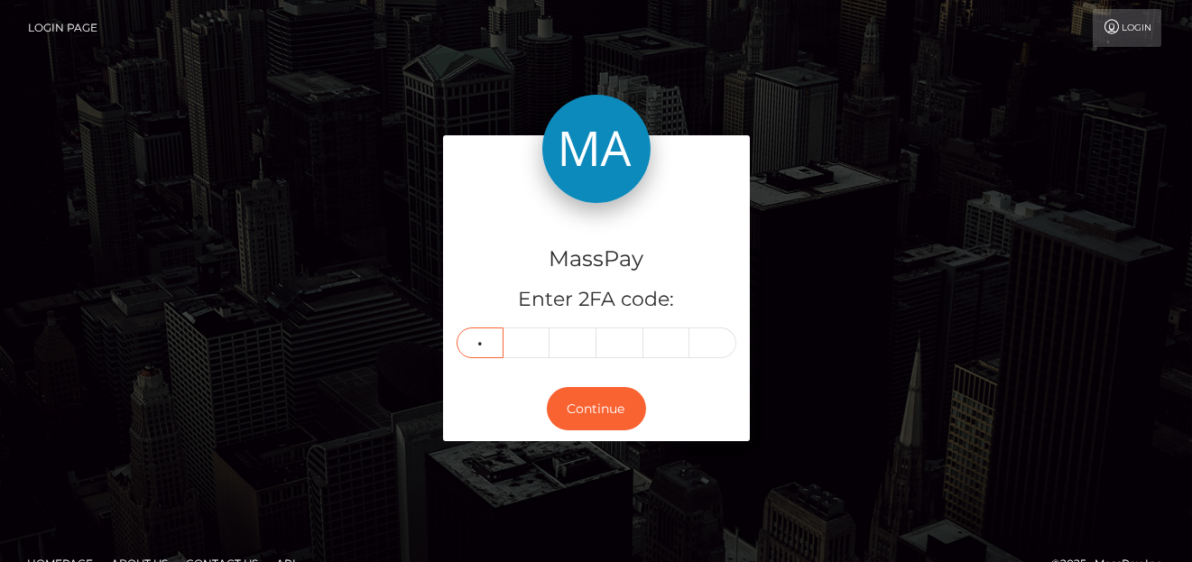
type input "5"
type input "1"
type input "8"
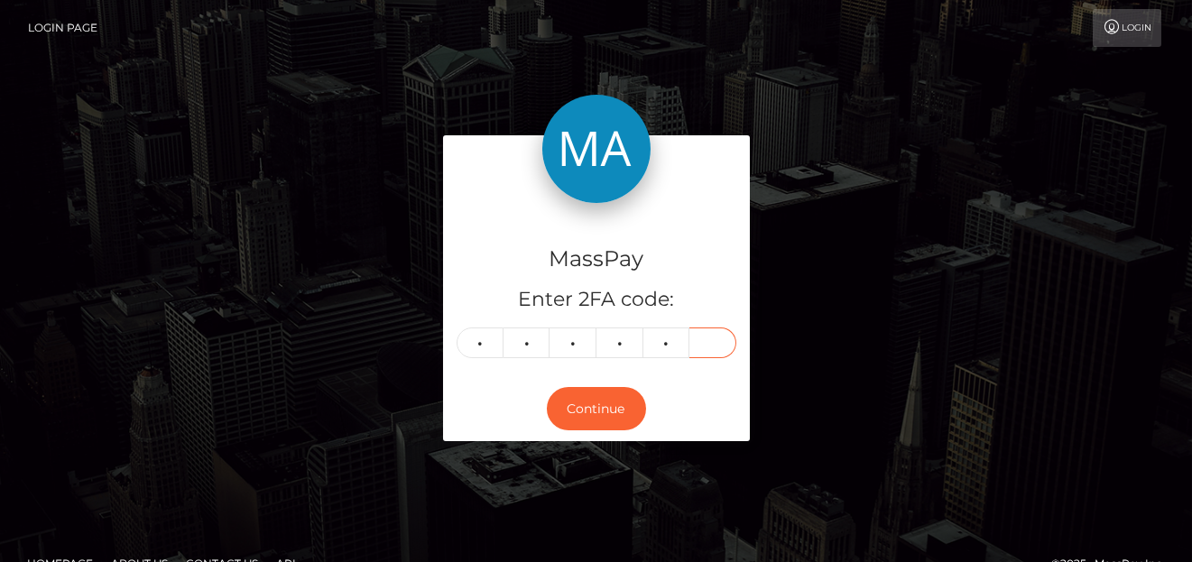
type input "4"
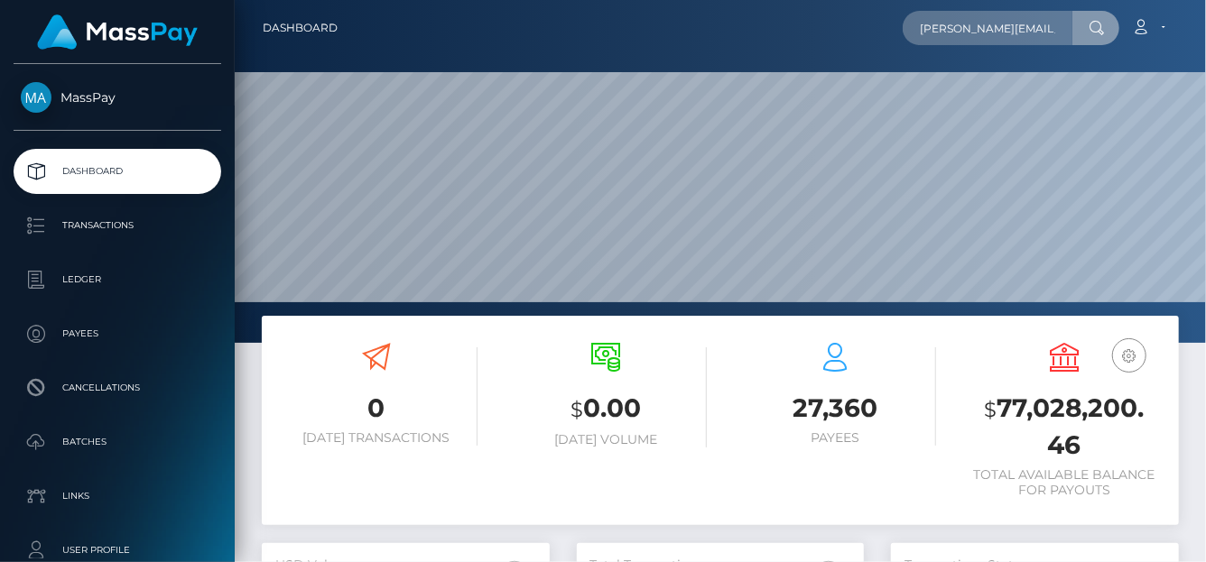
scroll to position [0, 26]
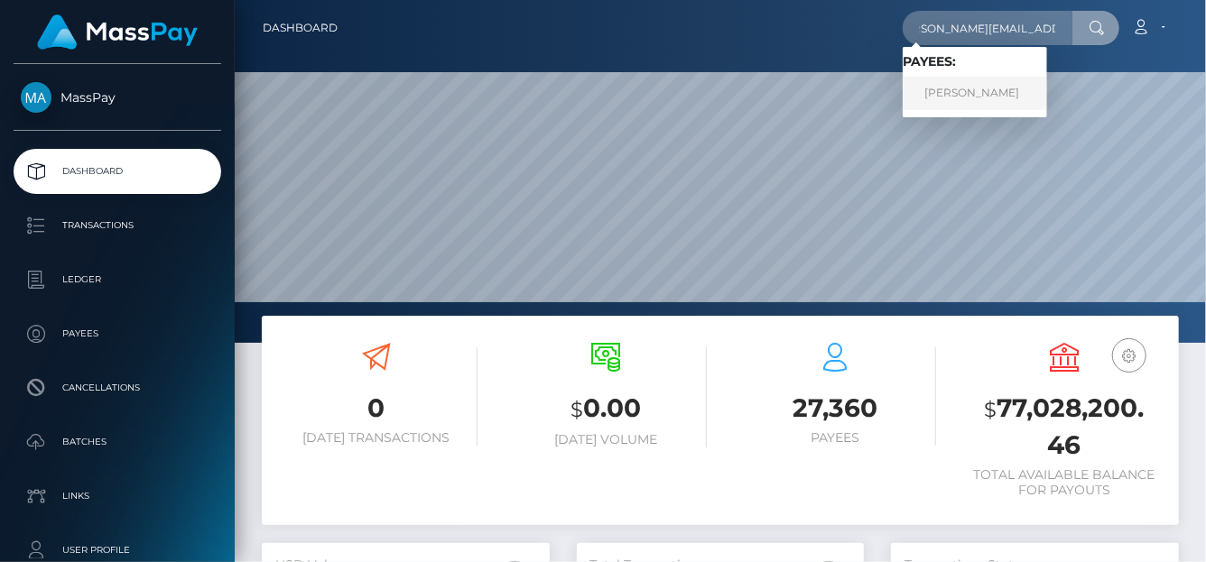
type input "[PERSON_NAME][EMAIL_ADDRESS][DOMAIN_NAME]"
click at [953, 94] on link "[PERSON_NAME]" at bounding box center [975, 93] width 144 height 33
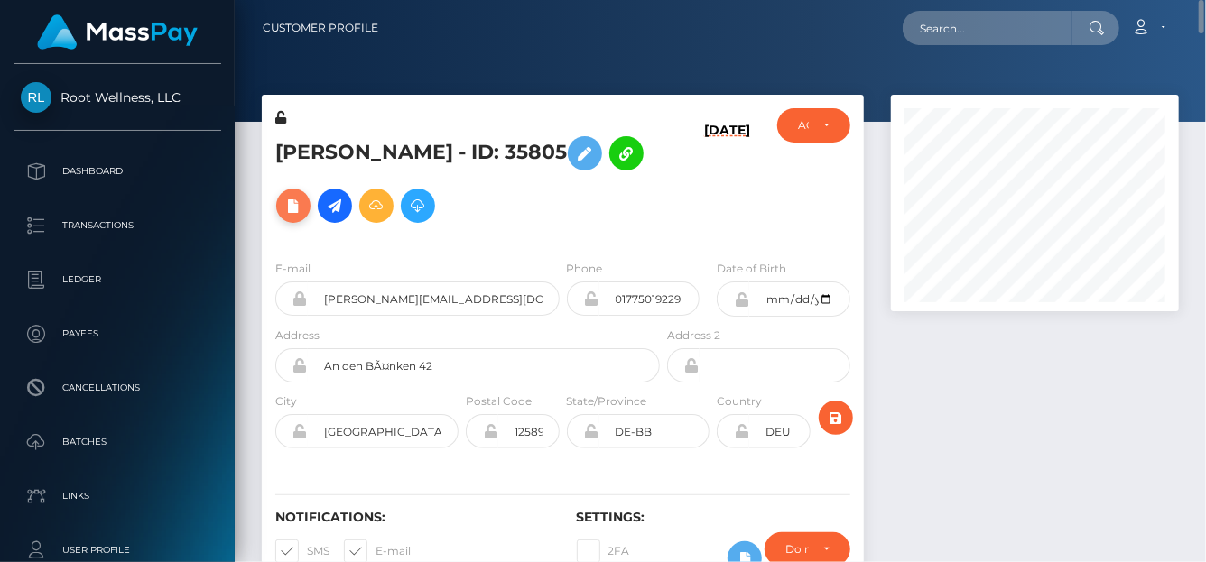
click at [296, 208] on icon at bounding box center [293, 206] width 22 height 23
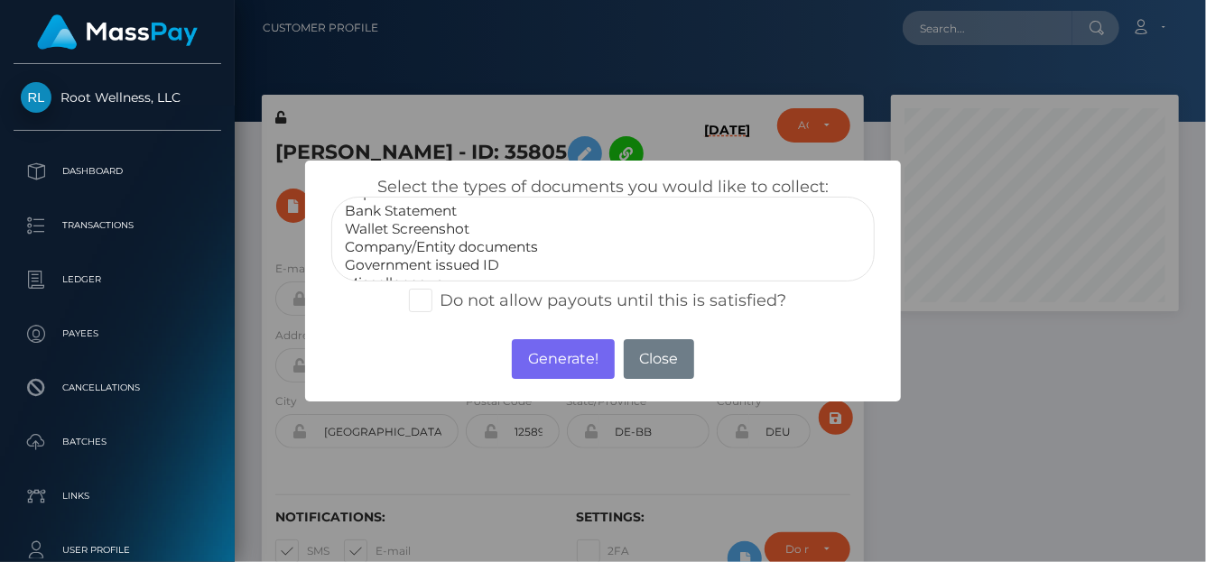
scroll to position [35, 0]
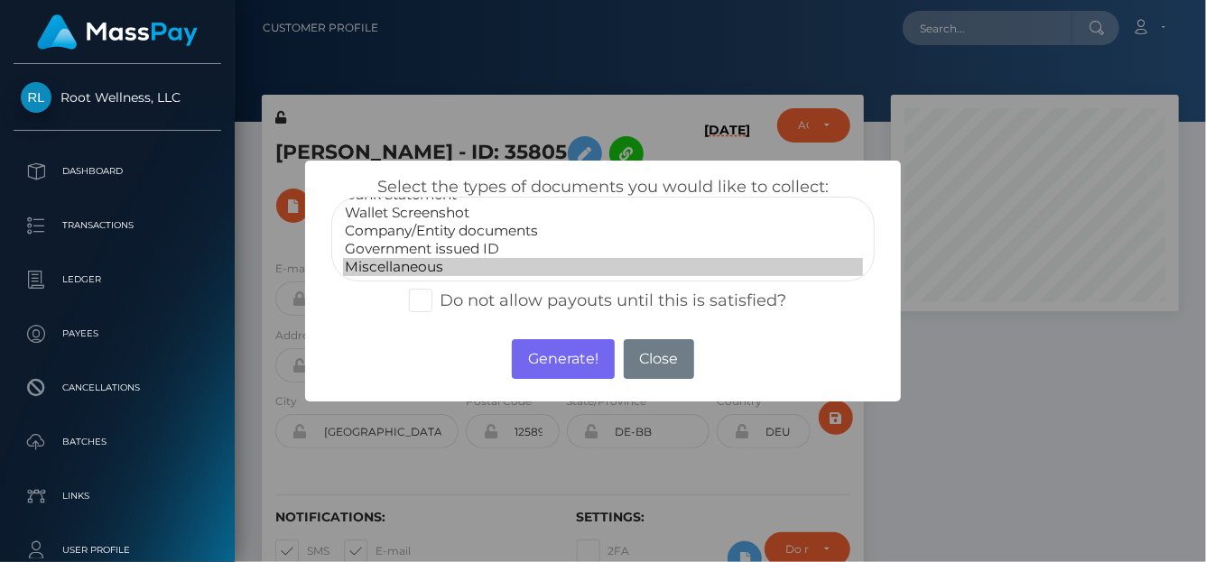
click at [443, 258] on option "Miscellaneous" at bounding box center [603, 267] width 520 height 18
select select "Government issued ID"
click at [461, 245] on option "Government issued ID" at bounding box center [603, 249] width 520 height 18
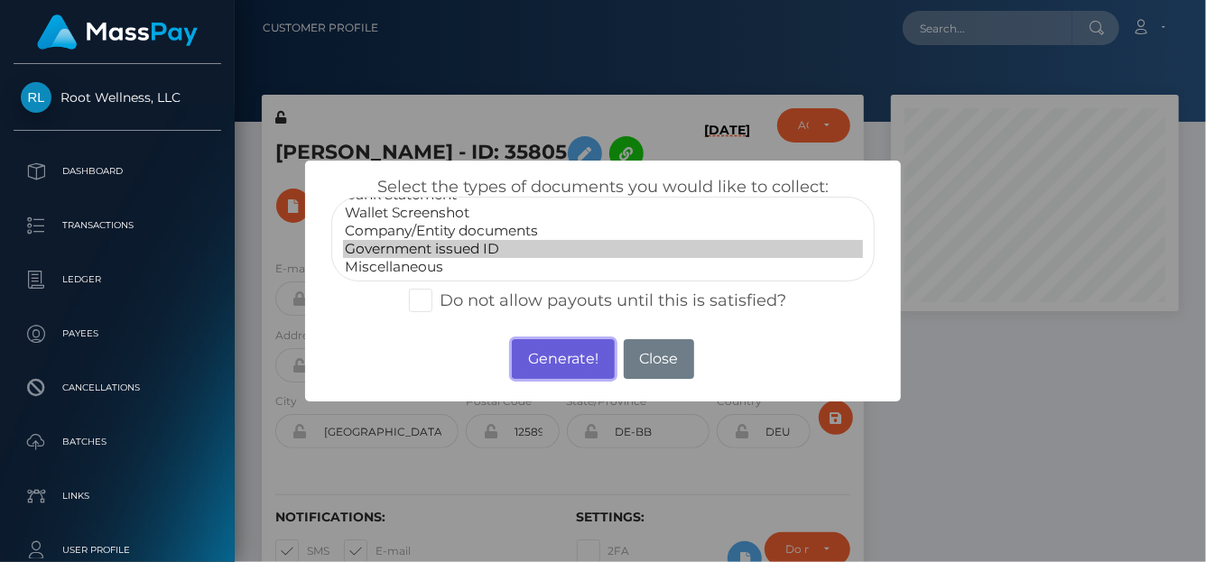
click at [538, 361] on button "Generate!" at bounding box center [563, 359] width 102 height 40
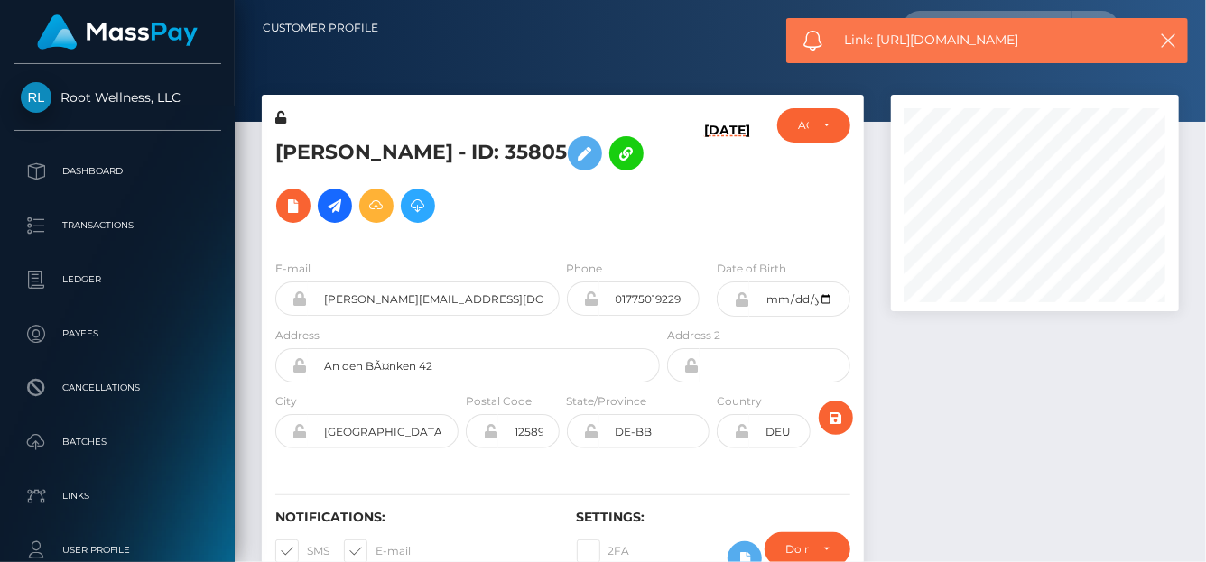
drag, startPoint x: 1048, startPoint y: 43, endPoint x: 881, endPoint y: 37, distance: 167.1
click at [881, 37] on span "Link: https://l.maspay.io/rhaso" at bounding box center [990, 40] width 290 height 19
copy span "https://l.maspay.io/rhaso"
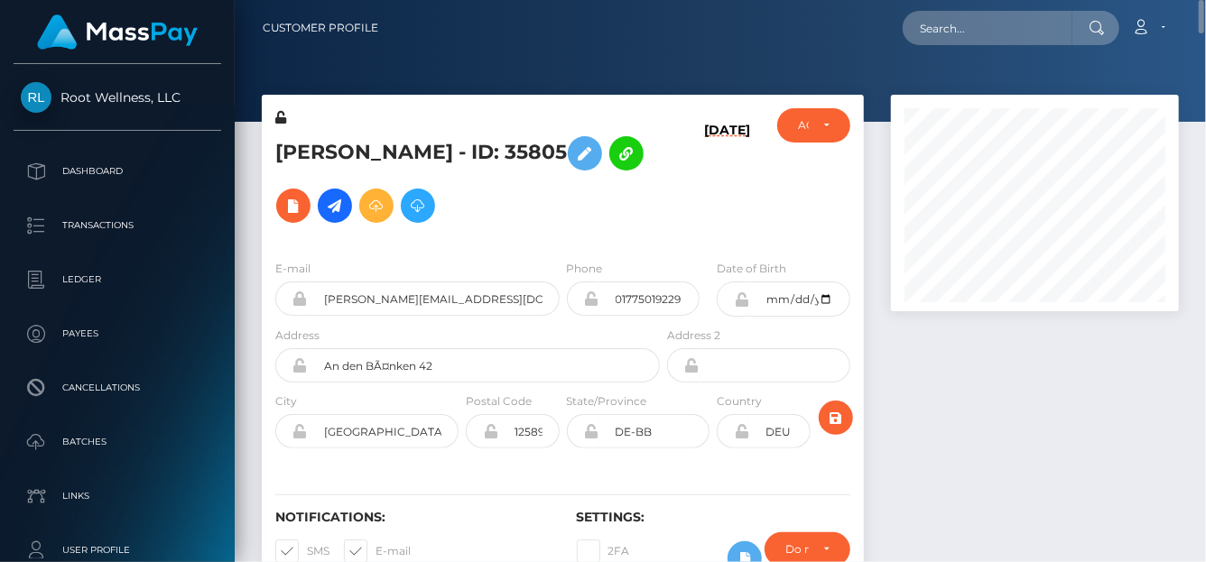
drag, startPoint x: 272, startPoint y: 156, endPoint x: 546, endPoint y: 129, distance: 275.7
click at [546, 129] on div "Fred Sadowski - ID: 35805" at bounding box center [463, 176] width 402 height 137
copy h5 "Fred Sadowski - ID: 35805"
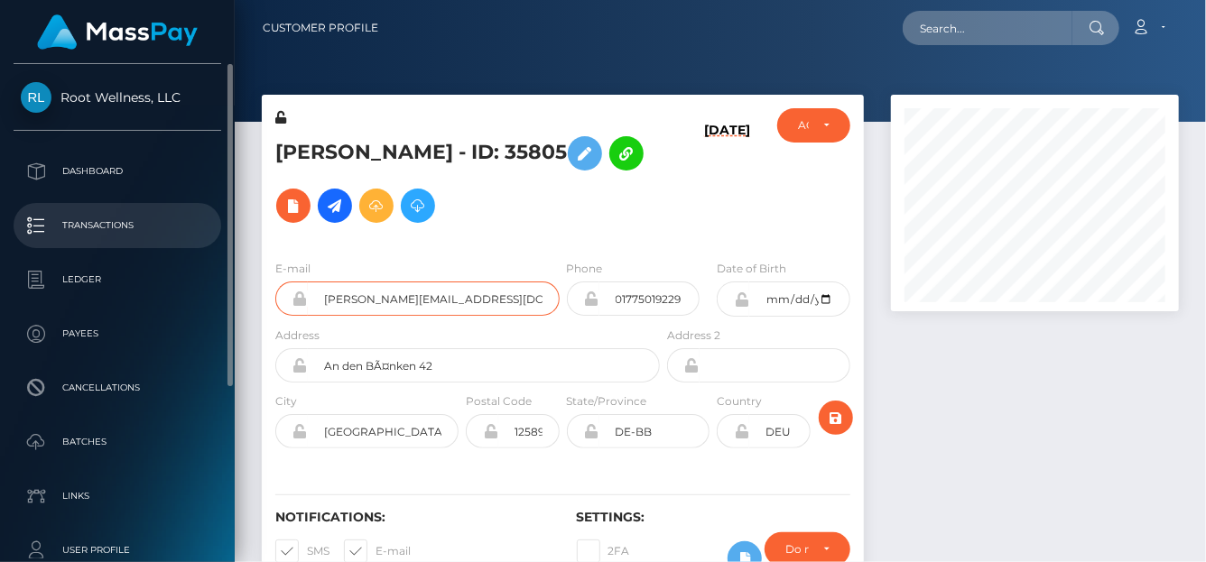
drag, startPoint x: 491, startPoint y: 295, endPoint x: 76, endPoint y: 242, distance: 418.6
click at [76, 242] on div "Root Wellness, LLC Dashboard Transactions Ledger Payees Cancellations" at bounding box center [603, 281] width 1206 height 562
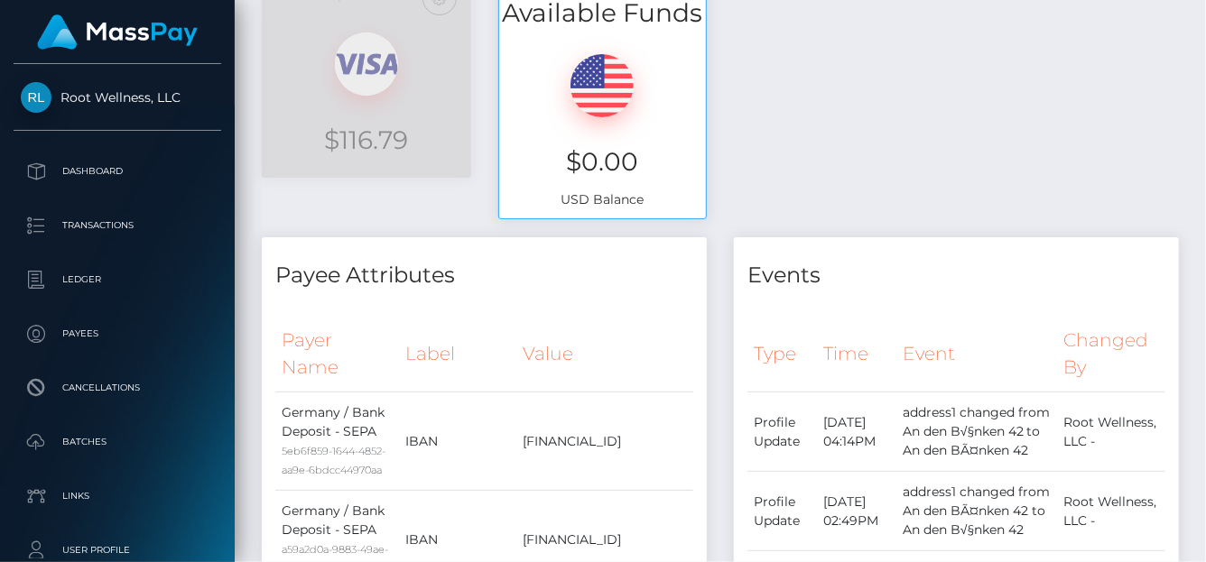
scroll to position [369, 0]
